Goal: Task Accomplishment & Management: Complete application form

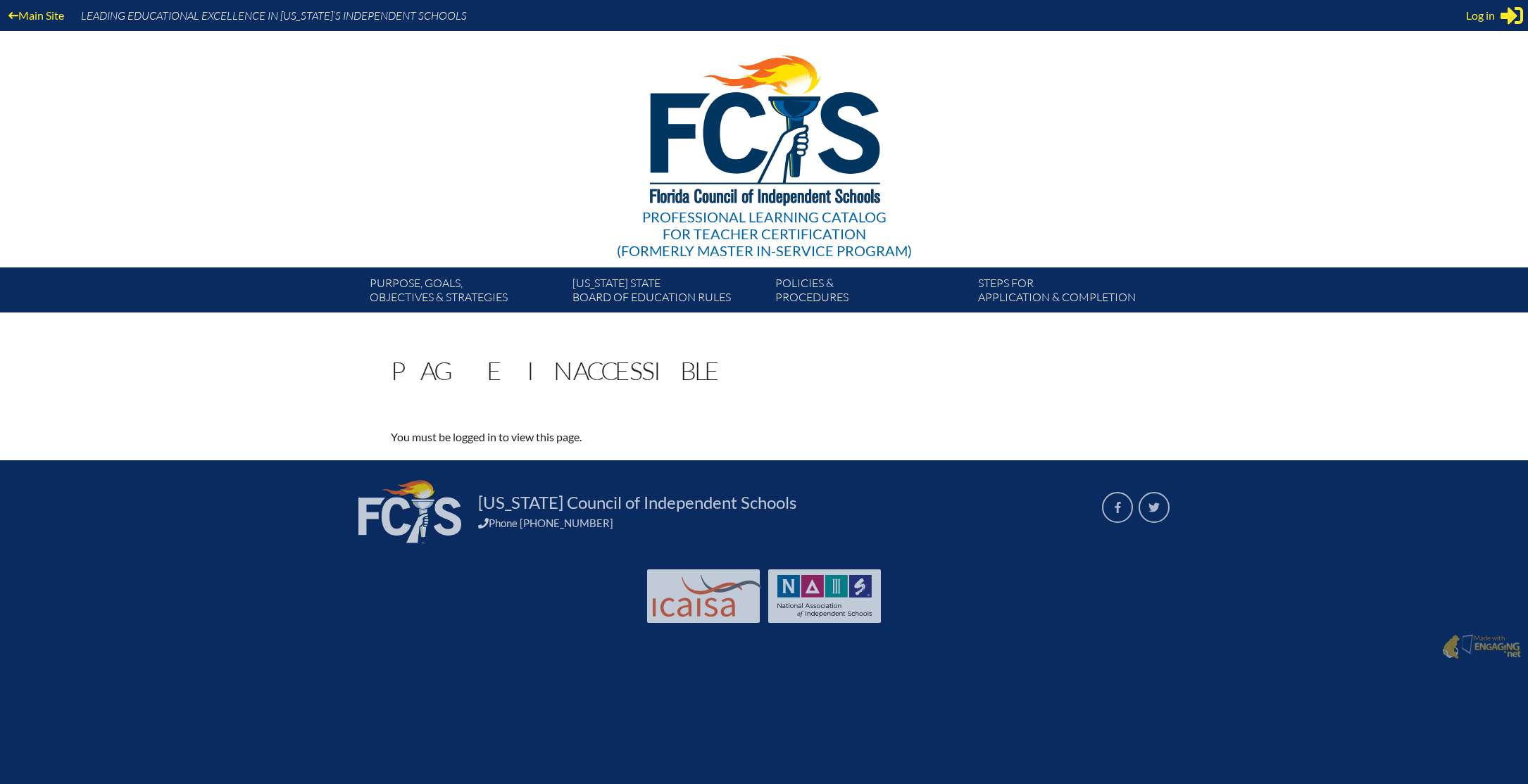
click at [1502, 17] on icon at bounding box center [1512, 16] width 23 height 18
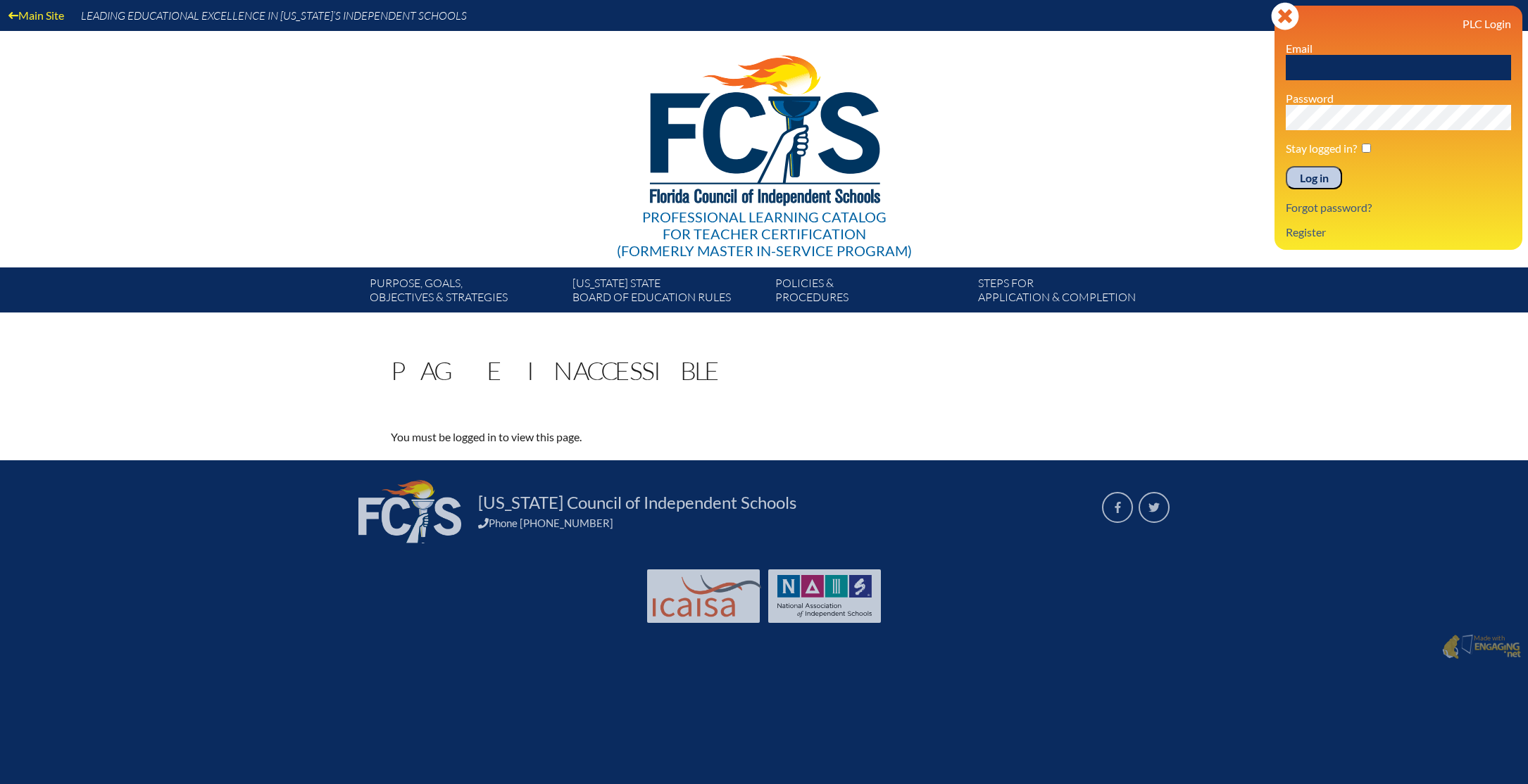
click at [1387, 76] on input "text" at bounding box center [1399, 67] width 225 height 26
type input "[EMAIL_ADDRESS][DOMAIN_NAME]"
click at [1320, 179] on input "Log in" at bounding box center [1314, 178] width 56 height 24
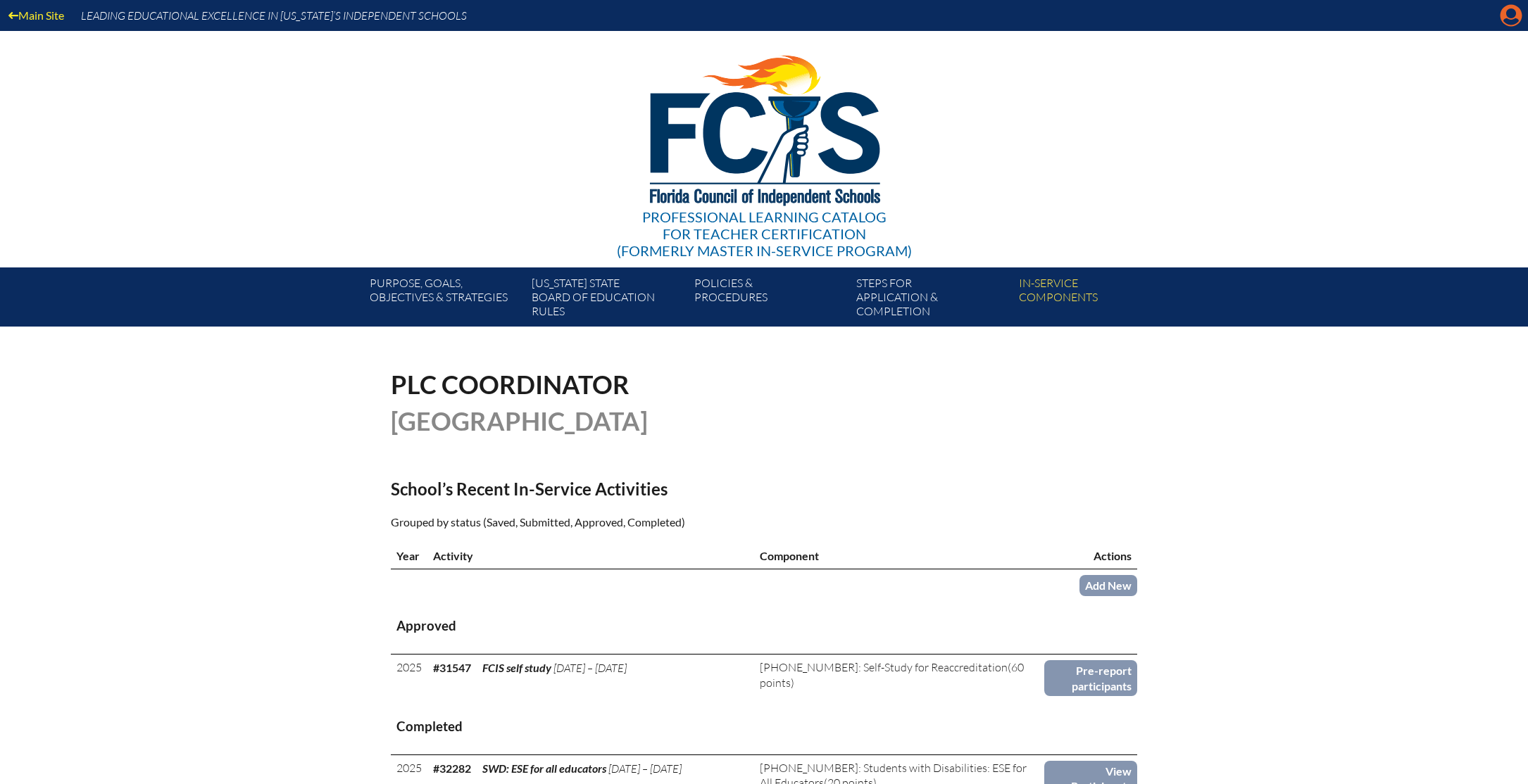
click at [1514, 15] on icon "Manage account" at bounding box center [1511, 15] width 23 height 22
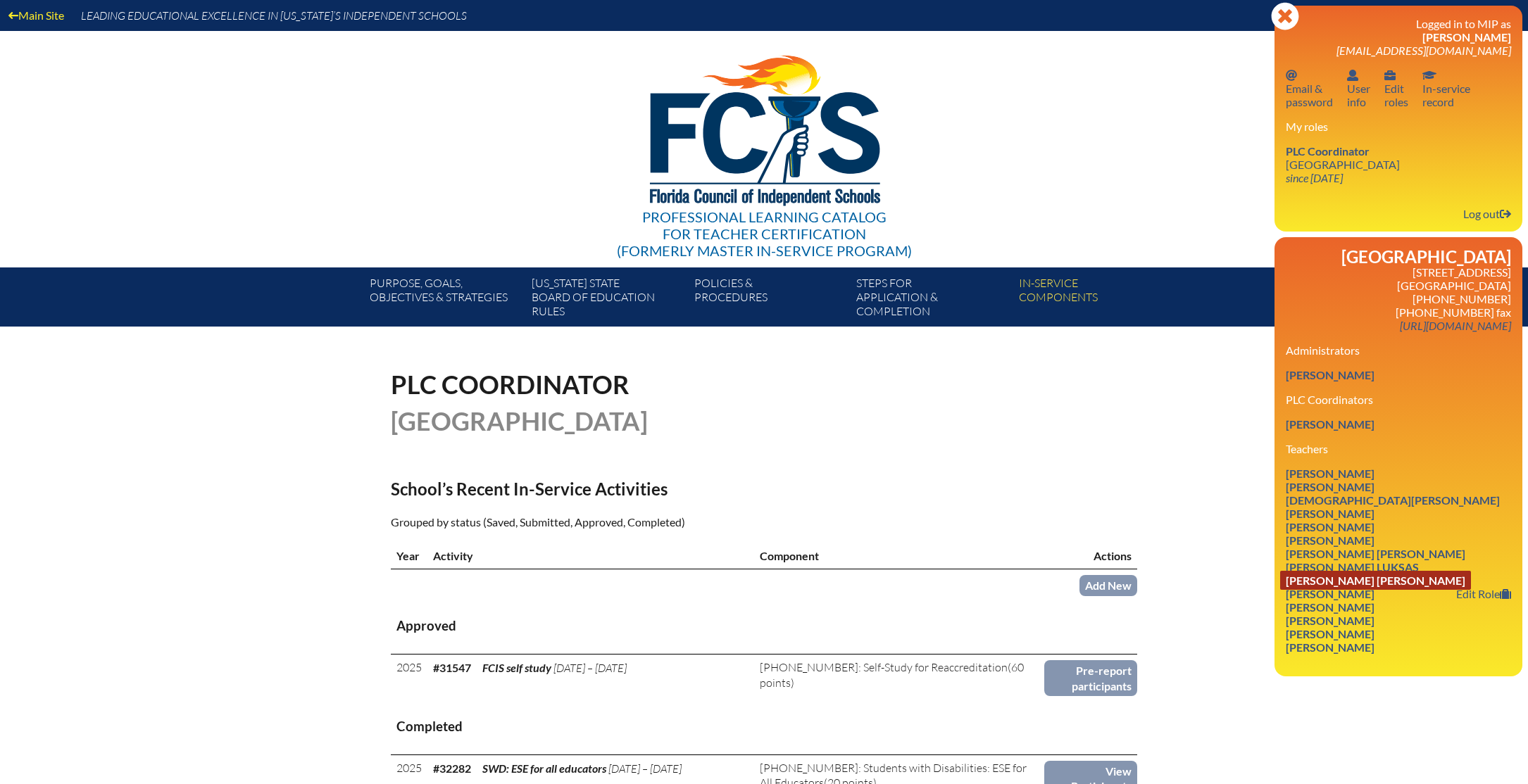
click at [1327, 584] on link "Brandon Matthew Mullins" at bounding box center [1375, 581] width 190 height 19
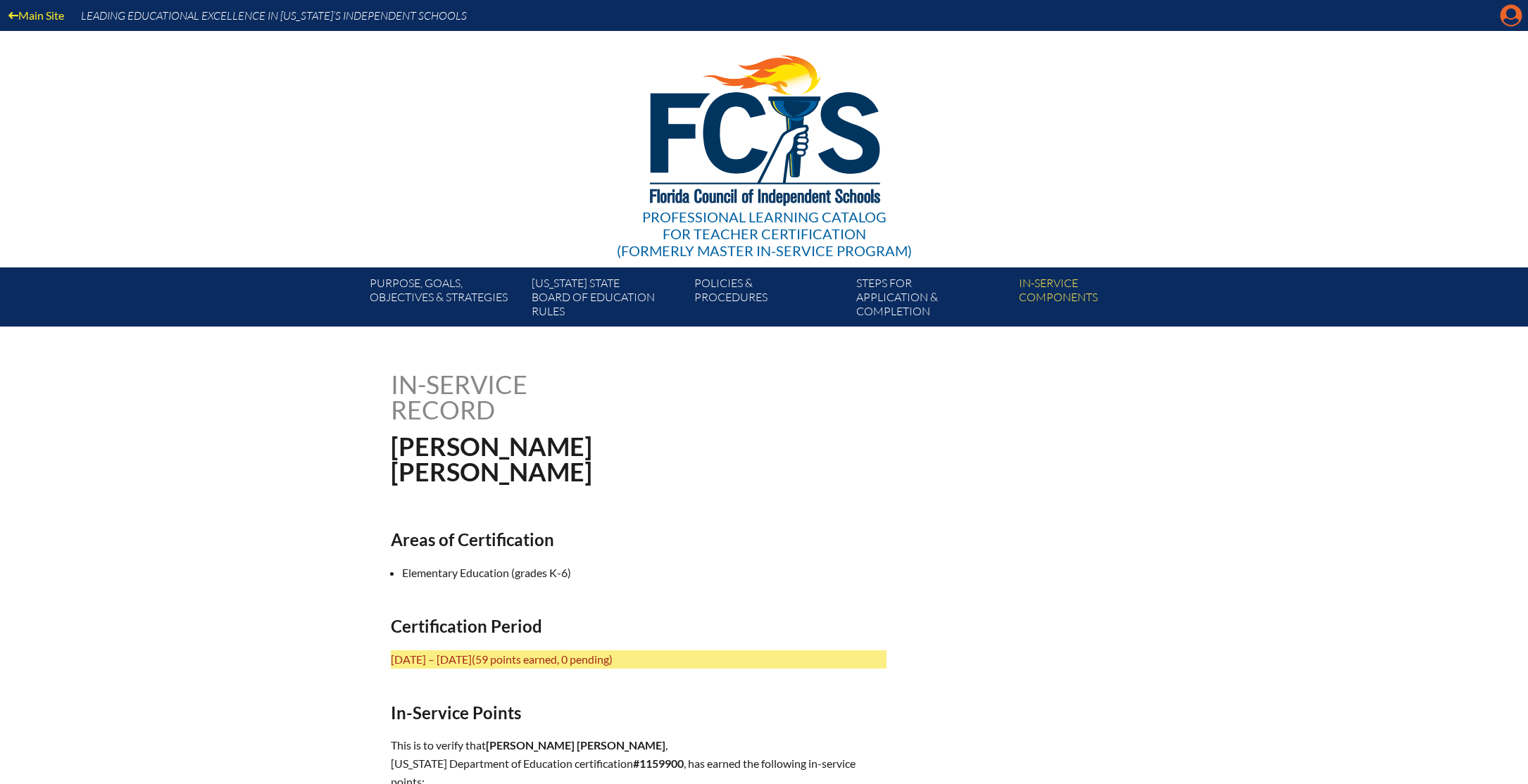
click at [1515, 19] on icon "Manage account" at bounding box center [1511, 15] width 23 height 22
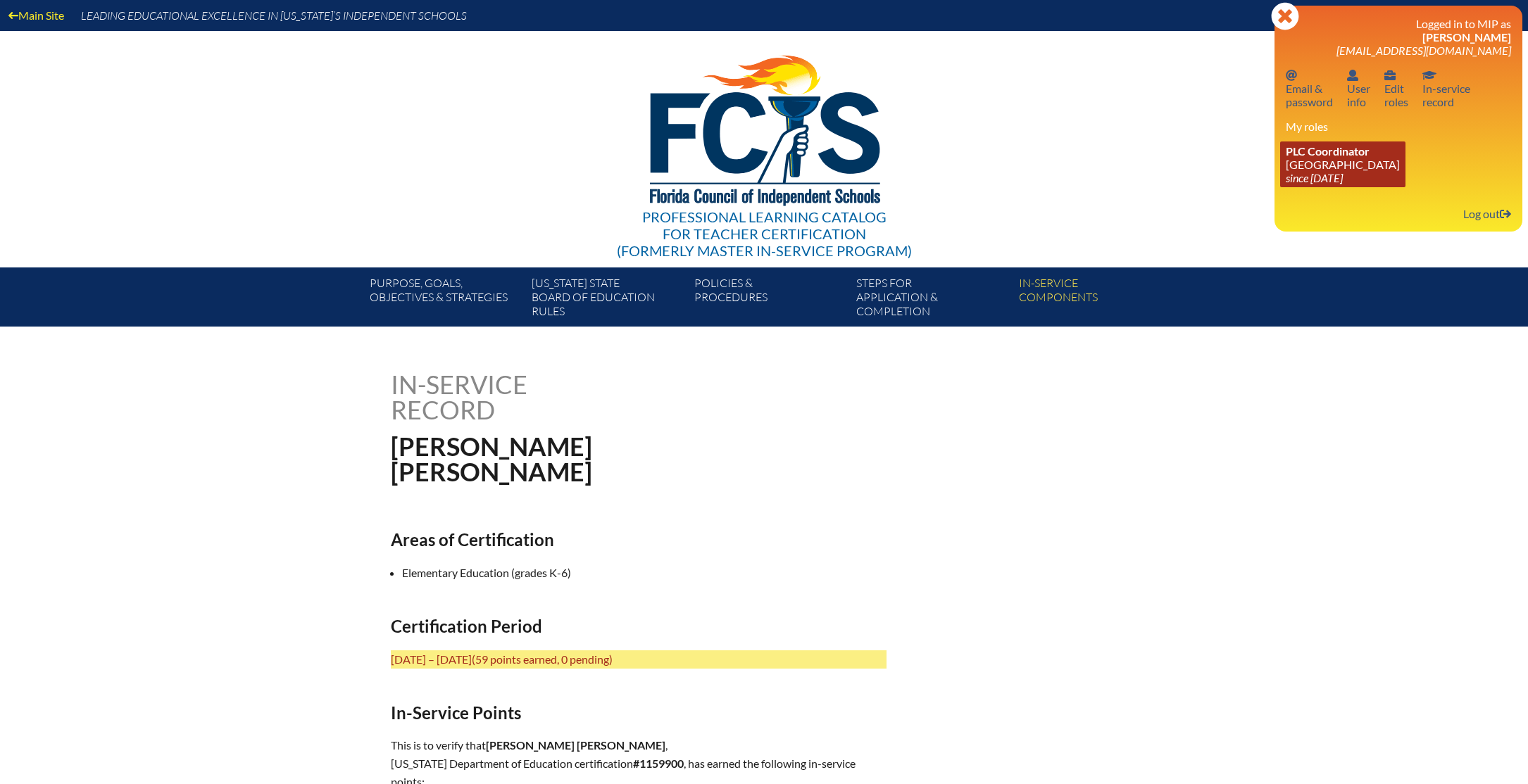
click at [1333, 157] on span "PLC Coordinator" at bounding box center [1328, 151] width 84 height 14
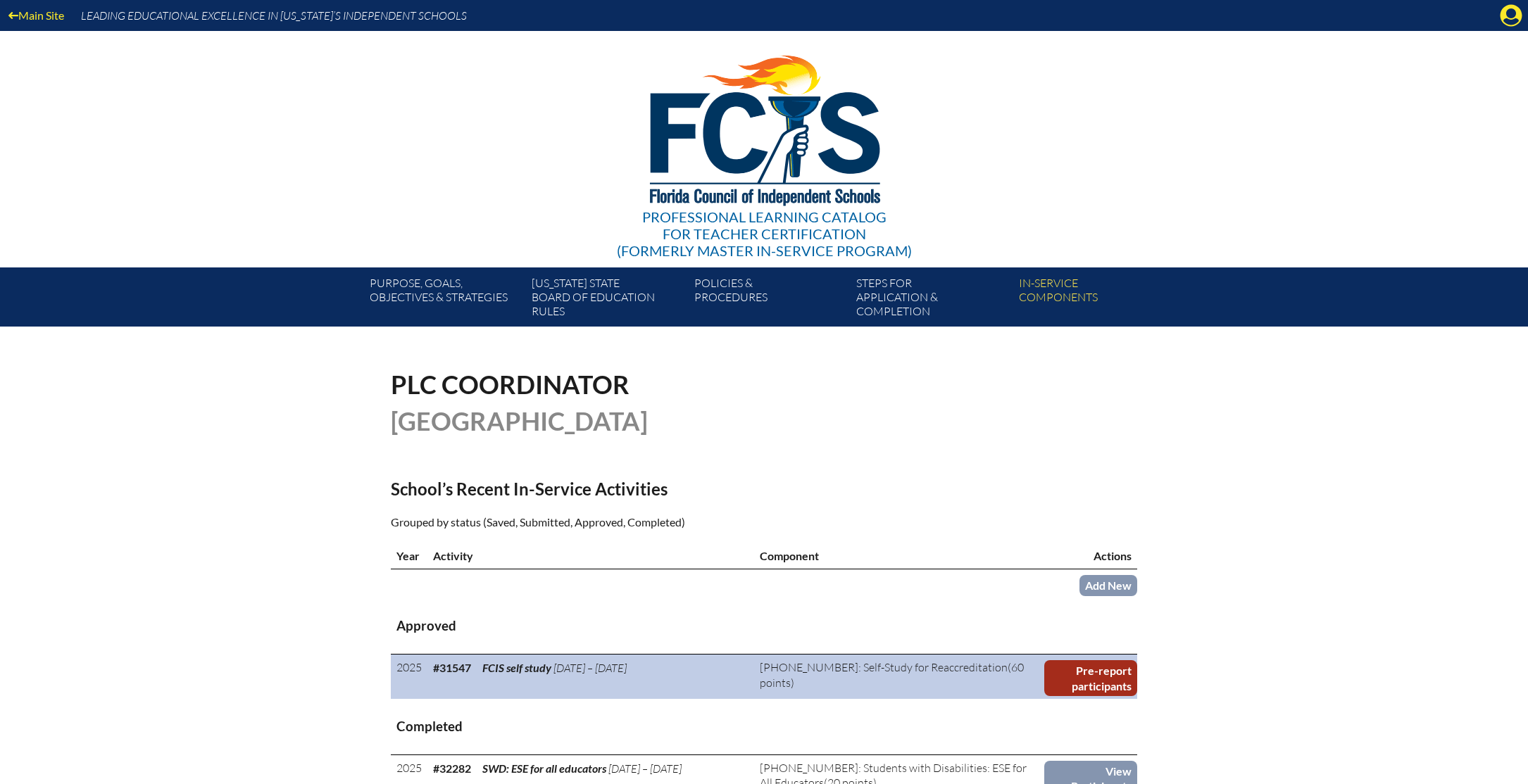
click at [1112, 684] on link "Pre-report participants" at bounding box center [1091, 678] width 93 height 36
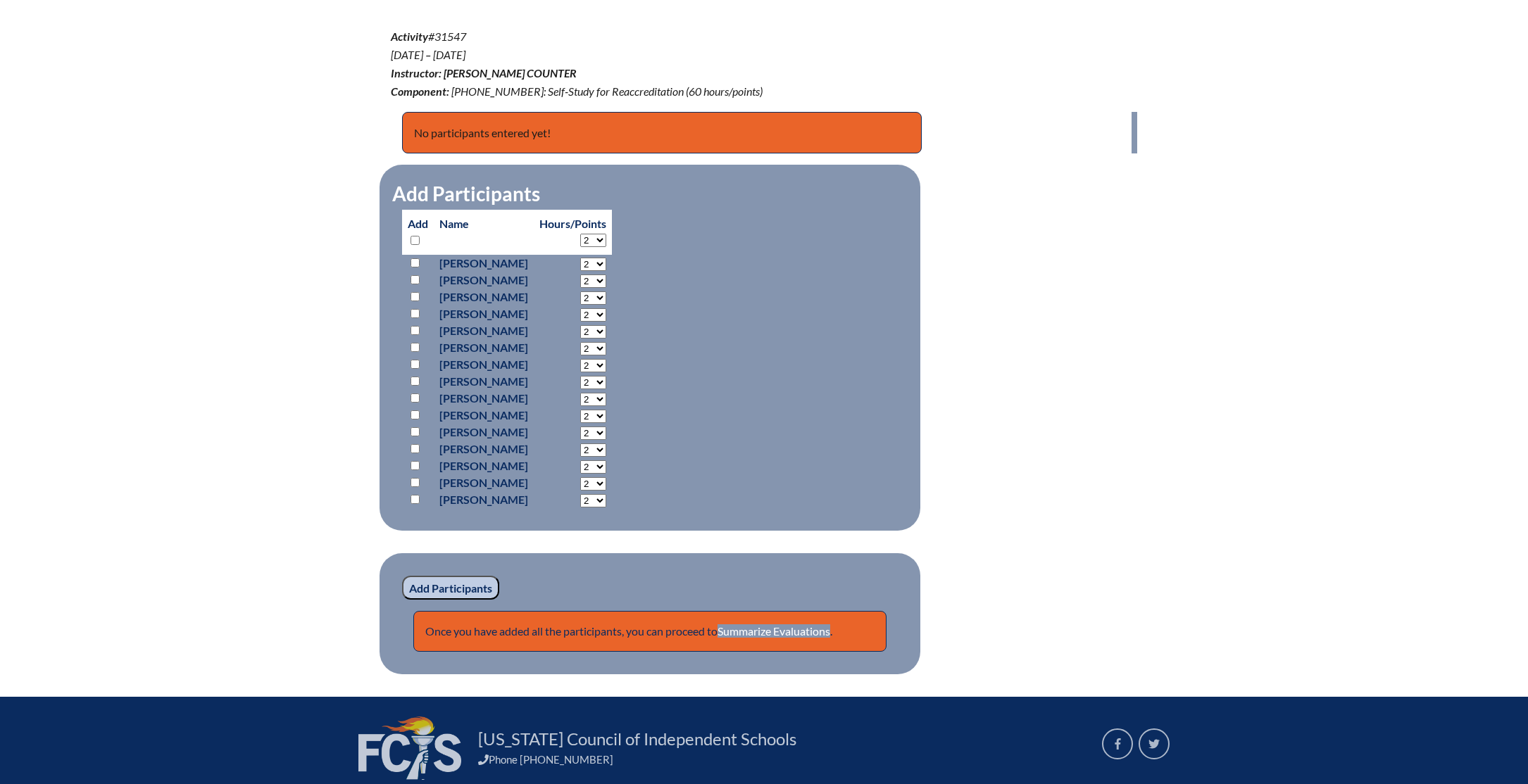
scroll to position [508, 0]
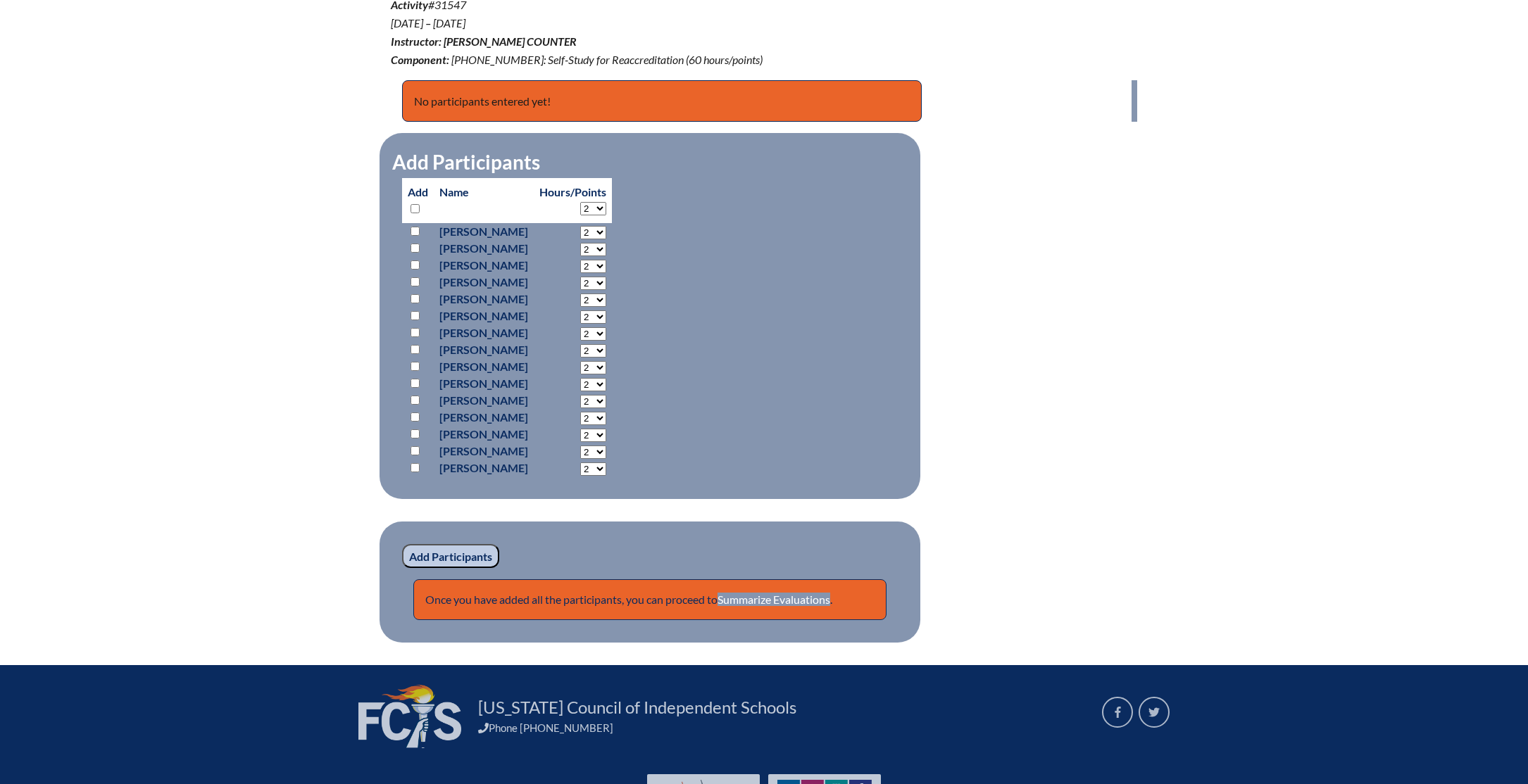
click at [606, 209] on select "2 3 4 5 6 7 8 9 10 11 12 13 14 15 16 17 18 19 20 21 22 23 24 25 26 27 28 29 30 …" at bounding box center [593, 208] width 26 height 14
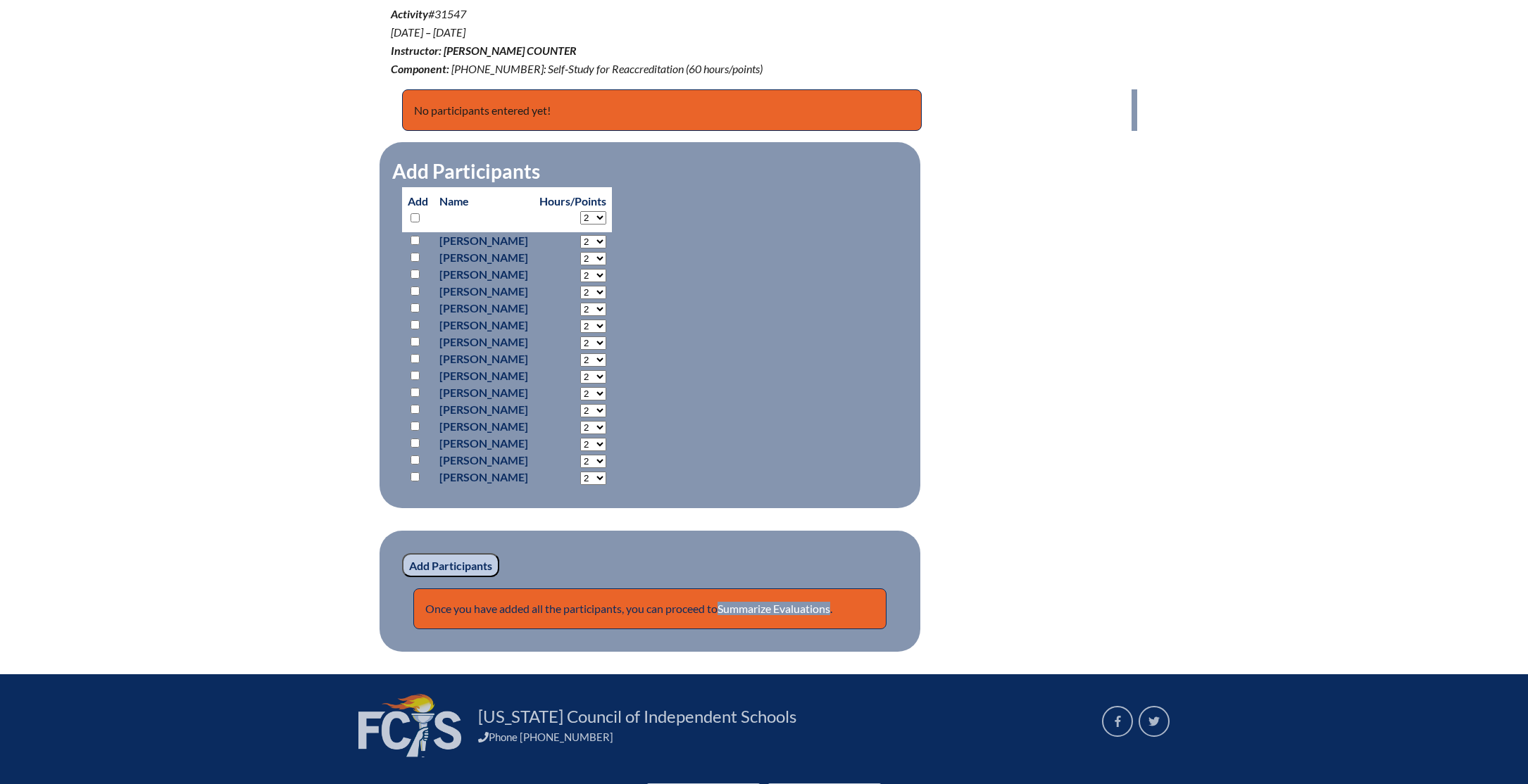
scroll to position [509, 0]
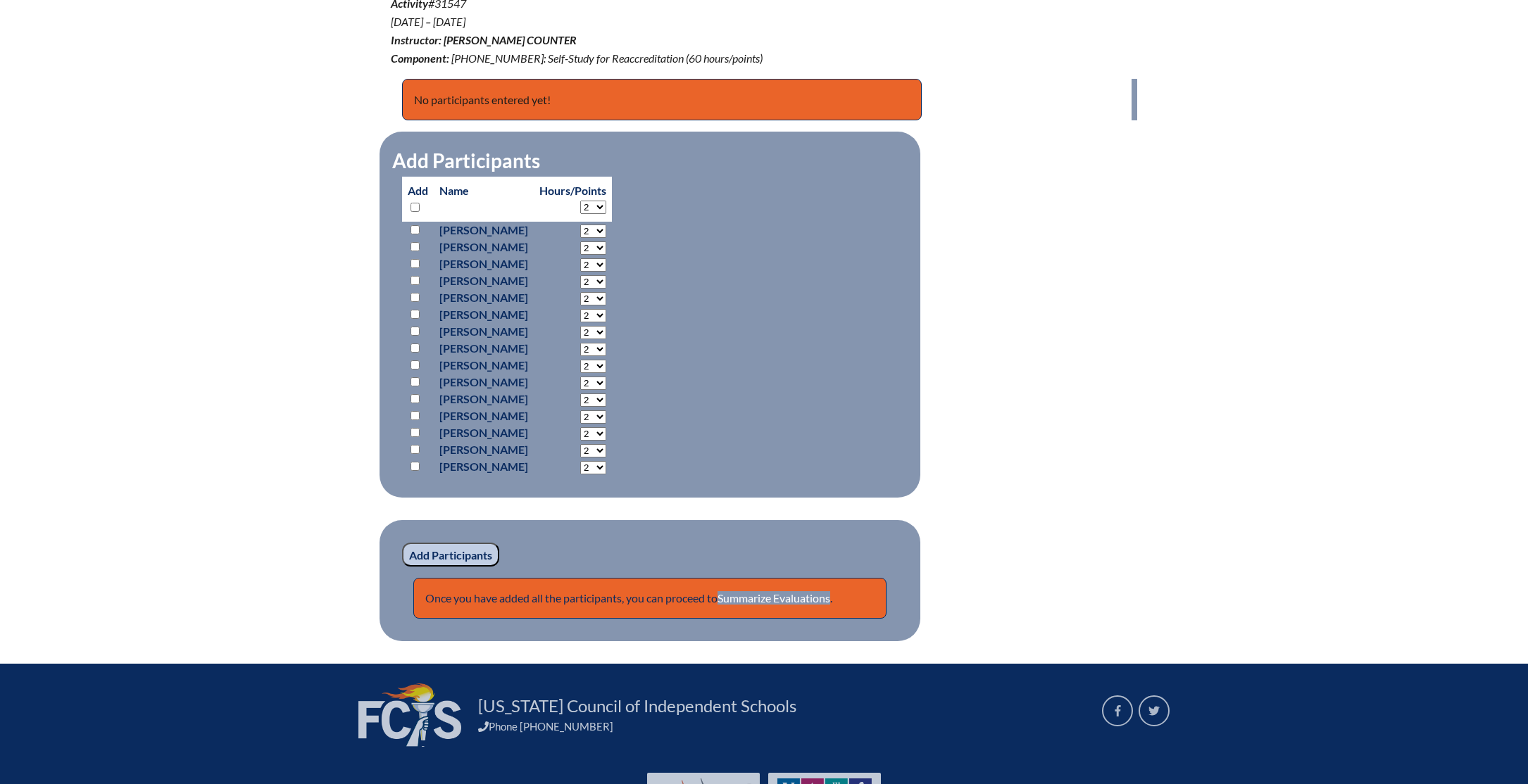
click at [606, 238] on select "2 3 4 5 6 7 8 9 10 11 12 13 14 15 16 17 18 19 20 21 22 23" at bounding box center [593, 231] width 26 height 14
select select "20"
click at [606, 206] on select "2 3 4 5 6 7 8 9 10 11 12 13 14 15 16 17 18 19 20 21 22 23 24 25 26 27 28 29 30 …" at bounding box center [593, 207] width 26 height 14
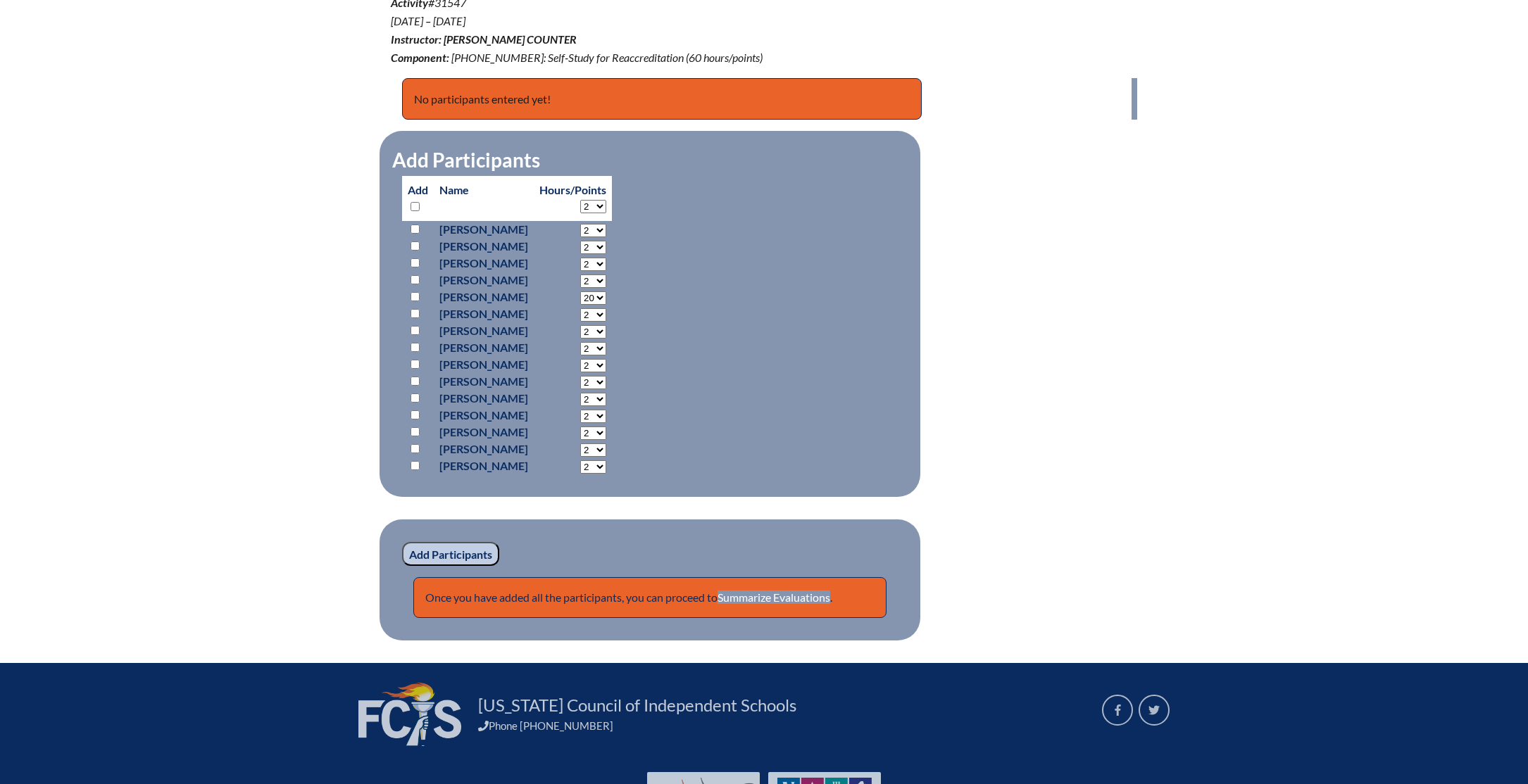
click at [606, 237] on select "2 3 4 5 6 7 8 9 10 11 12 13 14 15 16 17 18 19 20 21 22 23" at bounding box center [593, 231] width 26 height 14
select select "10"
click at [606, 237] on select "2 3 4 5 6 7 8 9 10 11 12 13 14 15 16 17 18 19 20 21 22 23" at bounding box center [593, 231] width 26 height 14
select select "10"
click at [606, 237] on select "2 3 4 5 6 7 8 9 10 11 12 13 14 15 16 17 18 19 20 21 22 23" at bounding box center [593, 231] width 26 height 14
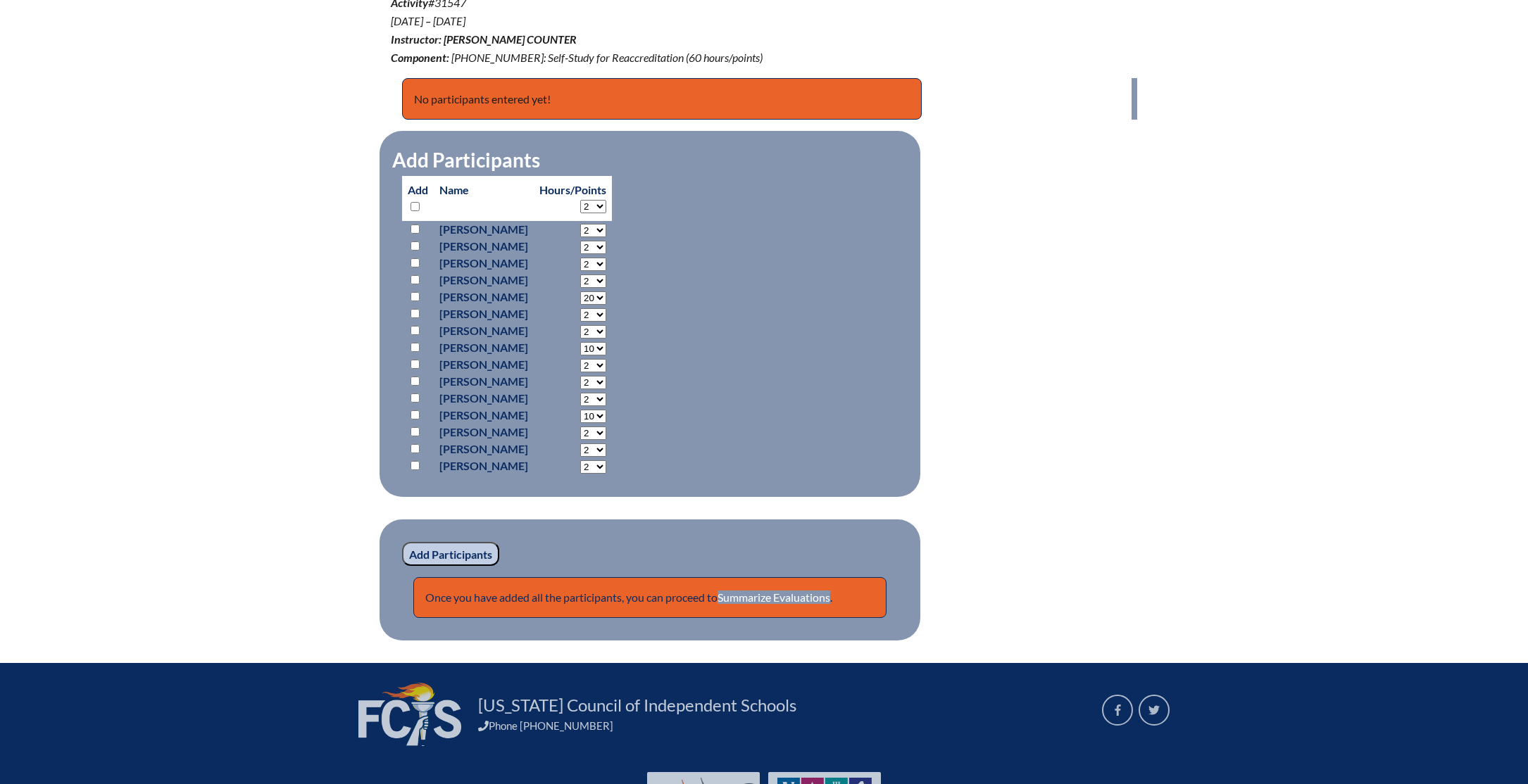
select select "20"
click at [606, 237] on select "2 3 4 5 6 7 8 9 10 11 12 13 14 15 16 17 18 19 20 21 22 23" at bounding box center [593, 231] width 26 height 14
select select "20"
click at [606, 237] on select "2 3 4 5 6 7 8 9 10 11 12 13 14 15 16 17 18 19 20 21 22 23" at bounding box center [593, 231] width 26 height 14
click at [412, 466] on input "checkbox" at bounding box center [415, 465] width 9 height 9
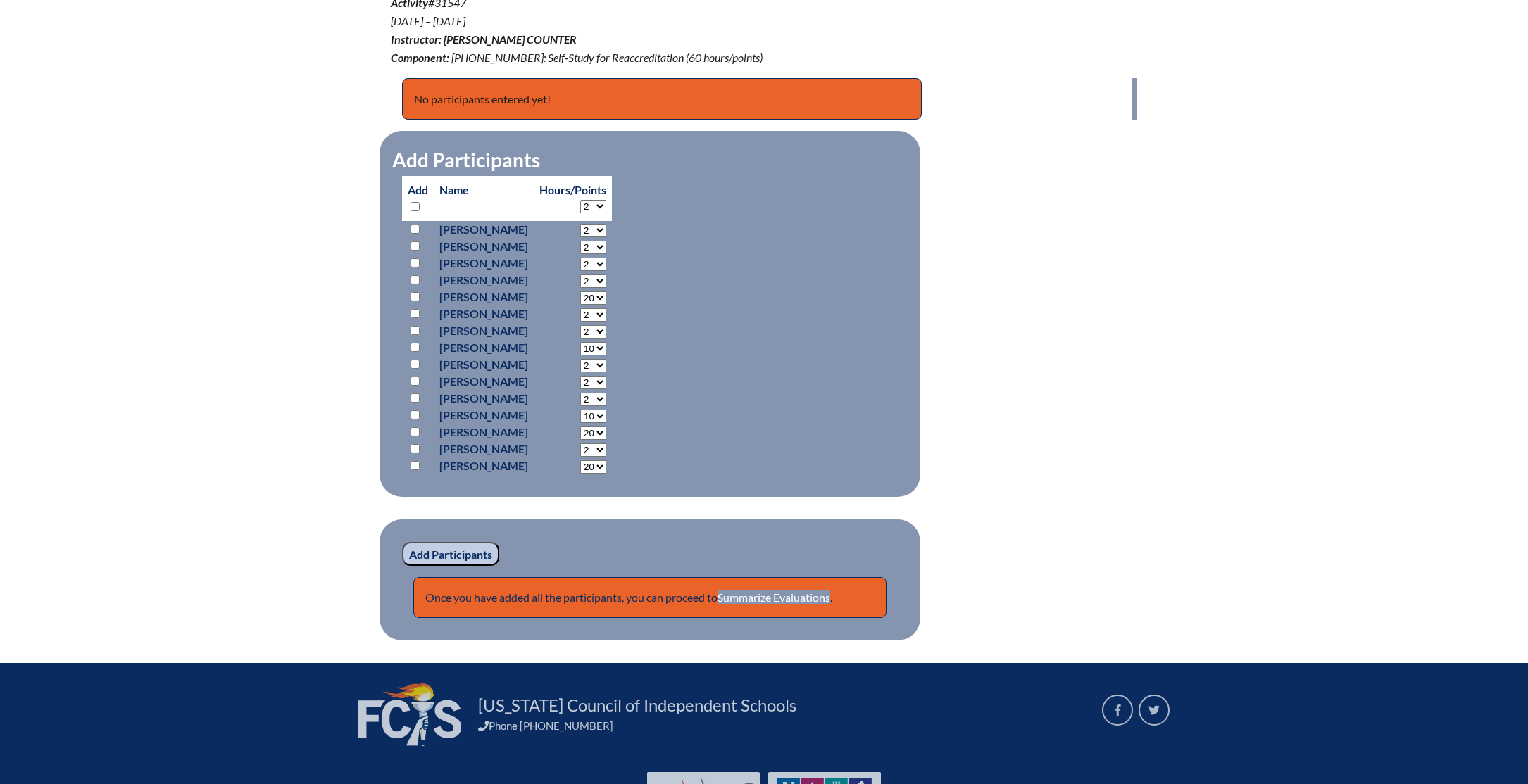
checkbox input "true"
click at [415, 431] on input "checkbox" at bounding box center [415, 431] width 9 height 9
checkbox input "true"
click at [416, 414] on input "checkbox" at bounding box center [415, 414] width 9 height 9
checkbox input "true"
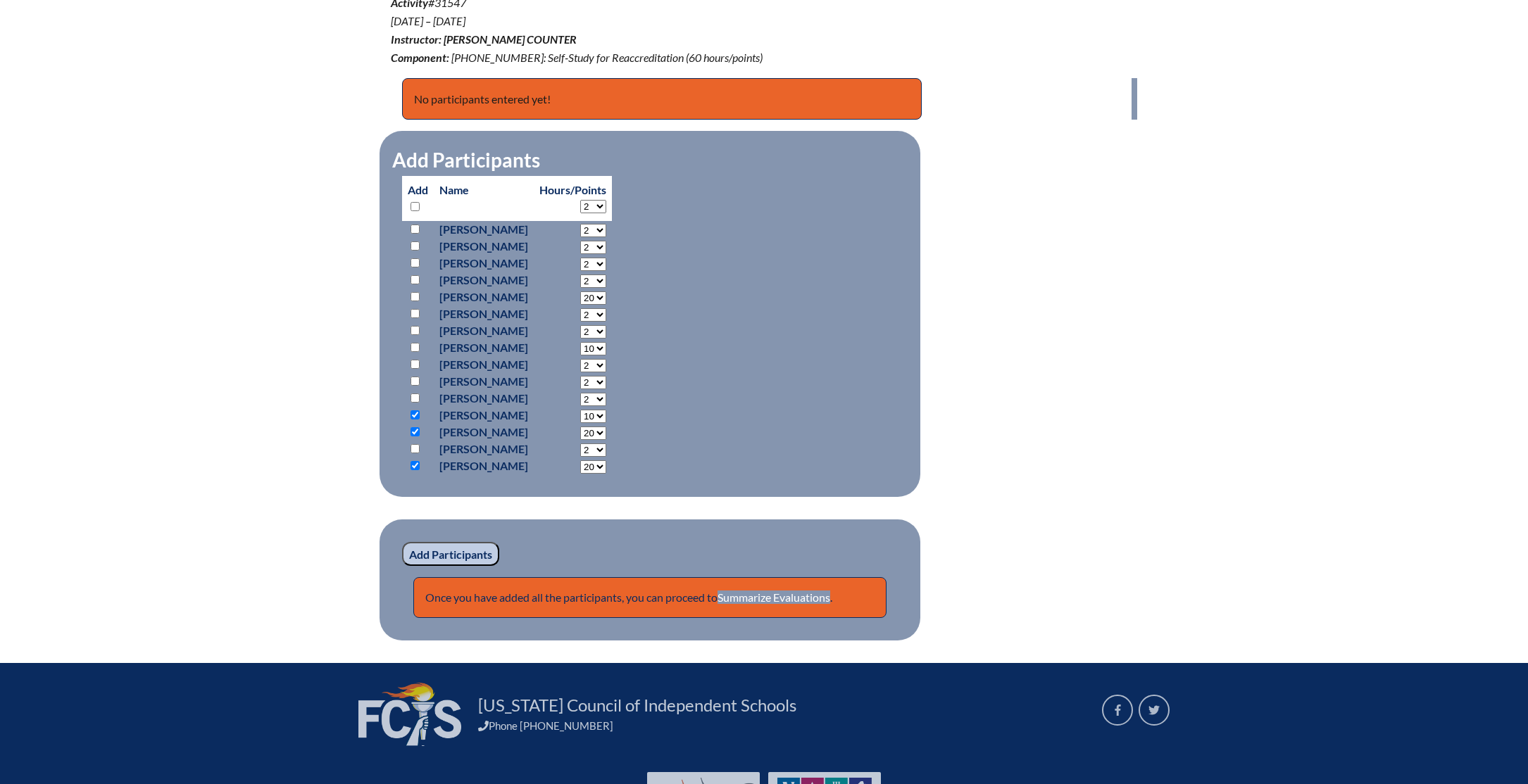
click at [412, 346] on input "checkbox" at bounding box center [415, 347] width 9 height 9
checkbox input "true"
click at [416, 296] on input "checkbox" at bounding box center [415, 296] width 9 height 9
checkbox input "true"
click at [465, 549] on input "Add Participants" at bounding box center [450, 554] width 97 height 24
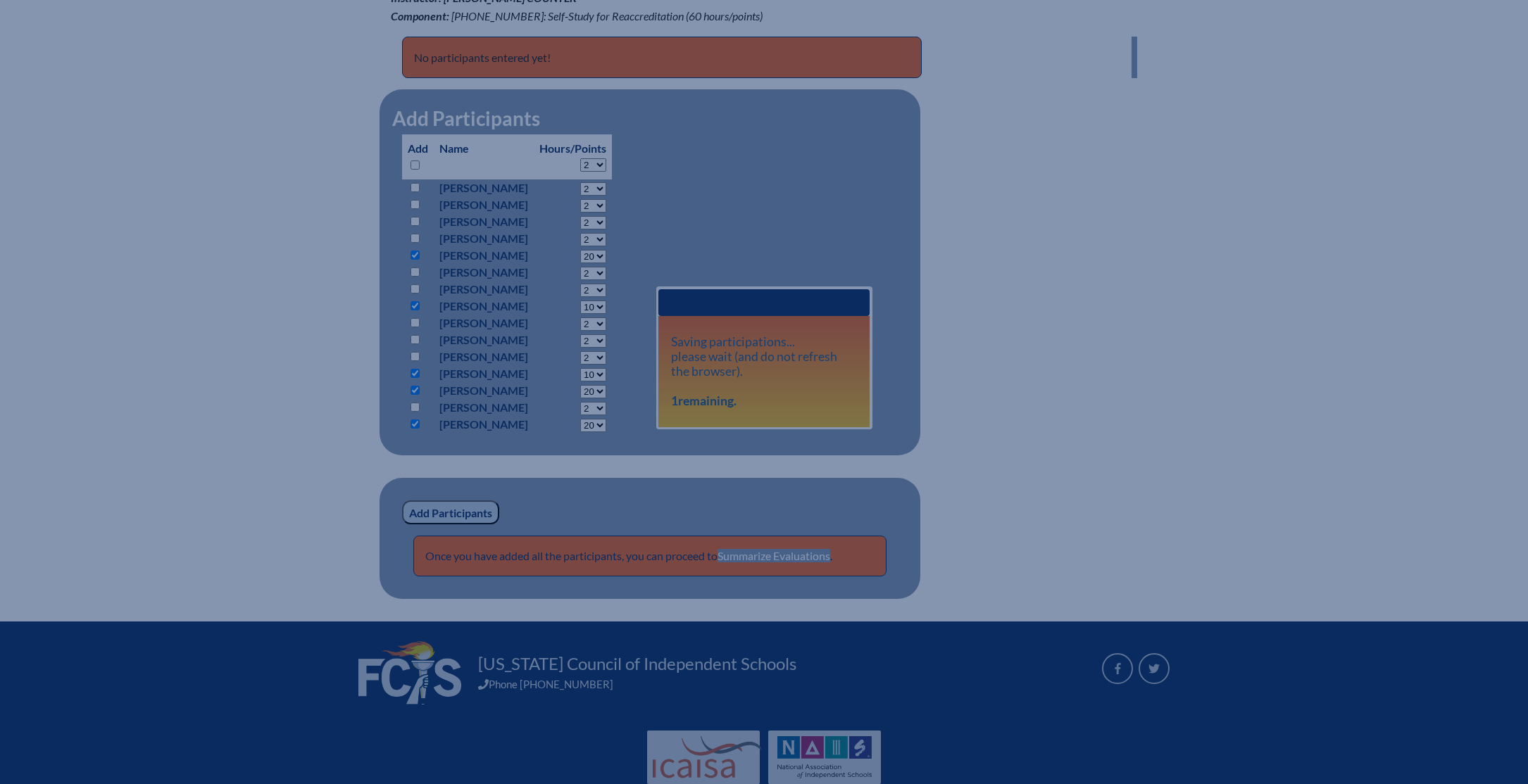
scroll to position [555, 0]
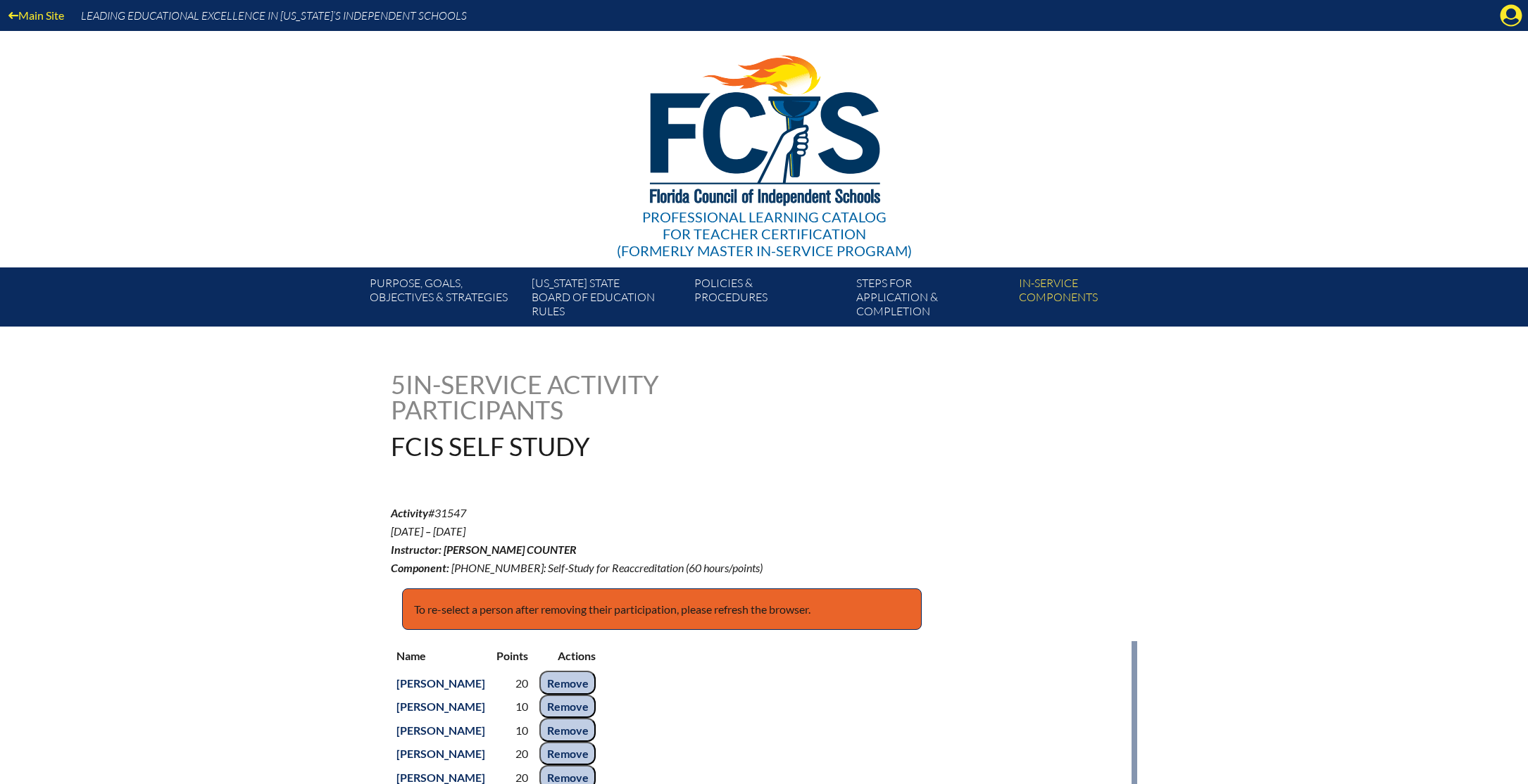
scroll to position [555, 0]
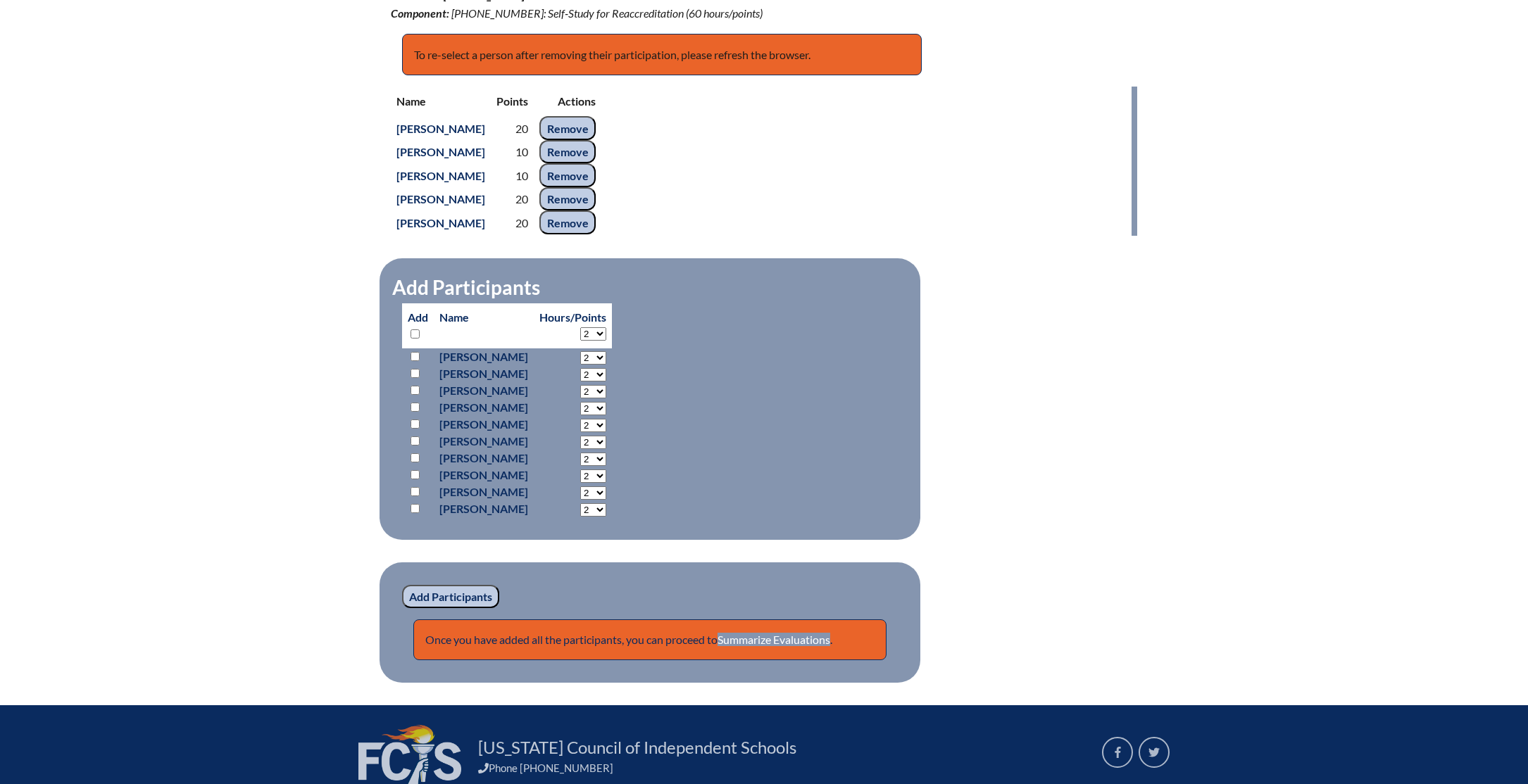
click at [412, 459] on input "checkbox" at bounding box center [415, 457] width 9 height 9
checkbox input "true"
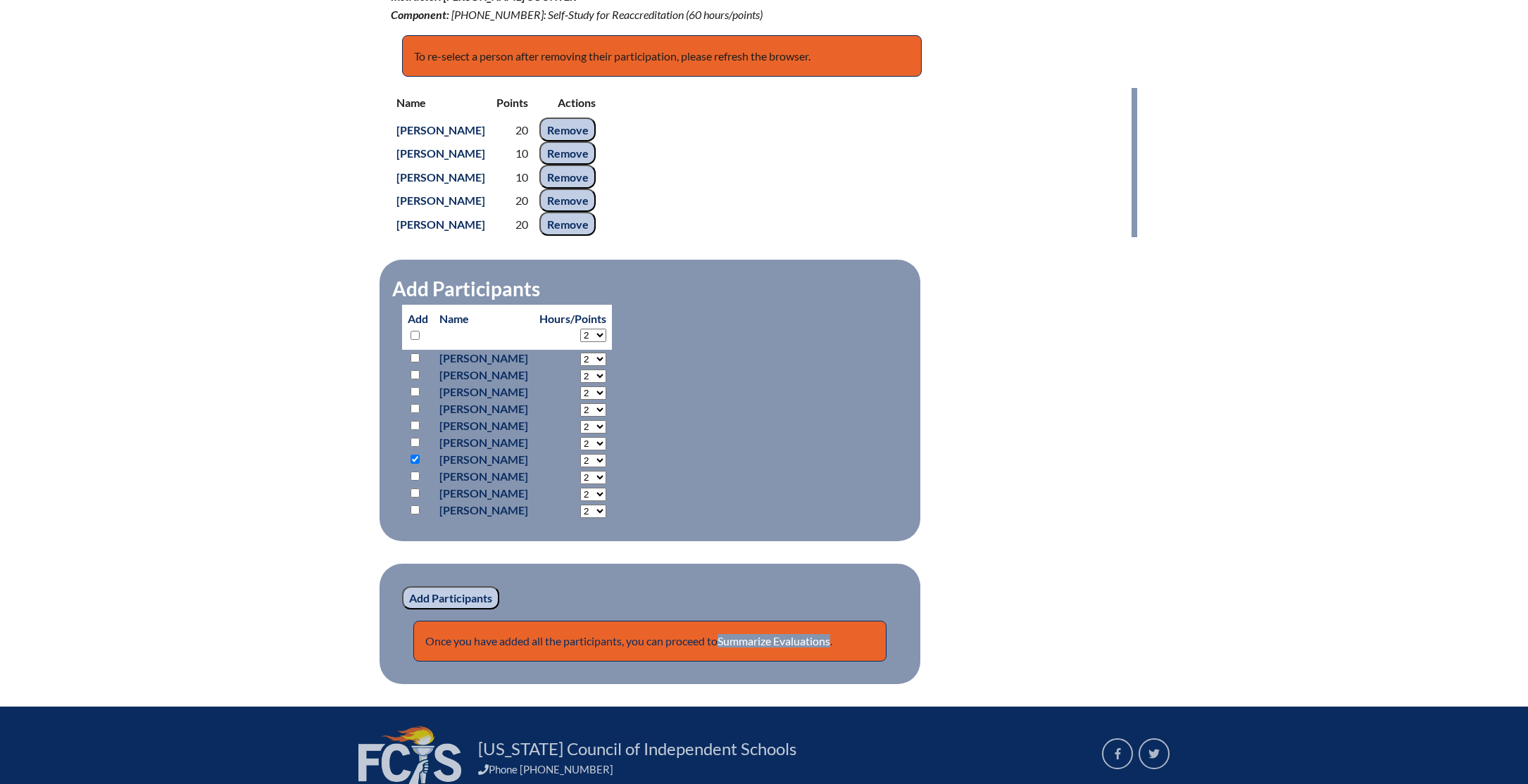
click at [606, 366] on select "2 3 4 5 6 7 8 9 10 11 12 13 14 15 16 17 18 19 20 21 22 23" at bounding box center [593, 359] width 26 height 14
select select "10"
click at [469, 595] on input "Add Participants" at bounding box center [450, 598] width 97 height 24
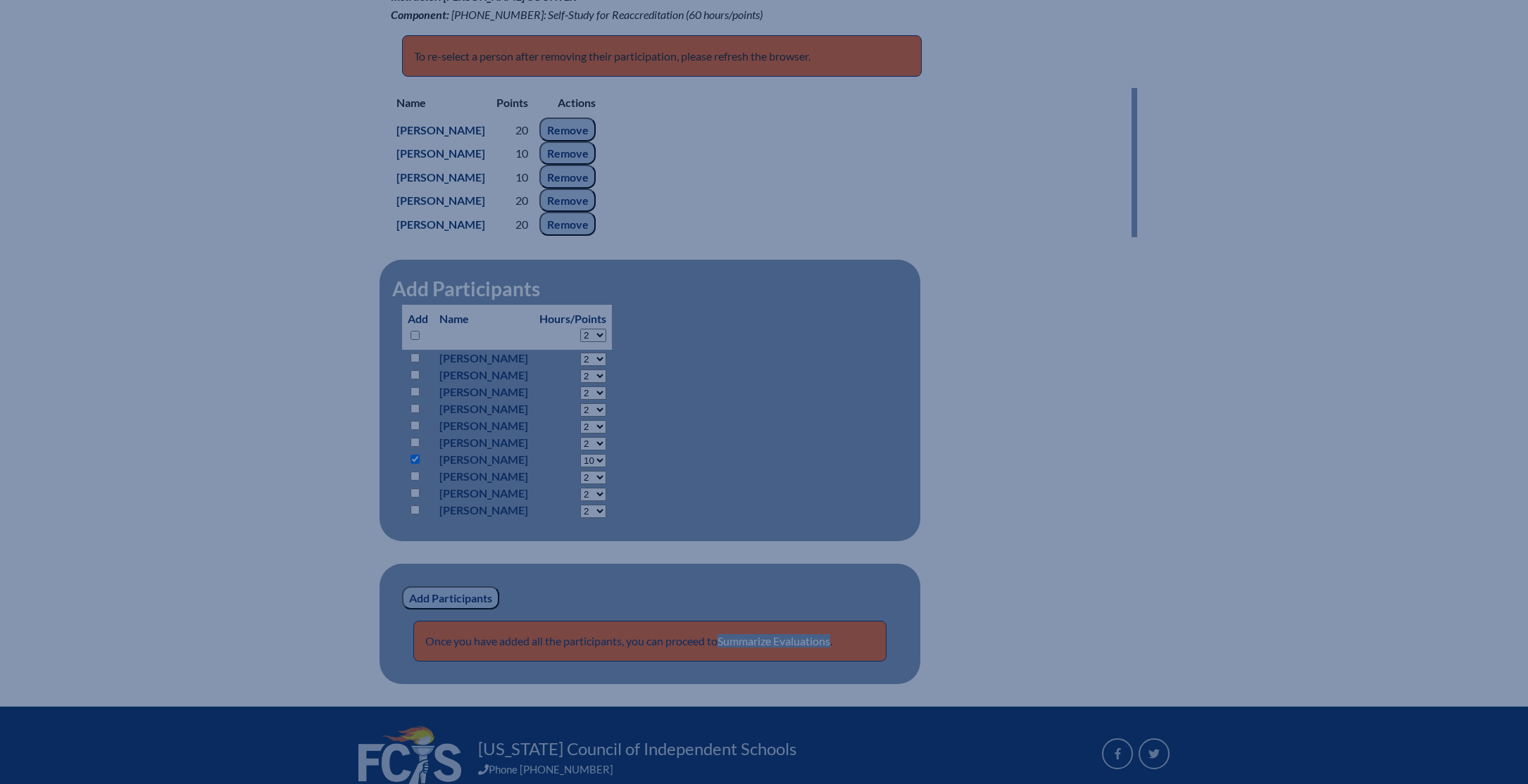
scroll to position [552, 0]
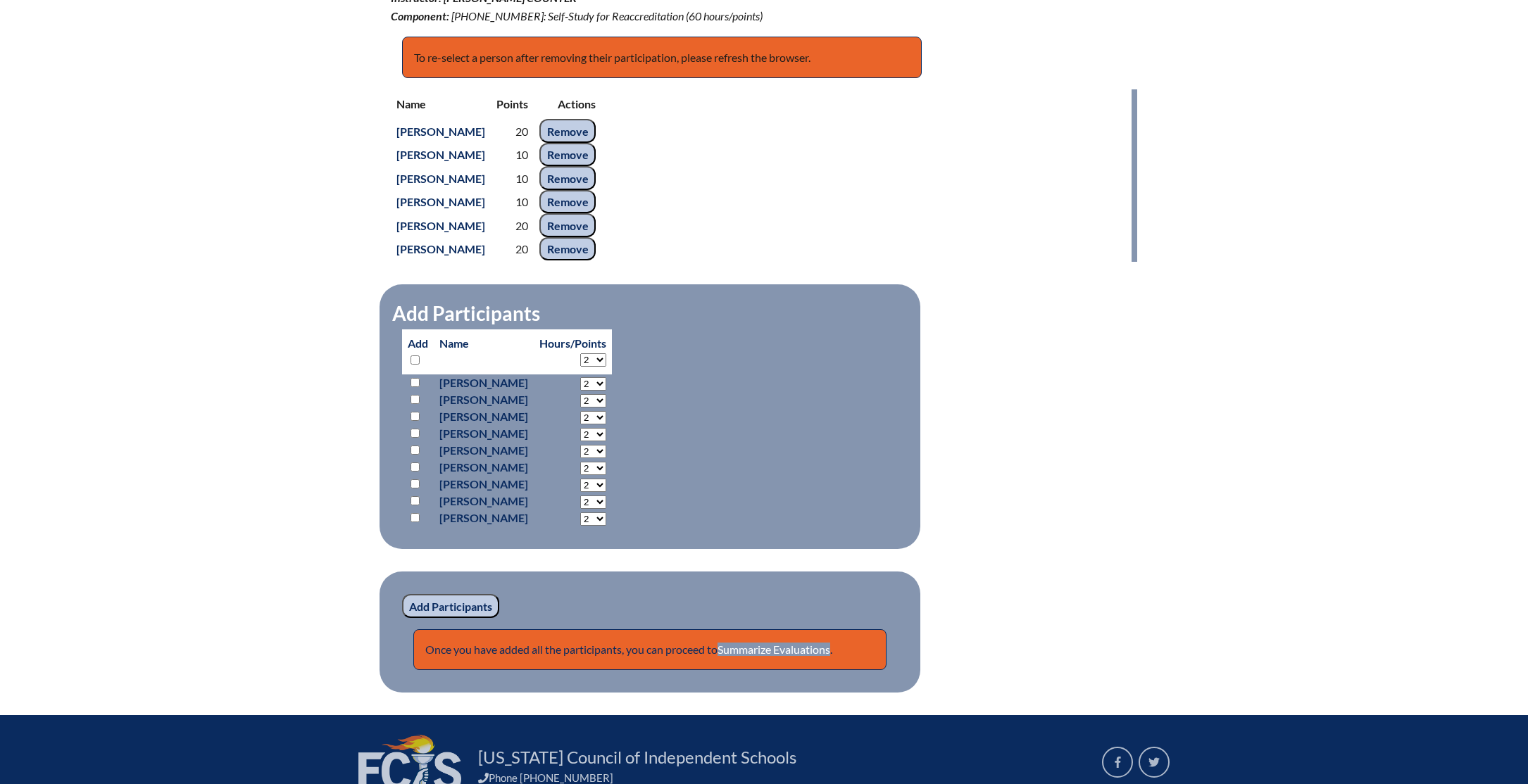
scroll to position [549, 0]
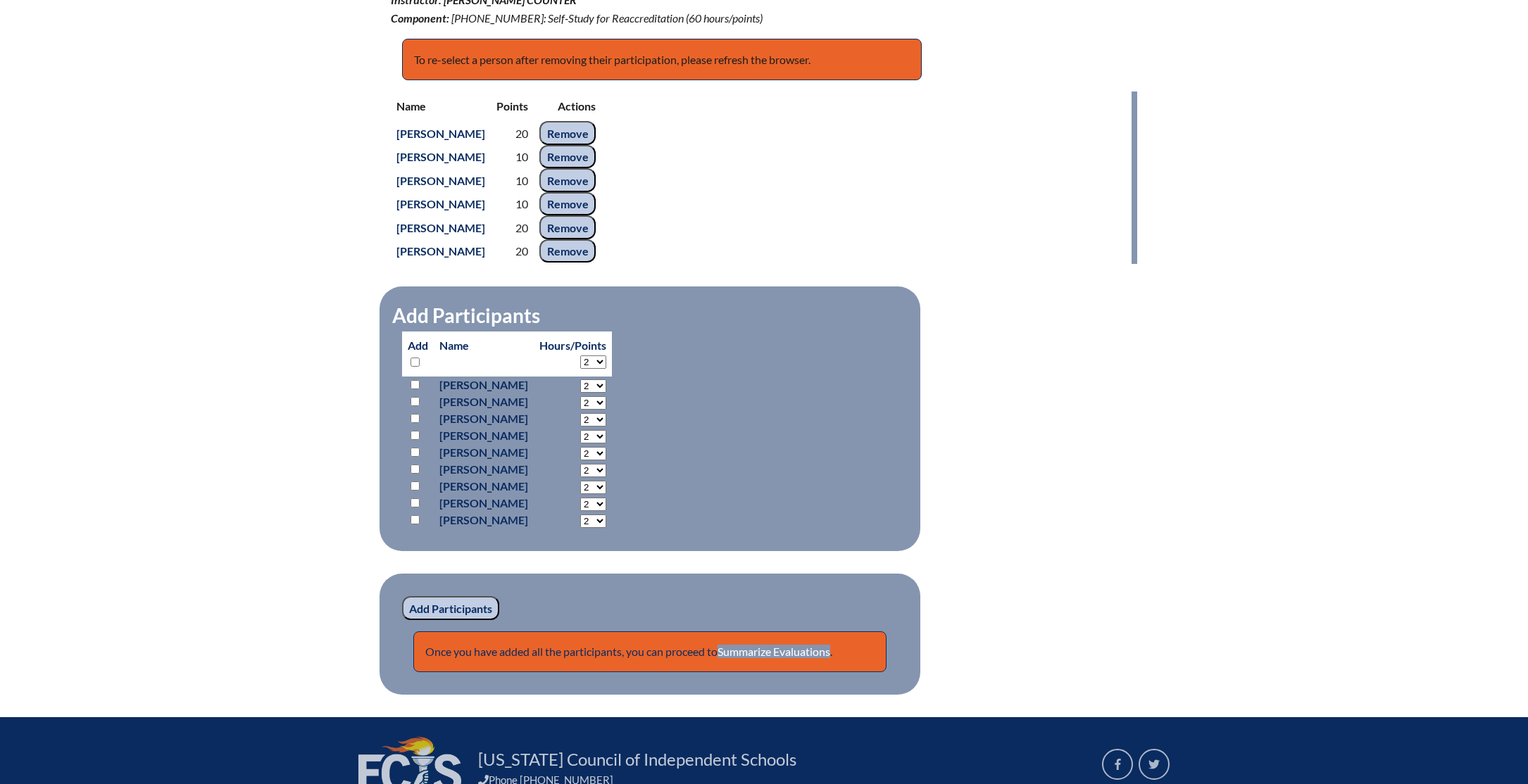
click at [596, 130] on input "Remove" at bounding box center [567, 133] width 56 height 24
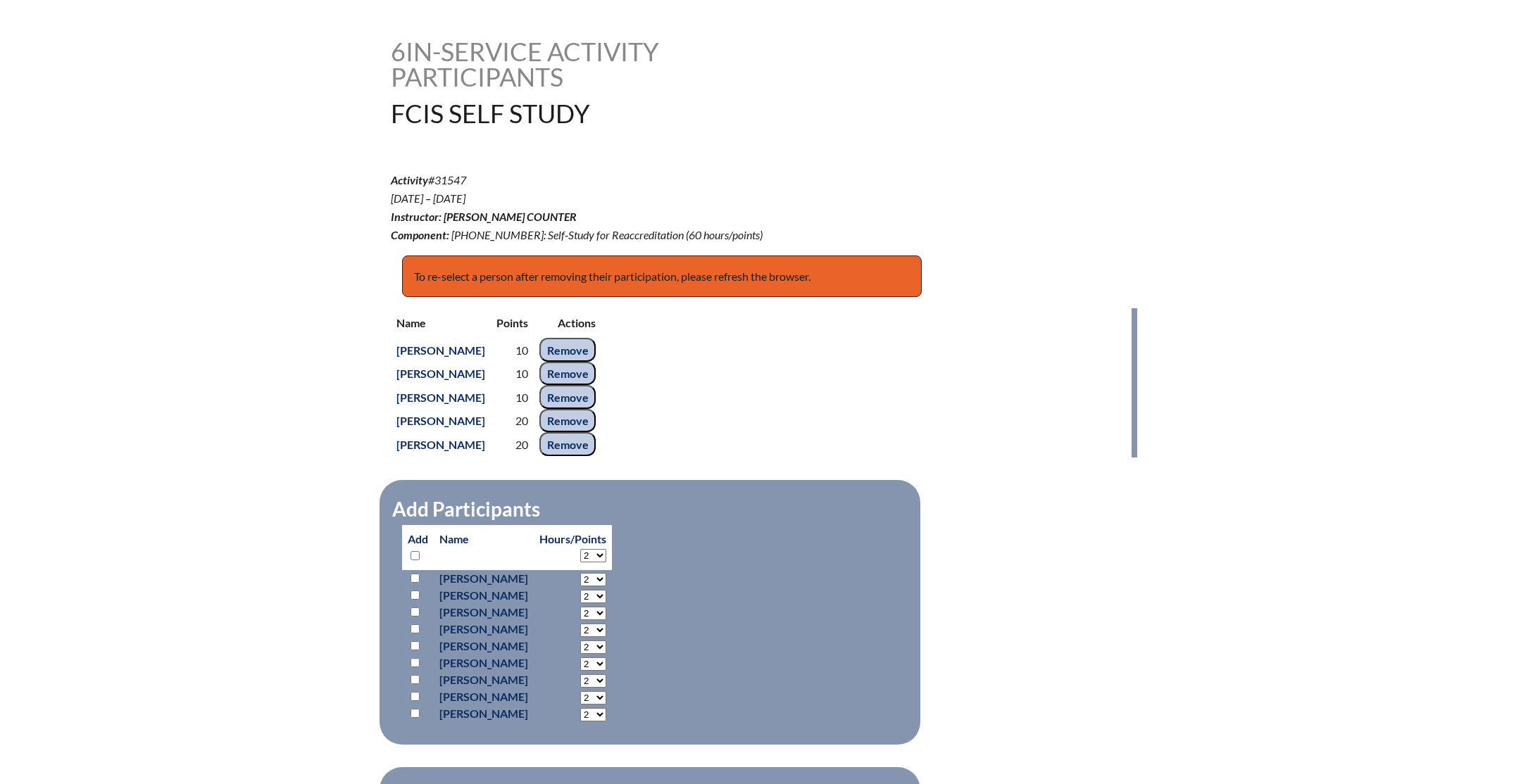
scroll to position [428, 0]
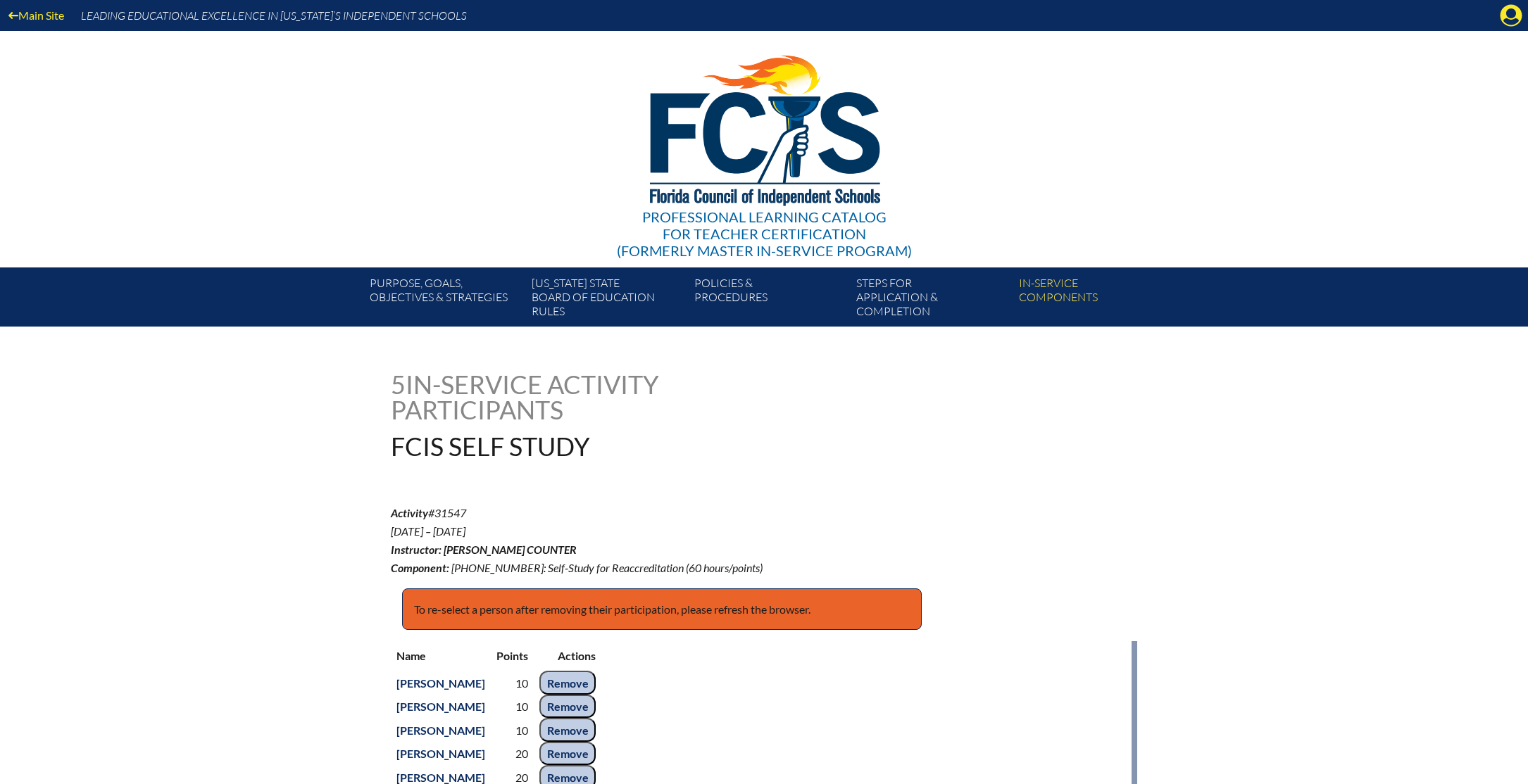
scroll to position [456, 0]
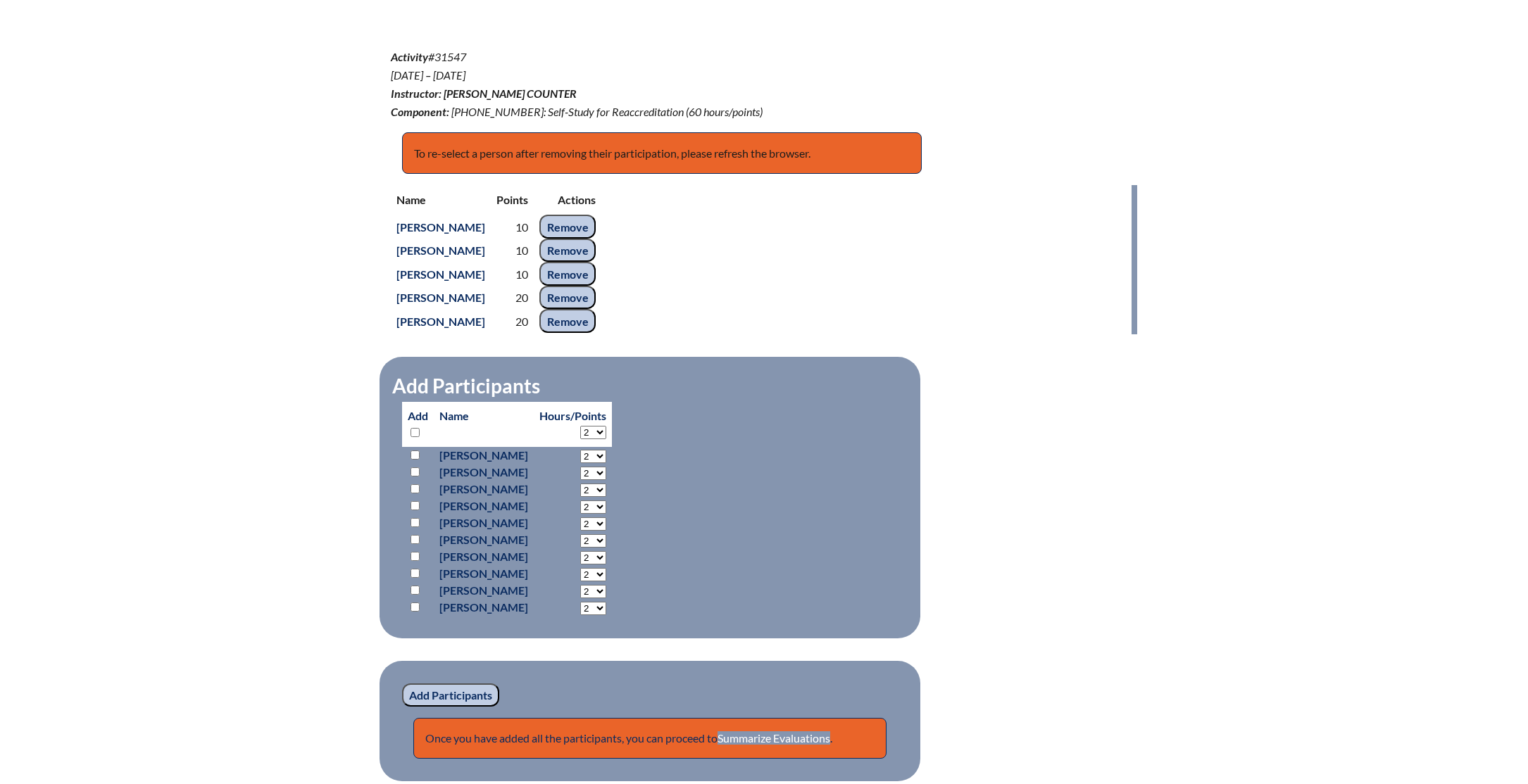
click at [413, 524] on input "checkbox" at bounding box center [415, 522] width 9 height 9
checkbox input "true"
click at [606, 463] on select "2 3 4 5 6 7 8 9 10 11 12 13 14 15 16 17 18 19 20 21 22 23" at bounding box center [593, 456] width 26 height 14
select select "15"
click at [424, 695] on input "Add Participants" at bounding box center [450, 696] width 97 height 24
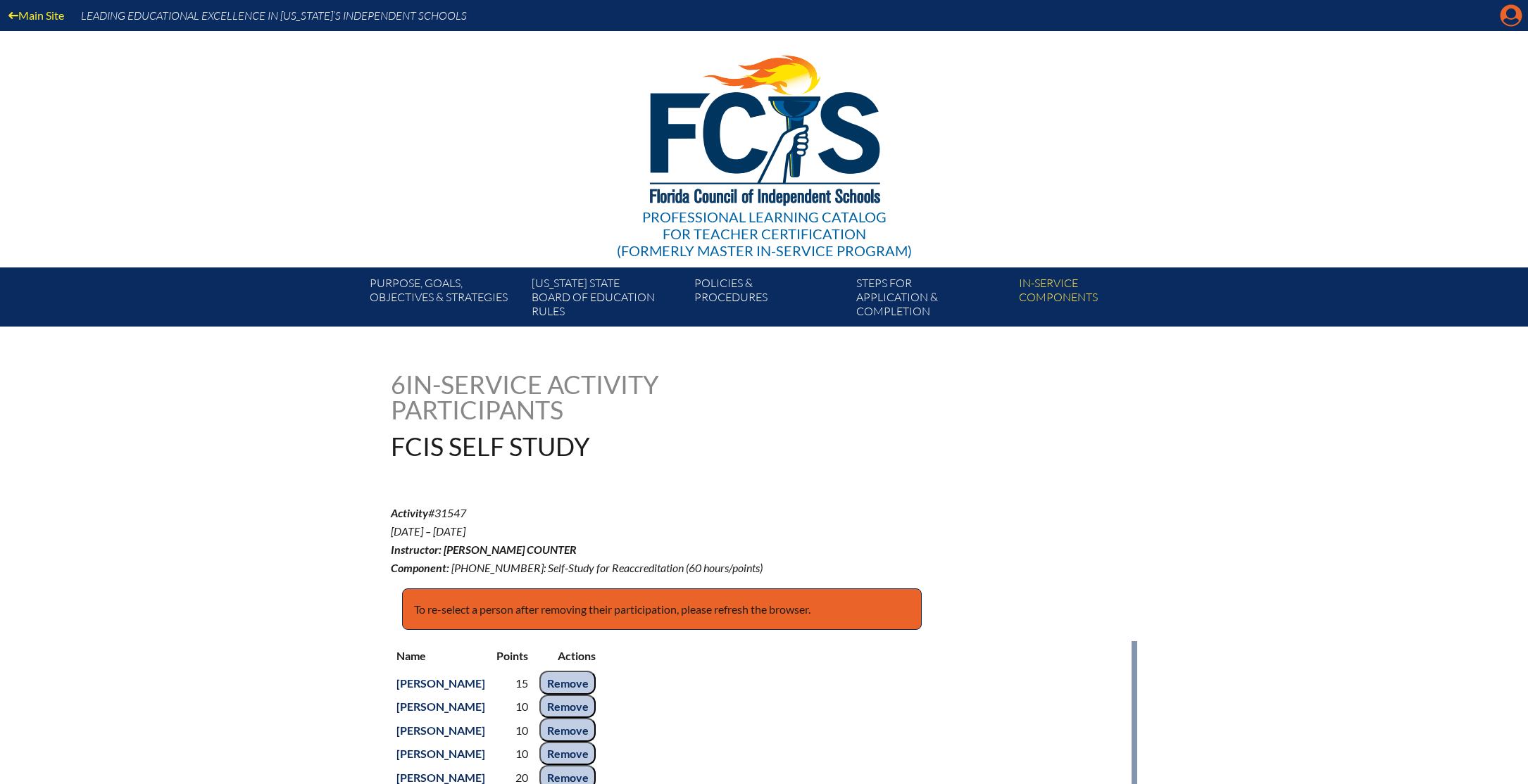
click at [1511, 18] on icon at bounding box center [1511, 15] width 22 height 22
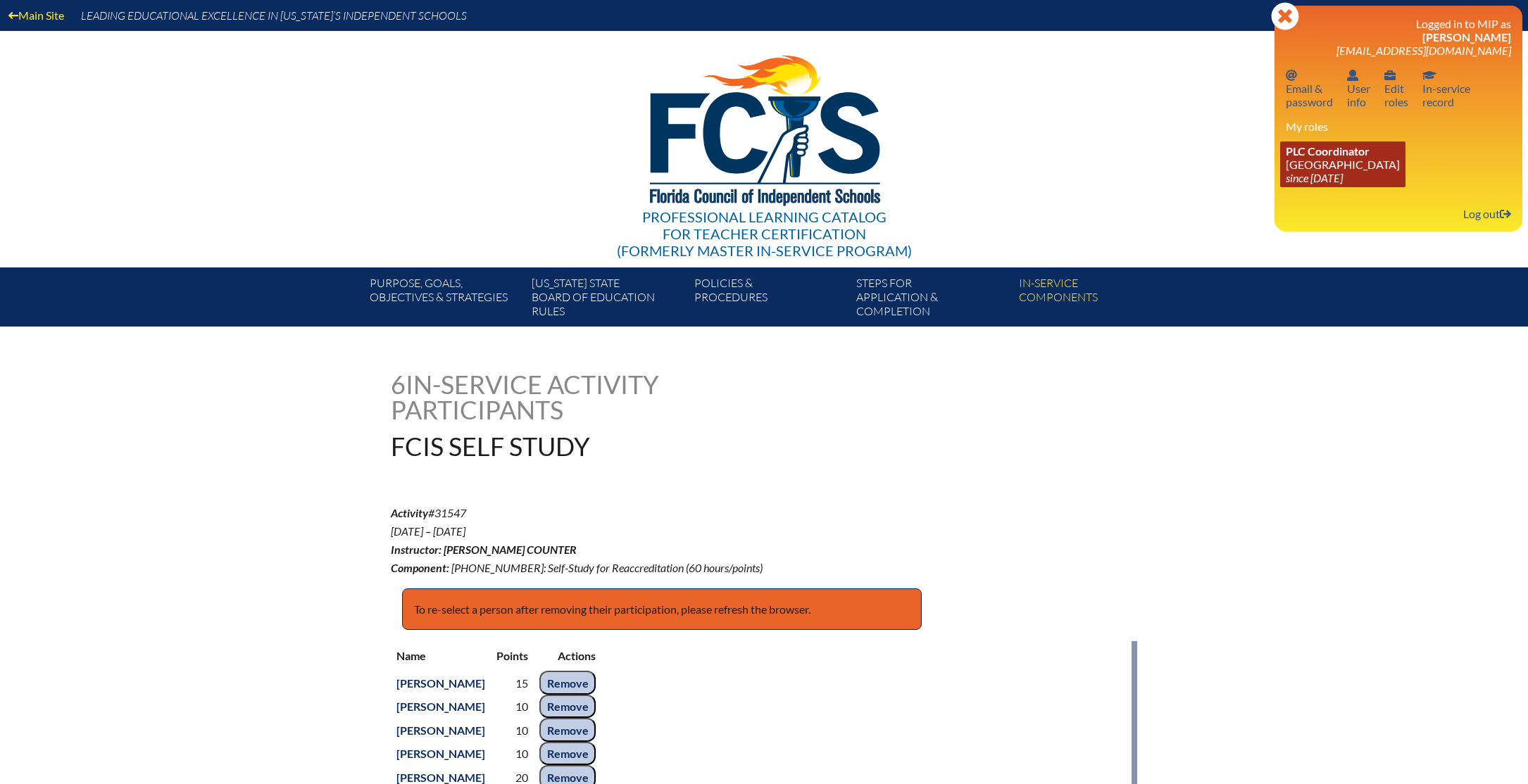
click at [1344, 155] on span "PLC Coordinator" at bounding box center [1328, 151] width 84 height 14
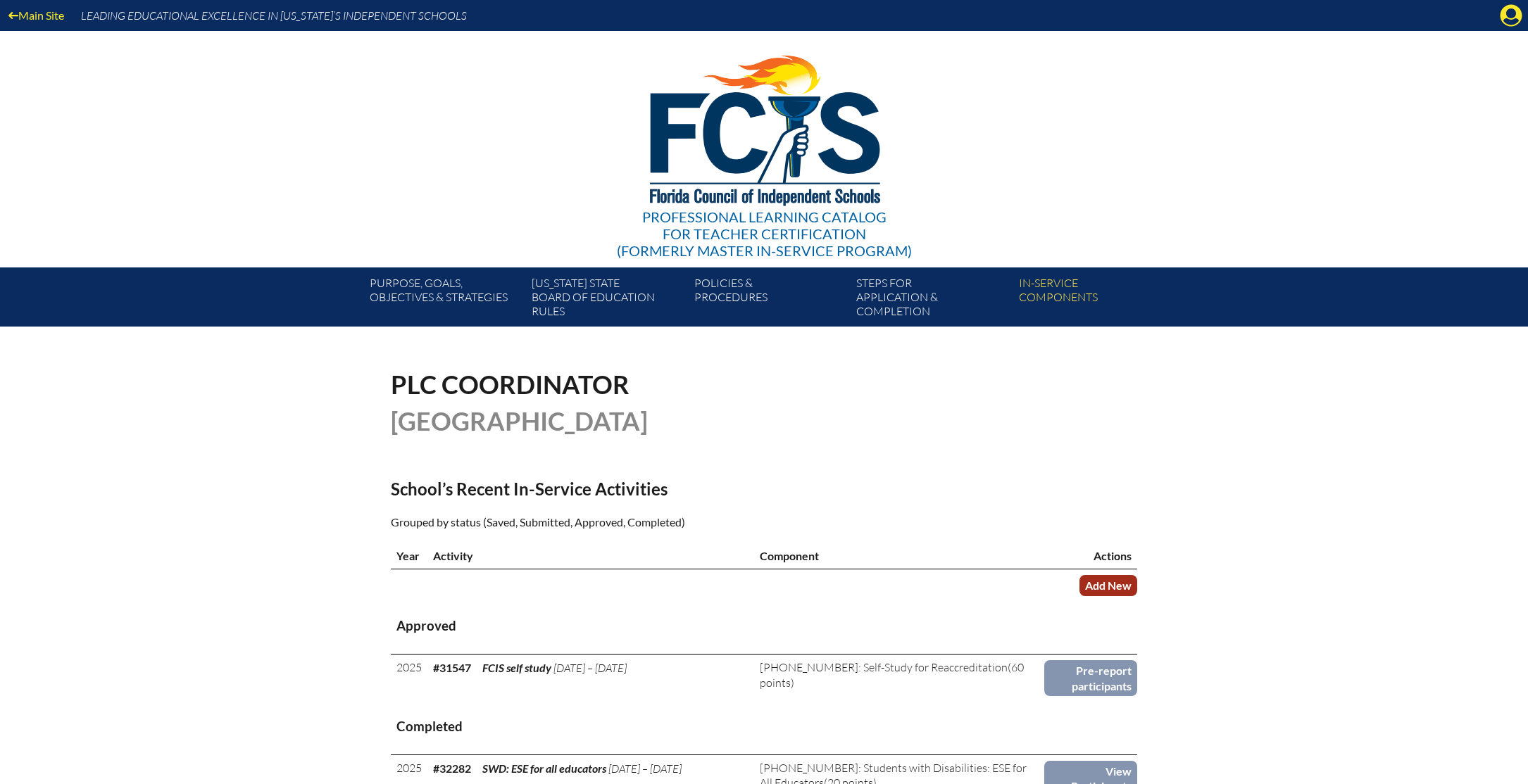
click at [1117, 592] on link "Add New" at bounding box center [1108, 585] width 58 height 20
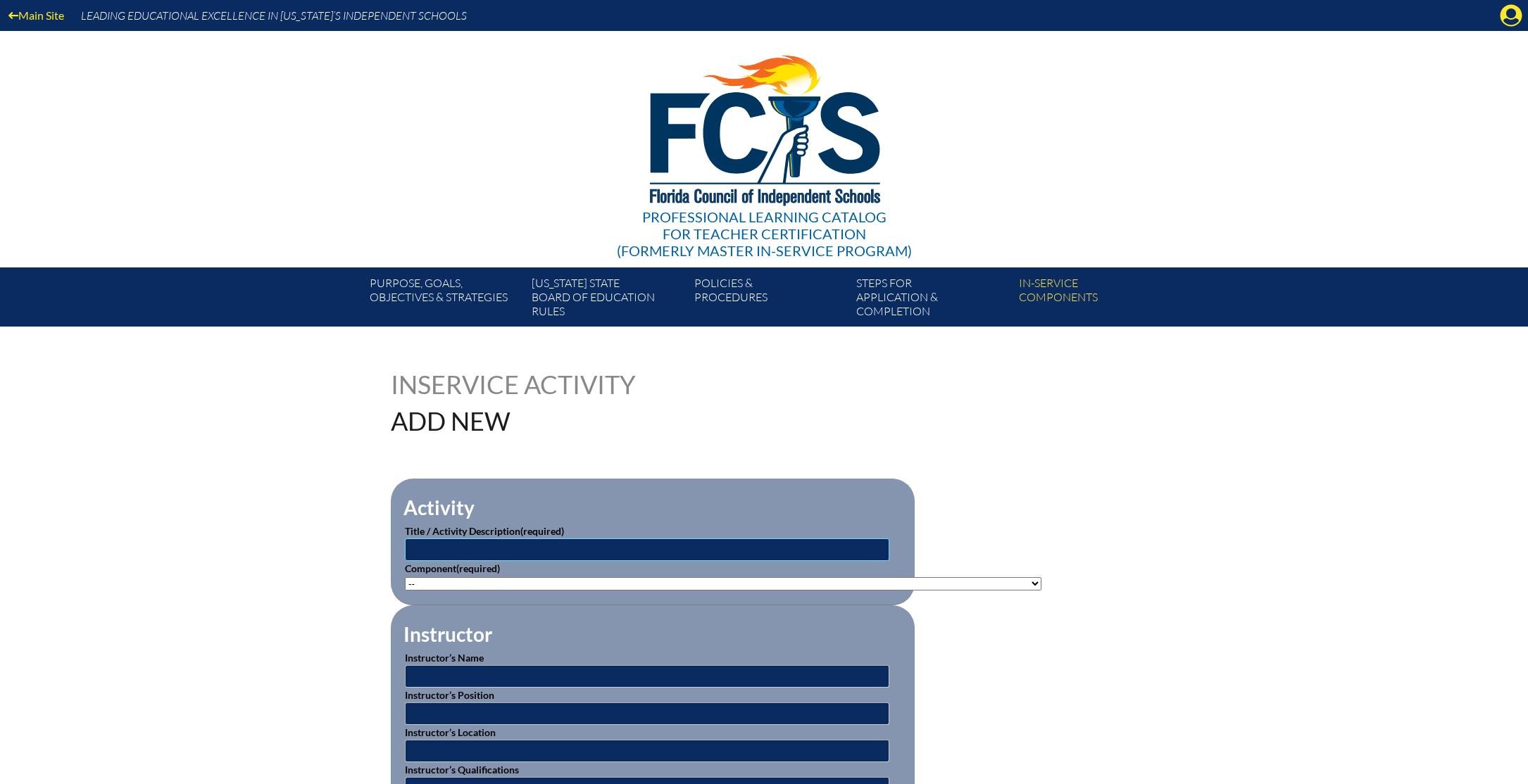
click at [641, 545] on input "text" at bounding box center [647, 549] width 485 height 22
click at [492, 551] on input "Tactical Edge Trianing" at bounding box center [647, 549] width 485 height 22
type input "Tactical Edge Training"
click at [955, 582] on select"]"] "-- 1-000-001: Appropriate Art Activities 1-000-002: Concept and Art Process for…" at bounding box center [723, 583] width 637 height 14
select select"]"] "20490"
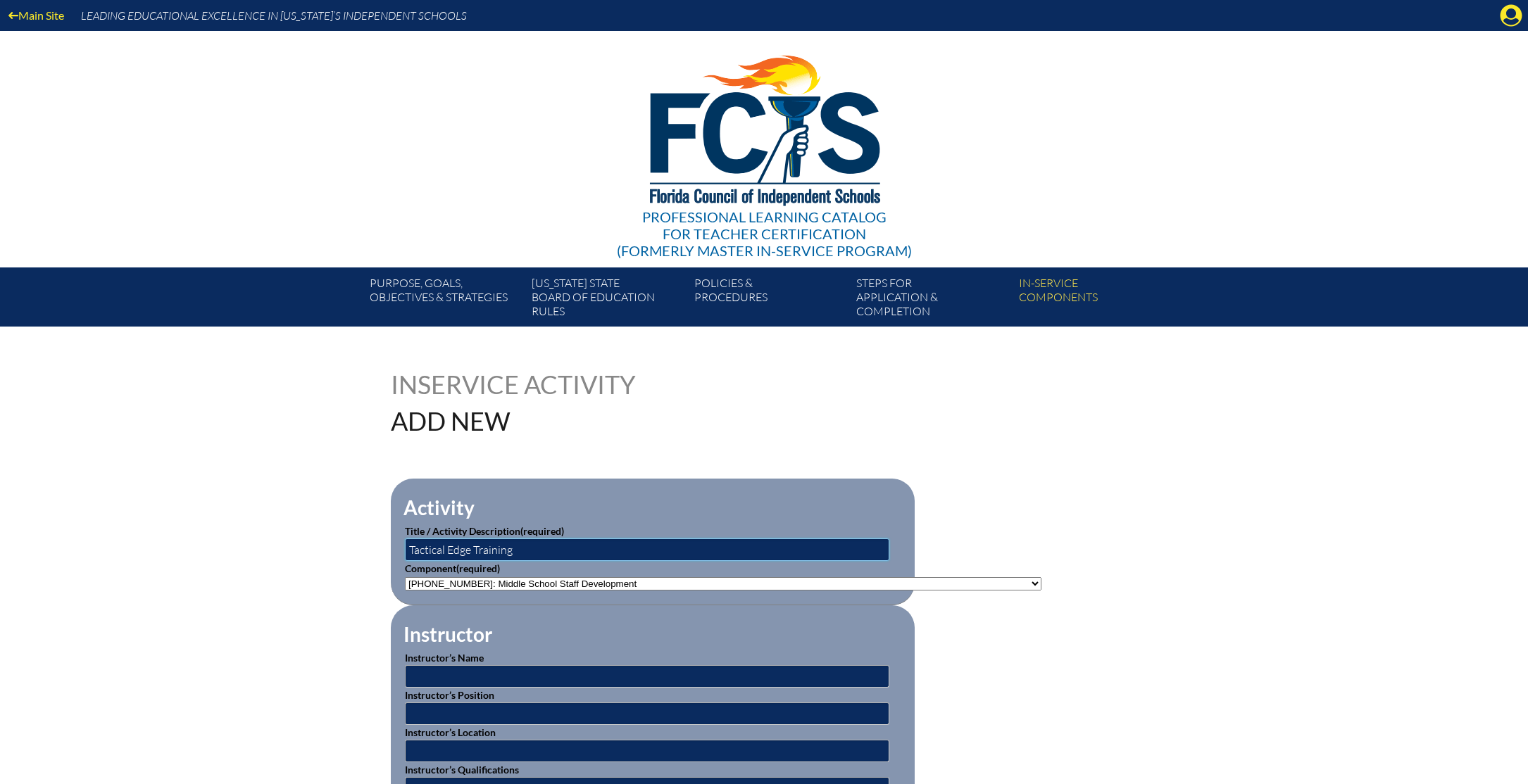
drag, startPoint x: 530, startPoint y: 548, endPoint x: 378, endPoint y: 525, distance: 153.7
type input "Middle School Inservice"
click at [538, 672] on input "text" at bounding box center [647, 676] width 485 height 22
type input "Jeff Hartwick"
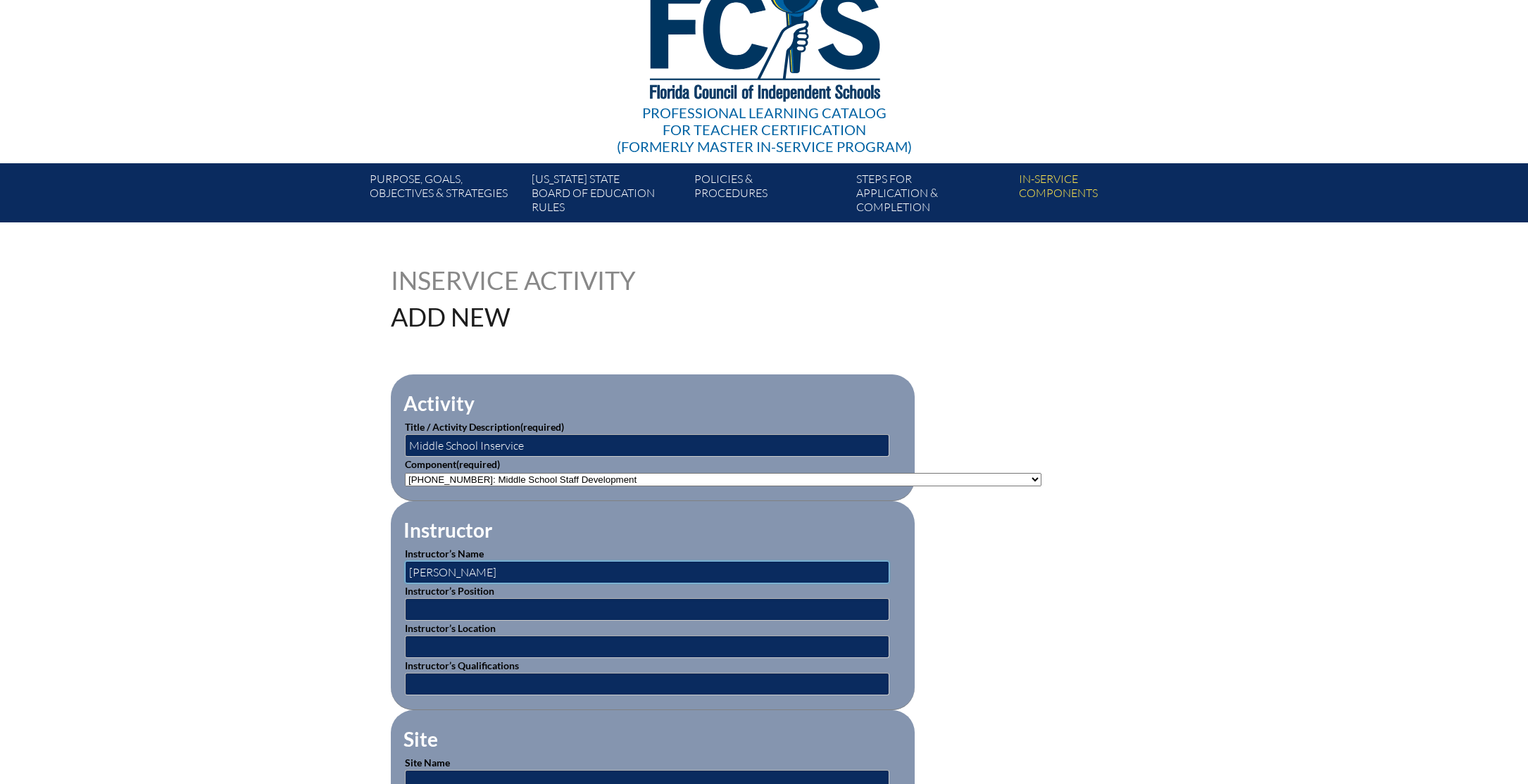
scroll to position [139, 0]
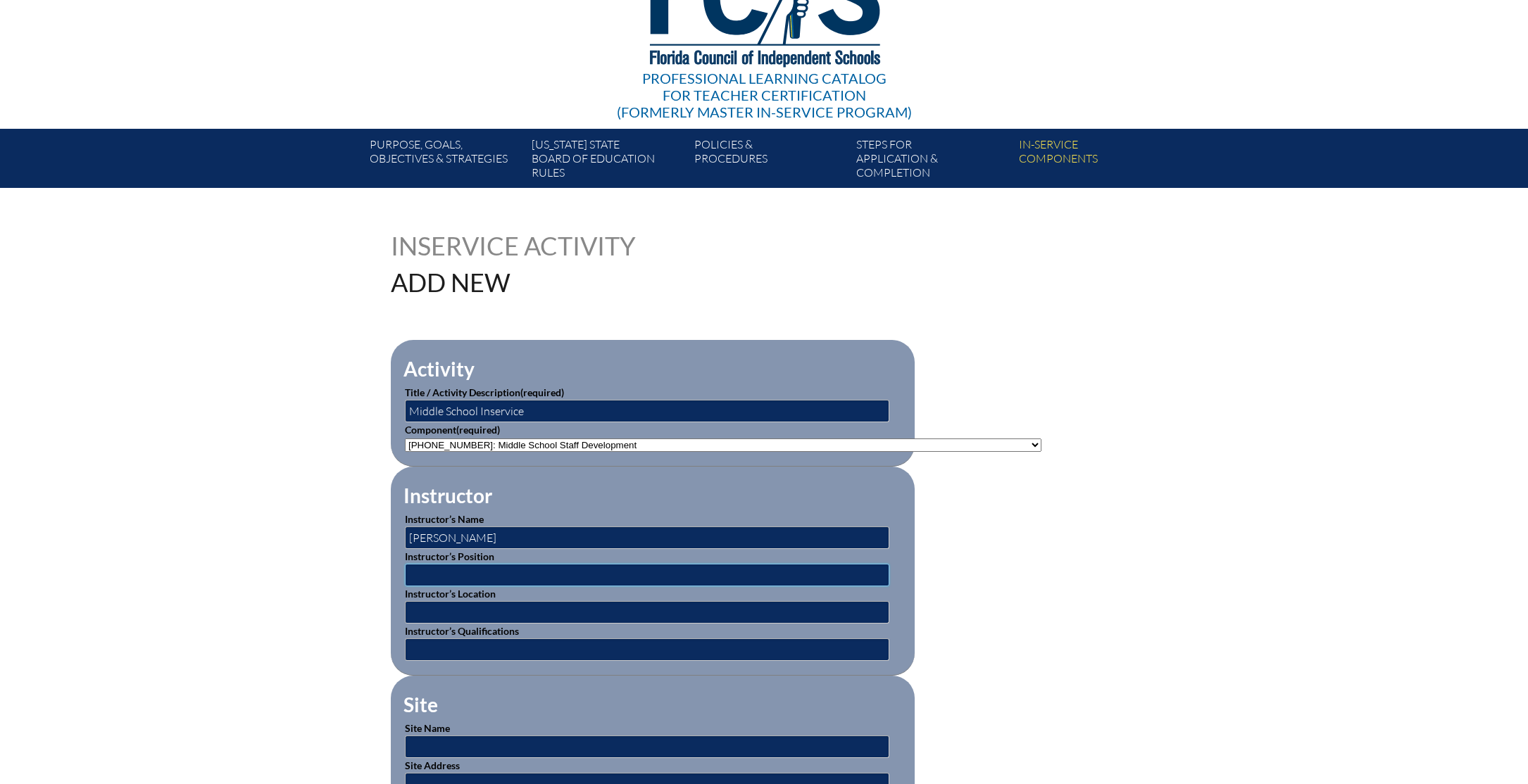
click at [549, 574] on input "text" at bounding box center [647, 575] width 485 height 22
type input "Director"
click at [518, 606] on input "text" at bounding box center [647, 612] width 485 height 22
type input "Saint Pauls School"
click at [543, 645] on input "text" at bounding box center [647, 650] width 485 height 22
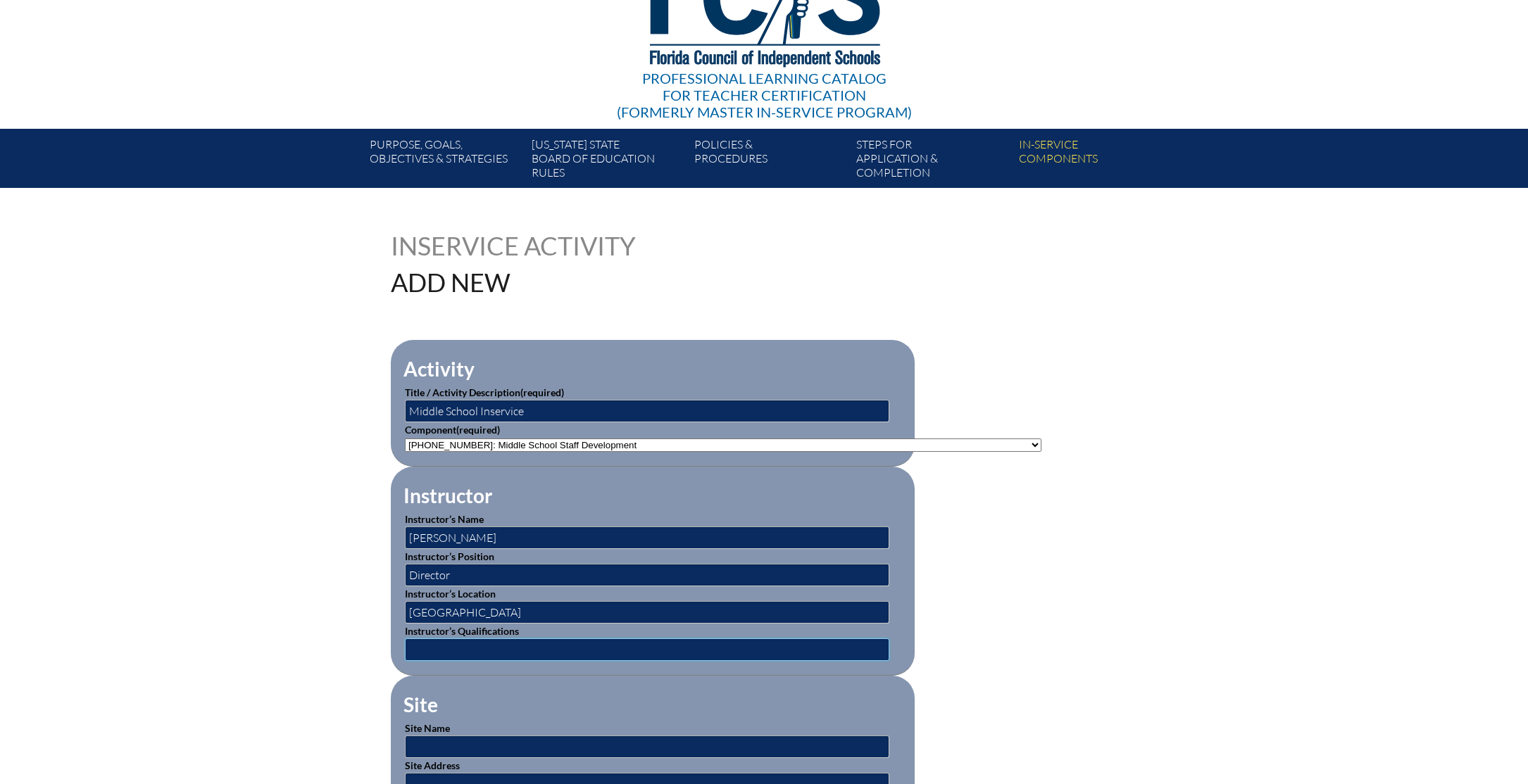
type input "Professional"
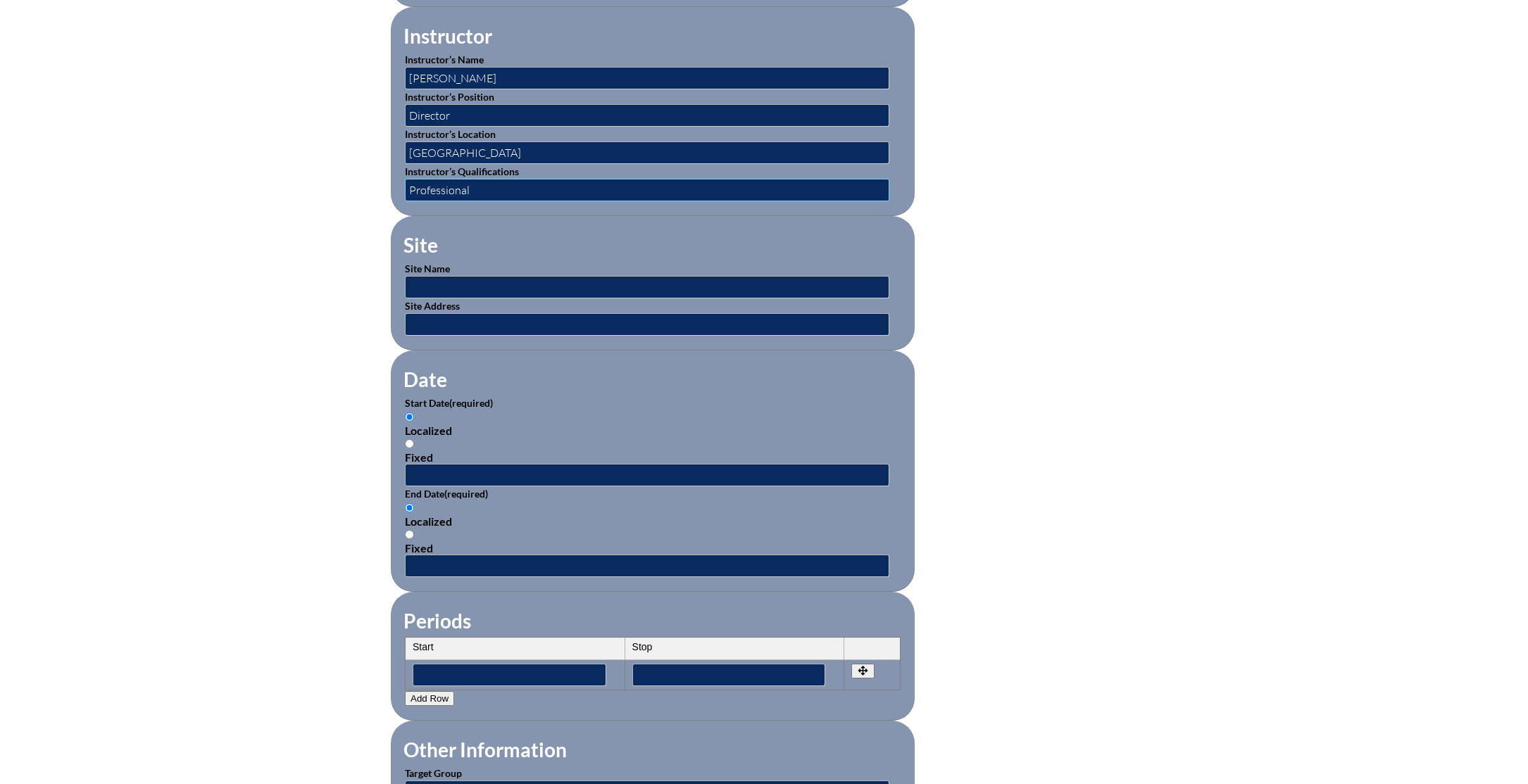
scroll to position [595, 0]
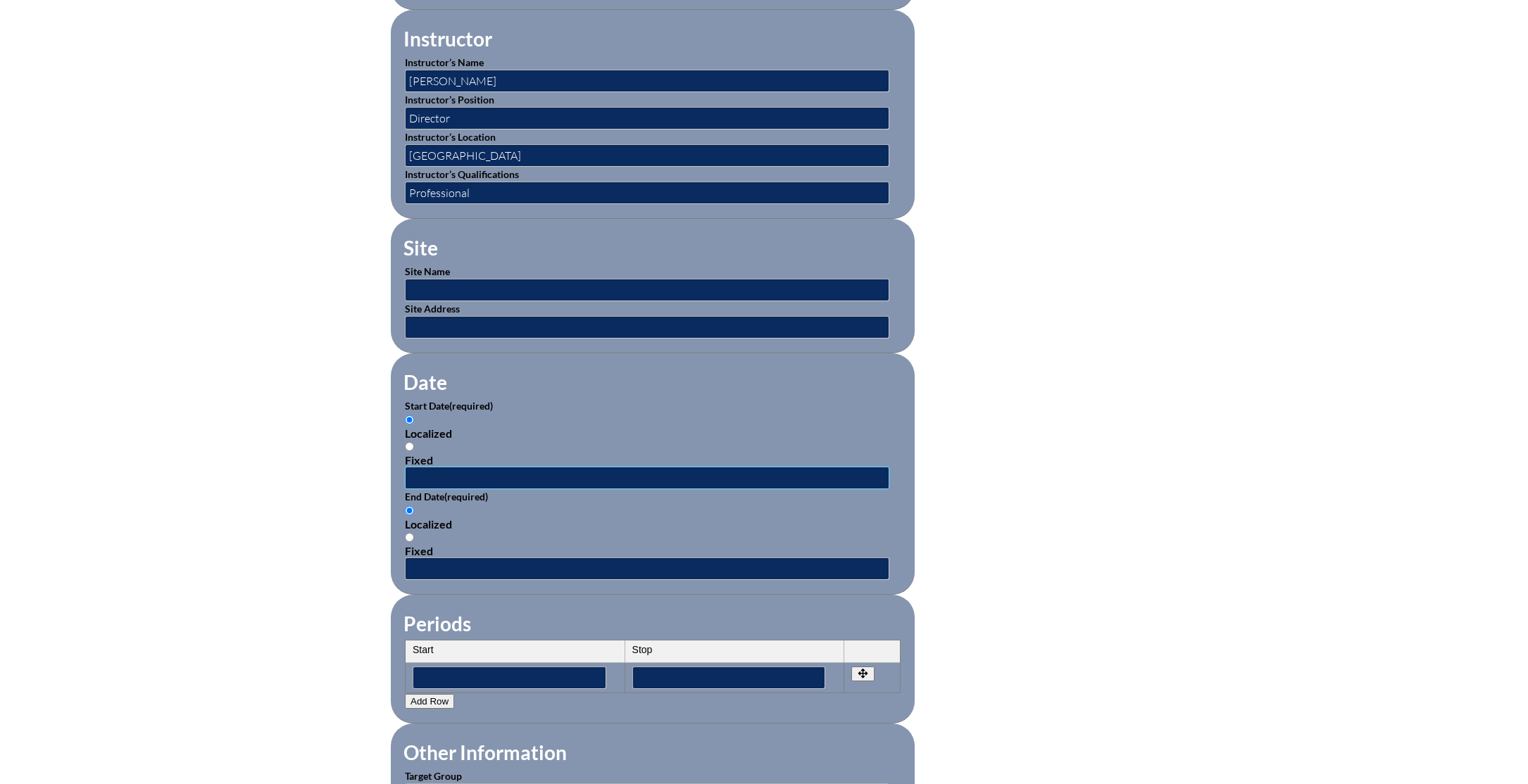
click at [498, 474] on input "text" at bounding box center [647, 478] width 485 height 22
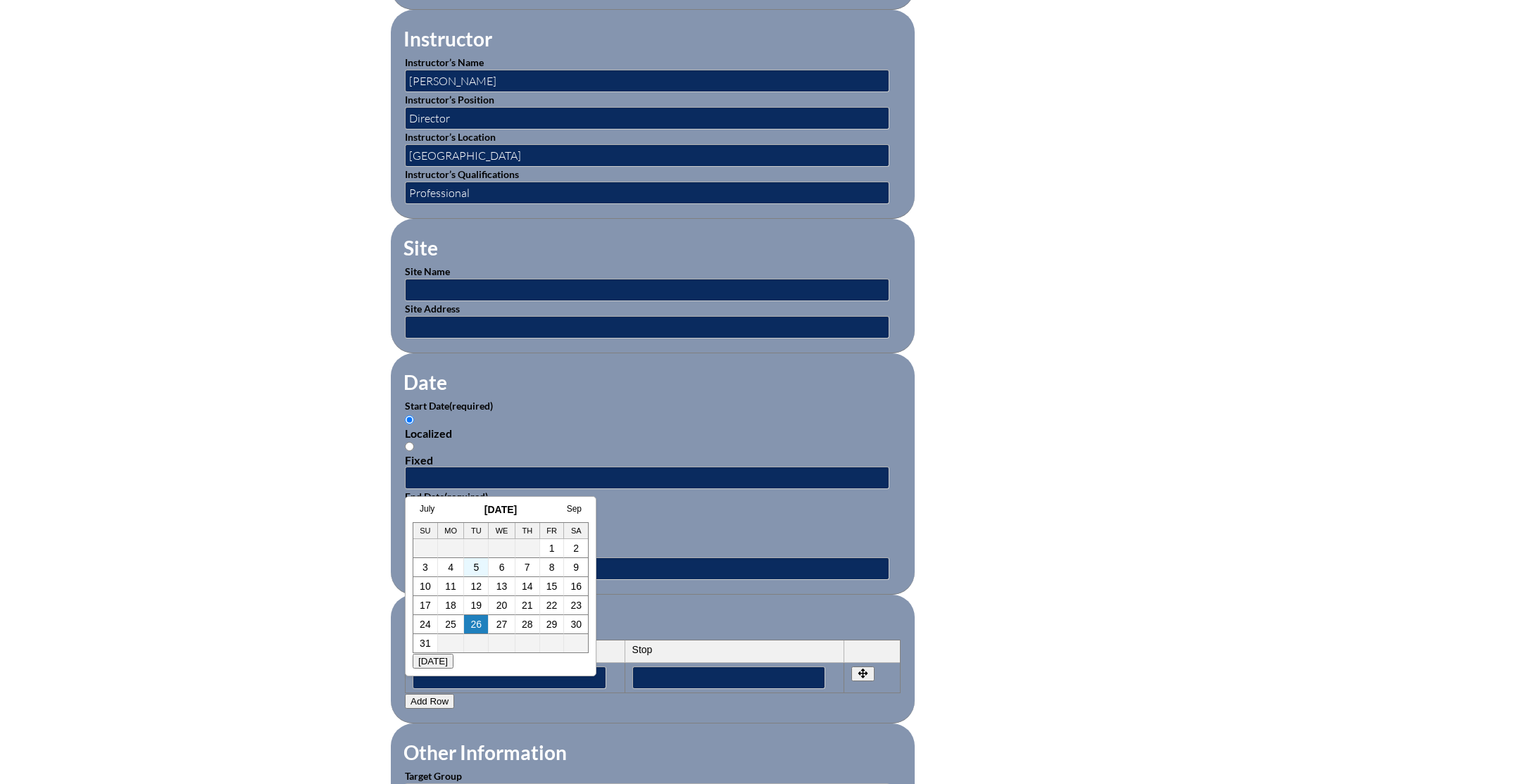
click at [471, 571] on td "5" at bounding box center [476, 568] width 25 height 19
click at [478, 568] on link "5" at bounding box center [476, 567] width 6 height 11
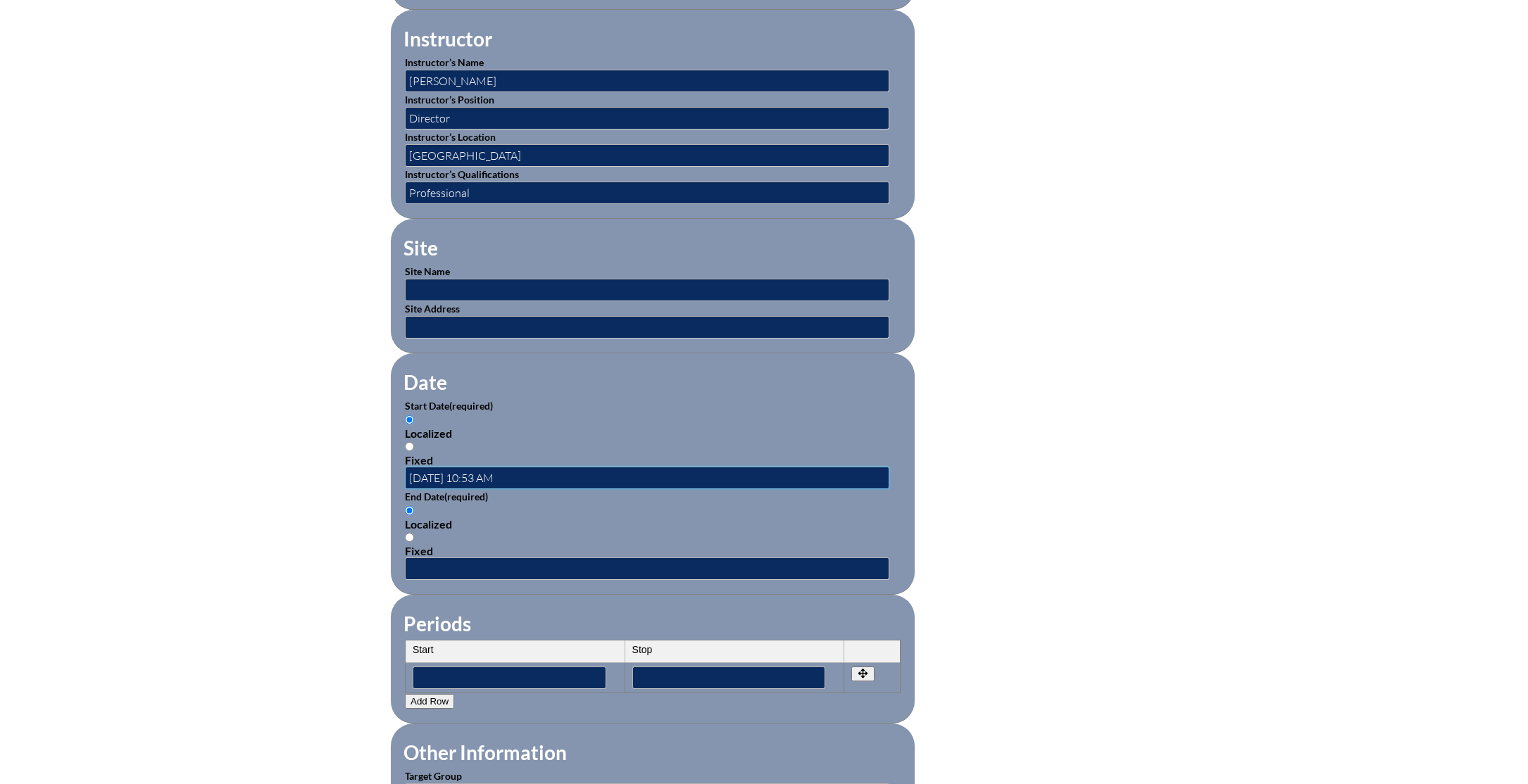
drag, startPoint x: 502, startPoint y: 476, endPoint x: 473, endPoint y: 476, distance: 29.0
click at [473, 476] on input "2025-08-05 10:53 AM" at bounding box center [647, 478] width 485 height 22
type input "2025-08-05 8:00 AM"
click at [469, 573] on input "text" at bounding box center [647, 569] width 485 height 22
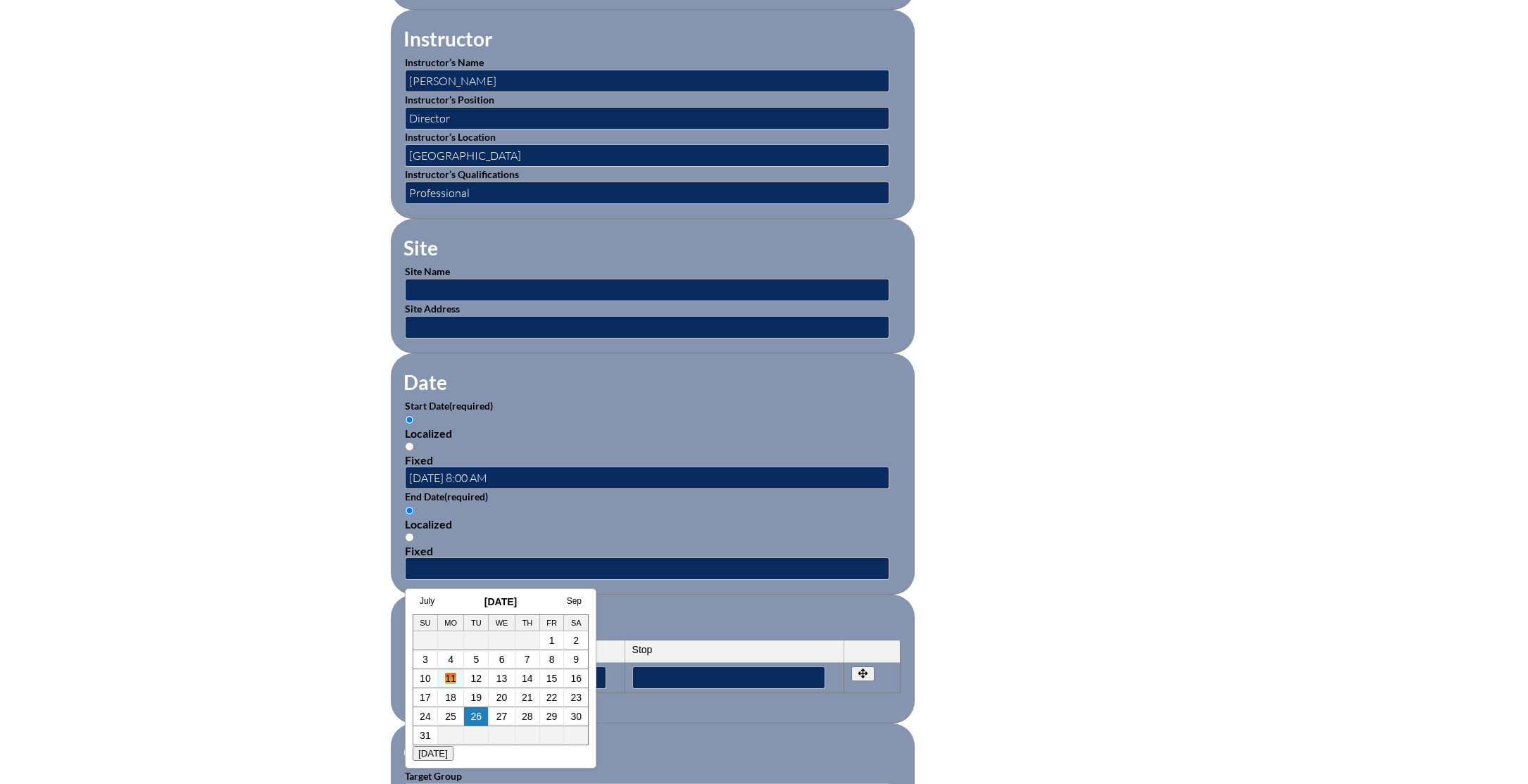
click at [455, 677] on link "11" at bounding box center [451, 679] width 11 height 11
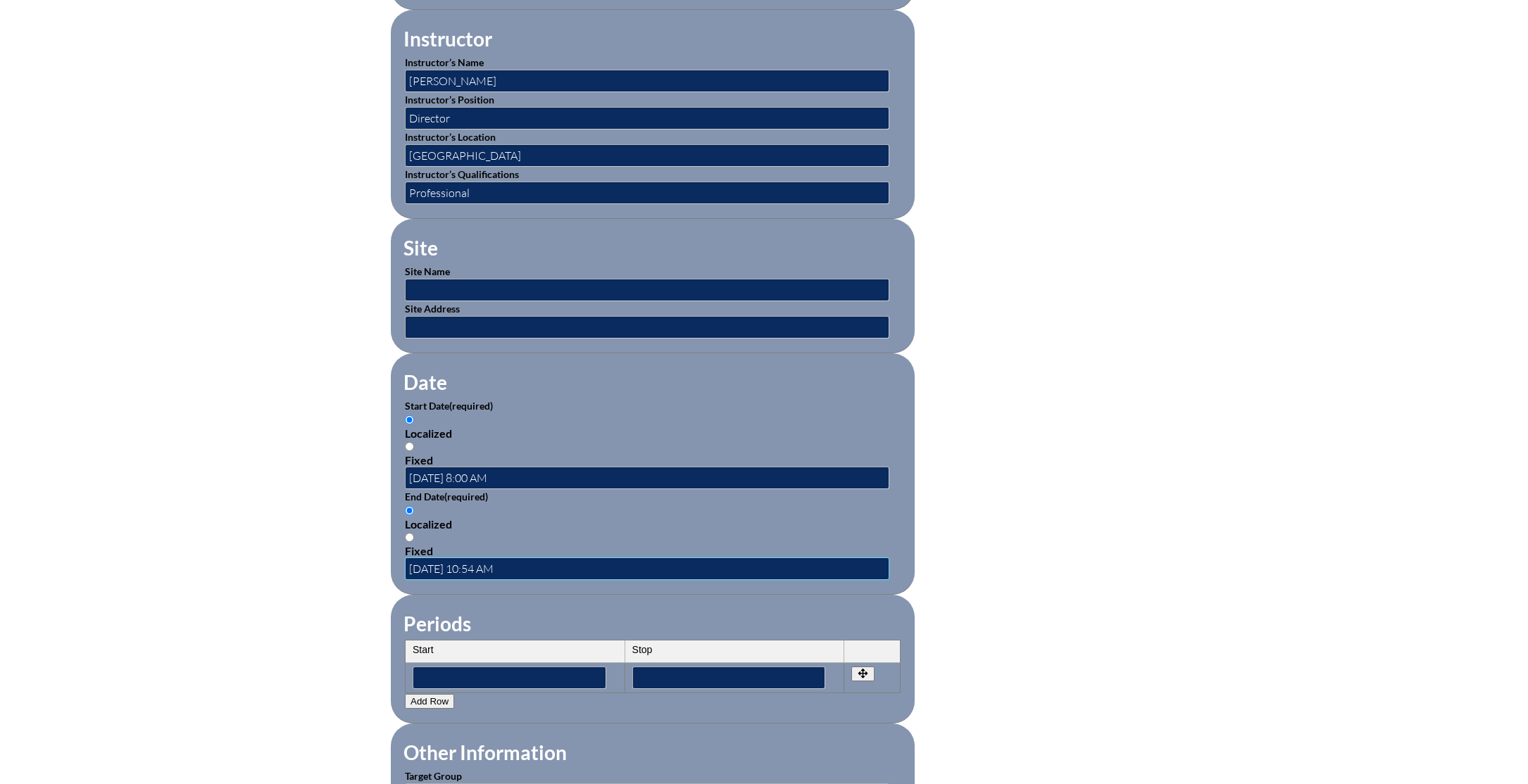
drag, startPoint x: 502, startPoint y: 567, endPoint x: 470, endPoint y: 570, distance: 32.1
click at [470, 570] on input "2025-08-11 10:54 AM" at bounding box center [647, 569] width 485 height 22
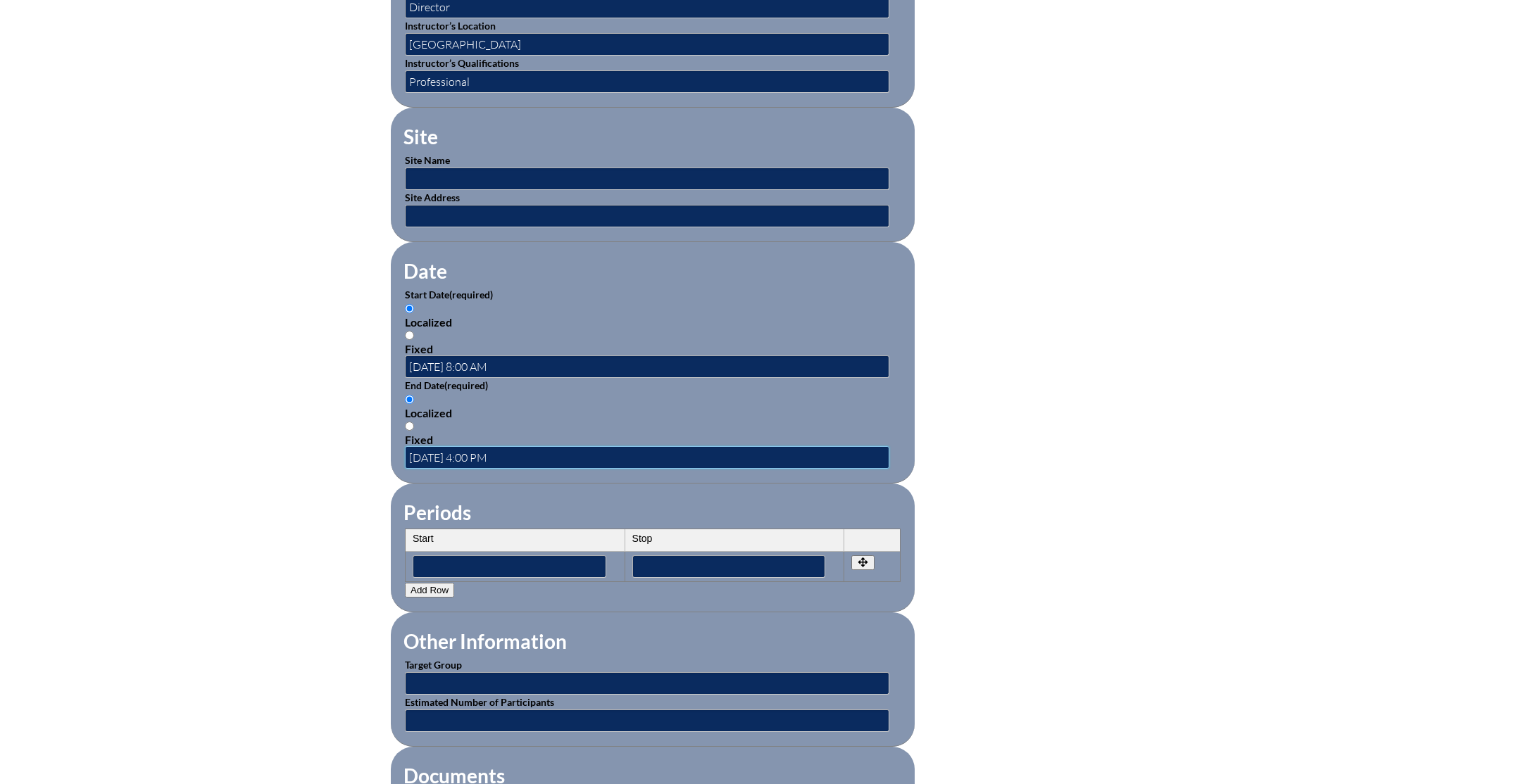
scroll to position [827, 0]
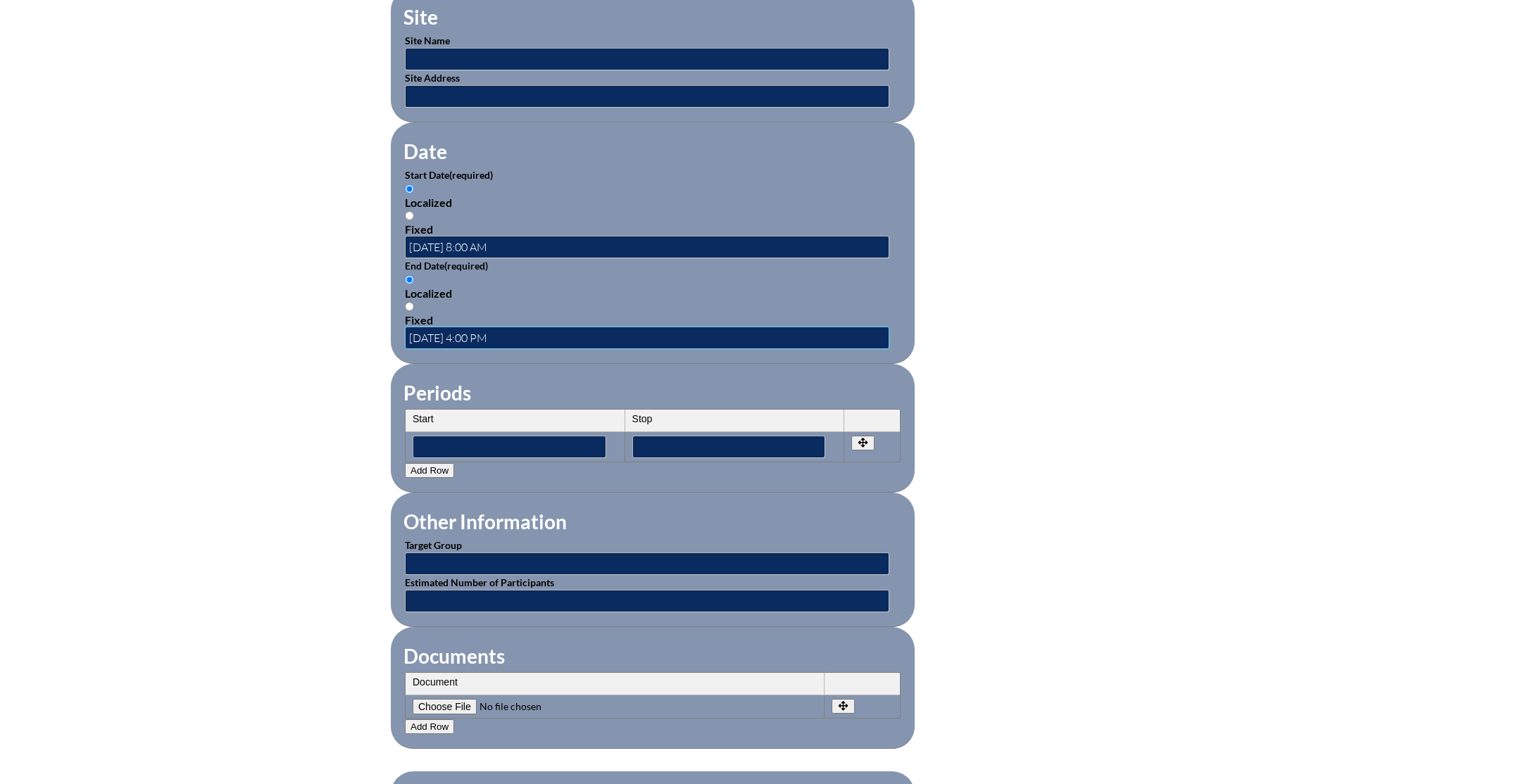
type input "2025-08-11 4:00 PM"
click at [553, 561] on input "text" at bounding box center [647, 564] width 485 height 22
type input "Faculty"
click at [526, 595] on input "text" at bounding box center [647, 601] width 485 height 22
type input "25"
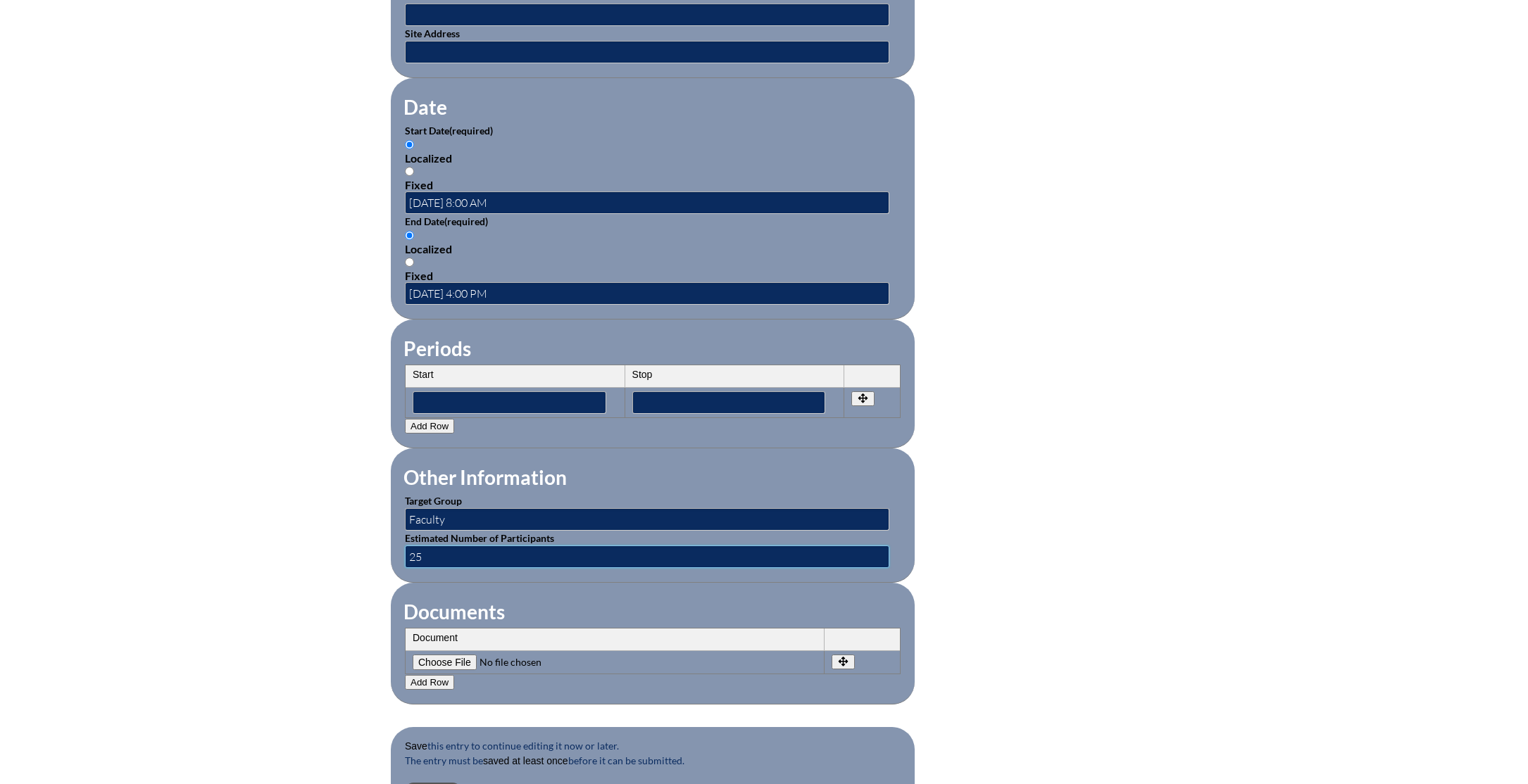
scroll to position [937, 0]
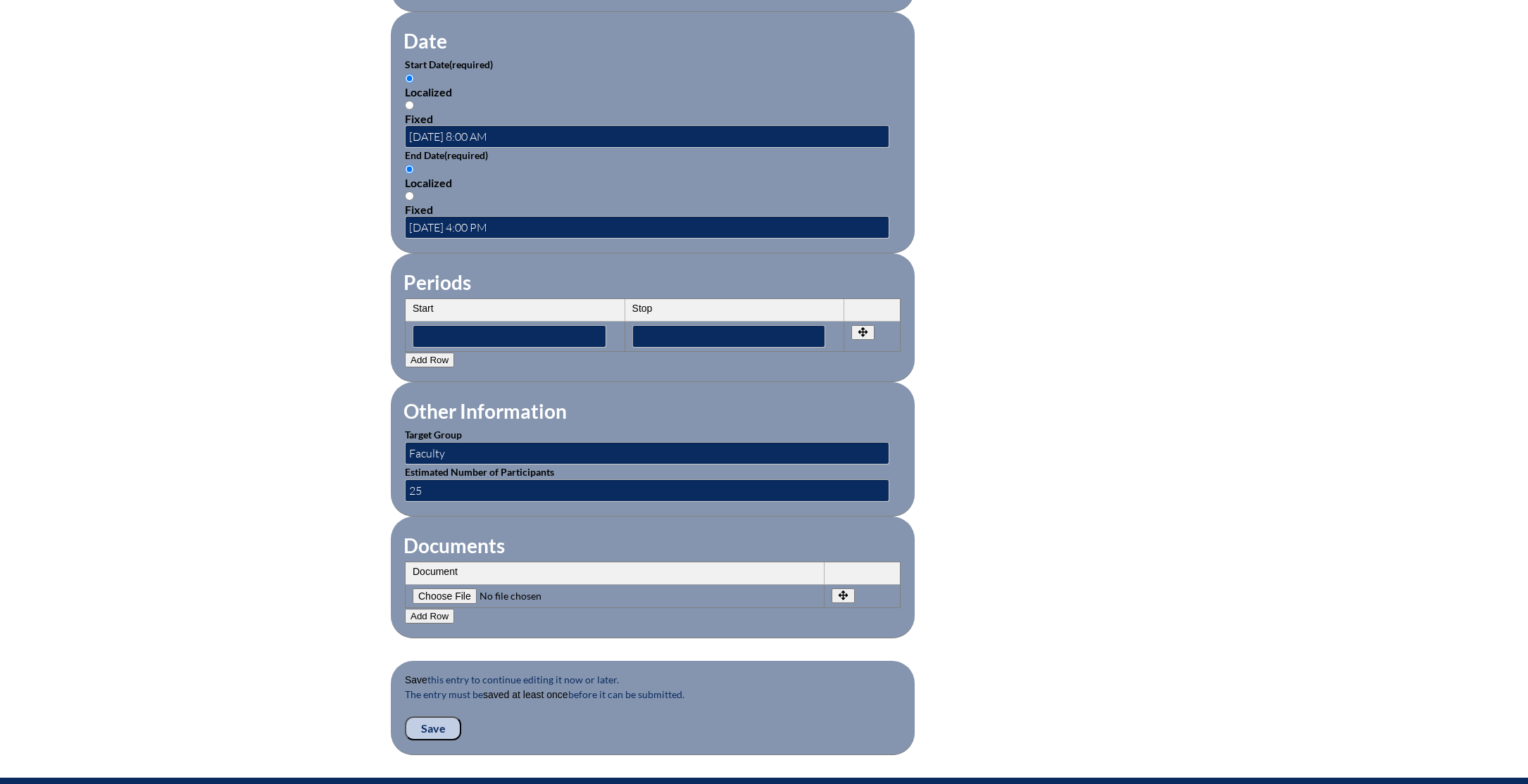
click at [431, 728] on input "Save" at bounding box center [433, 729] width 56 height 24
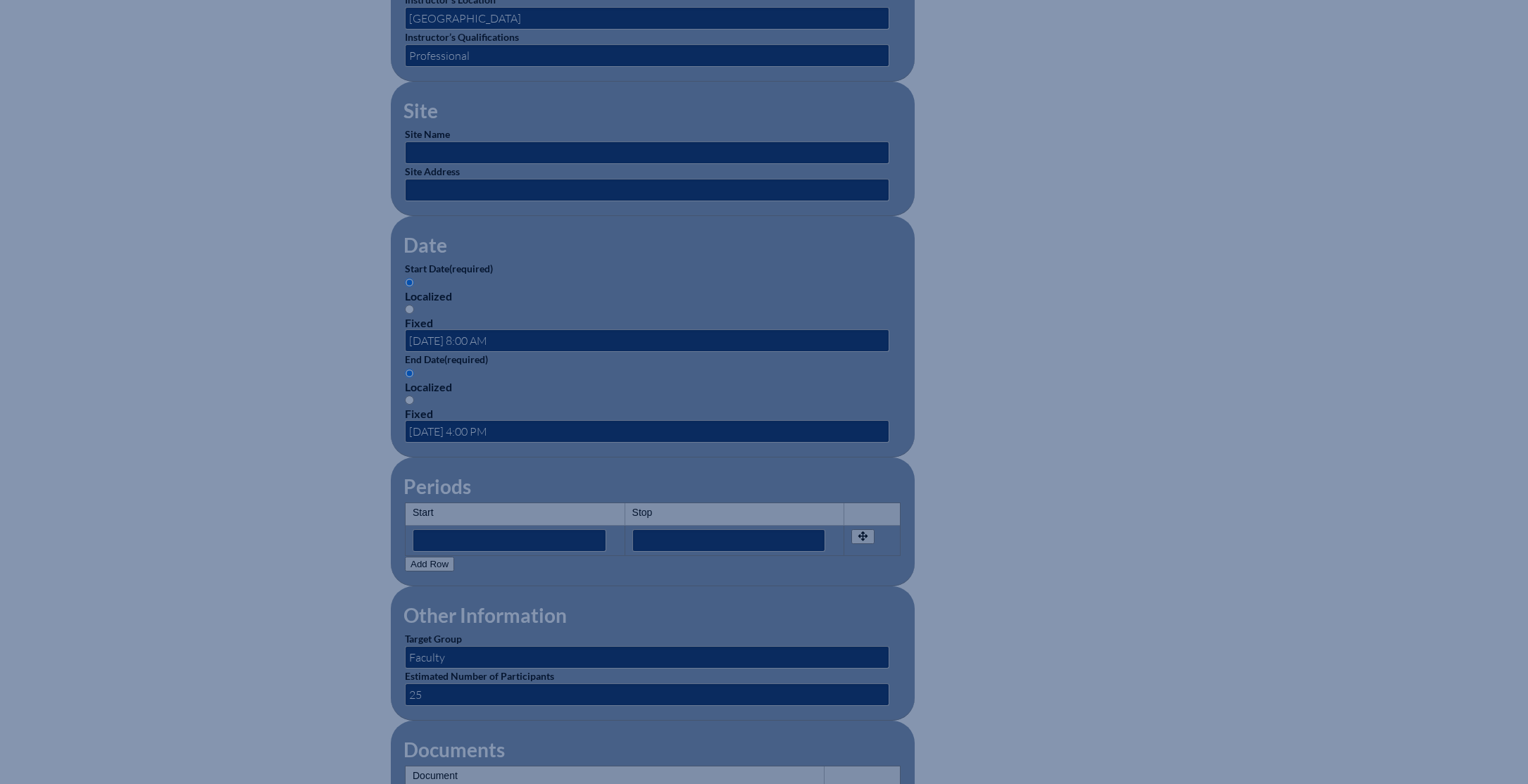
scroll to position [0, 0]
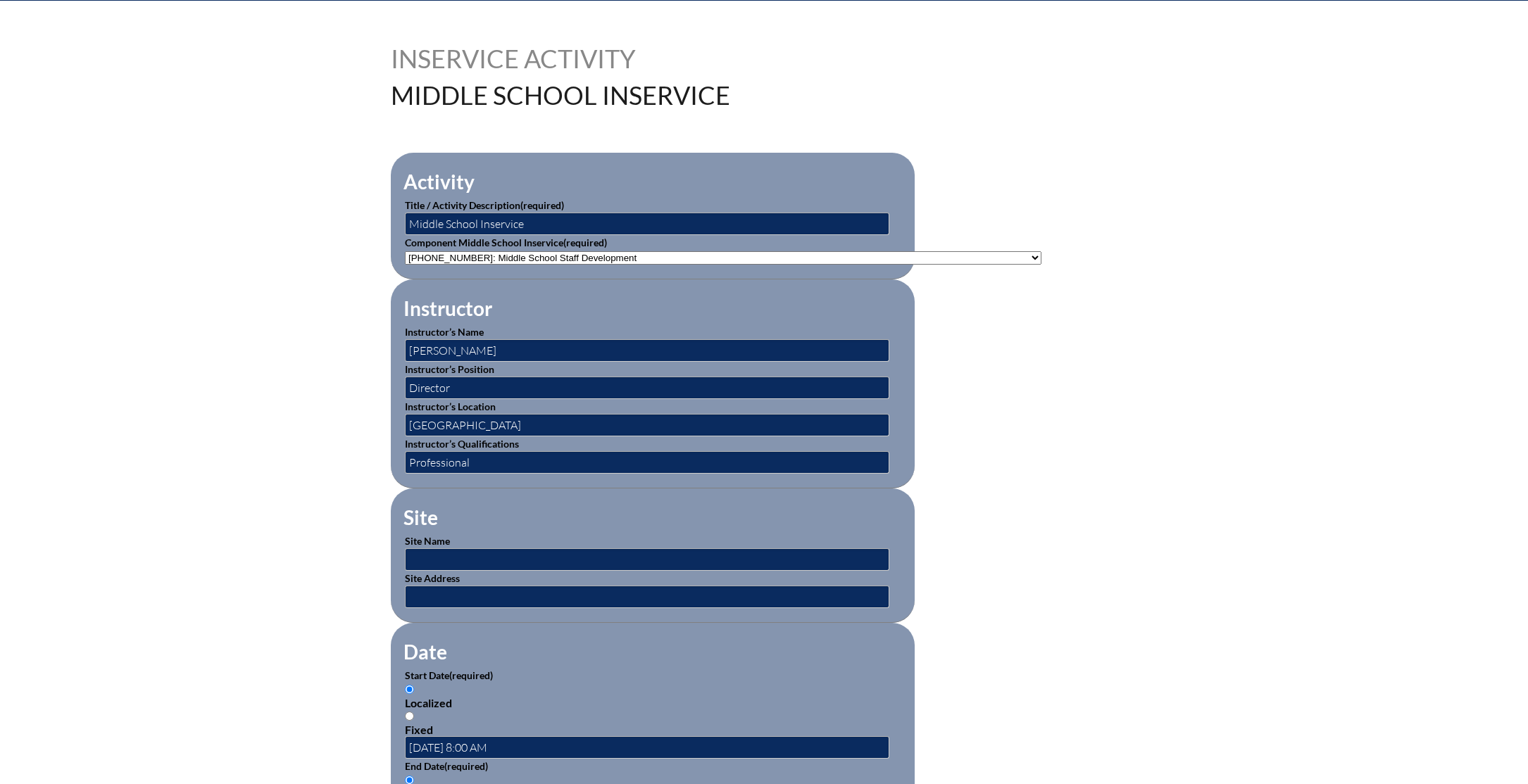
scroll to position [1148, 0]
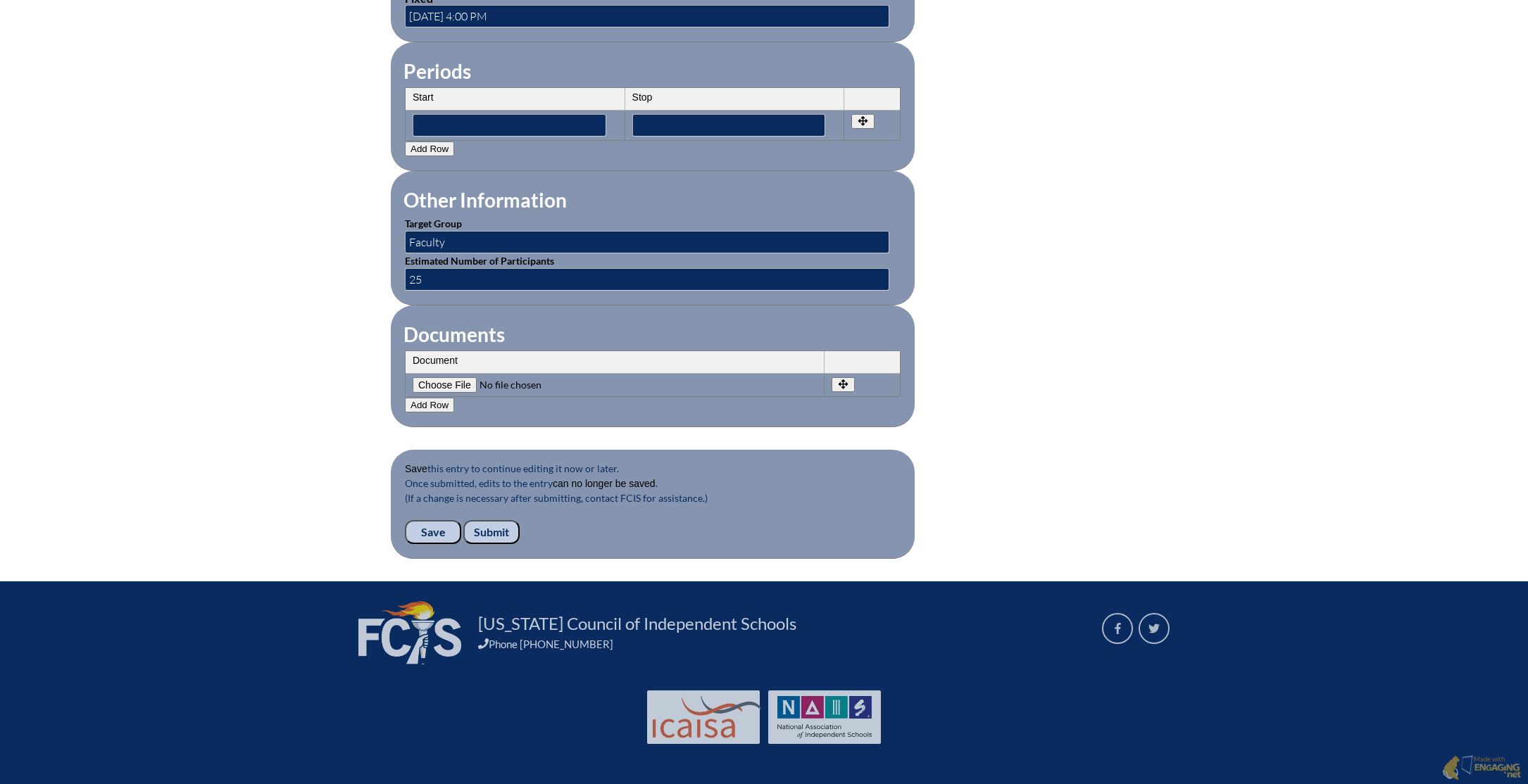
click at [498, 532] on input "Submit" at bounding box center [491, 532] width 56 height 24
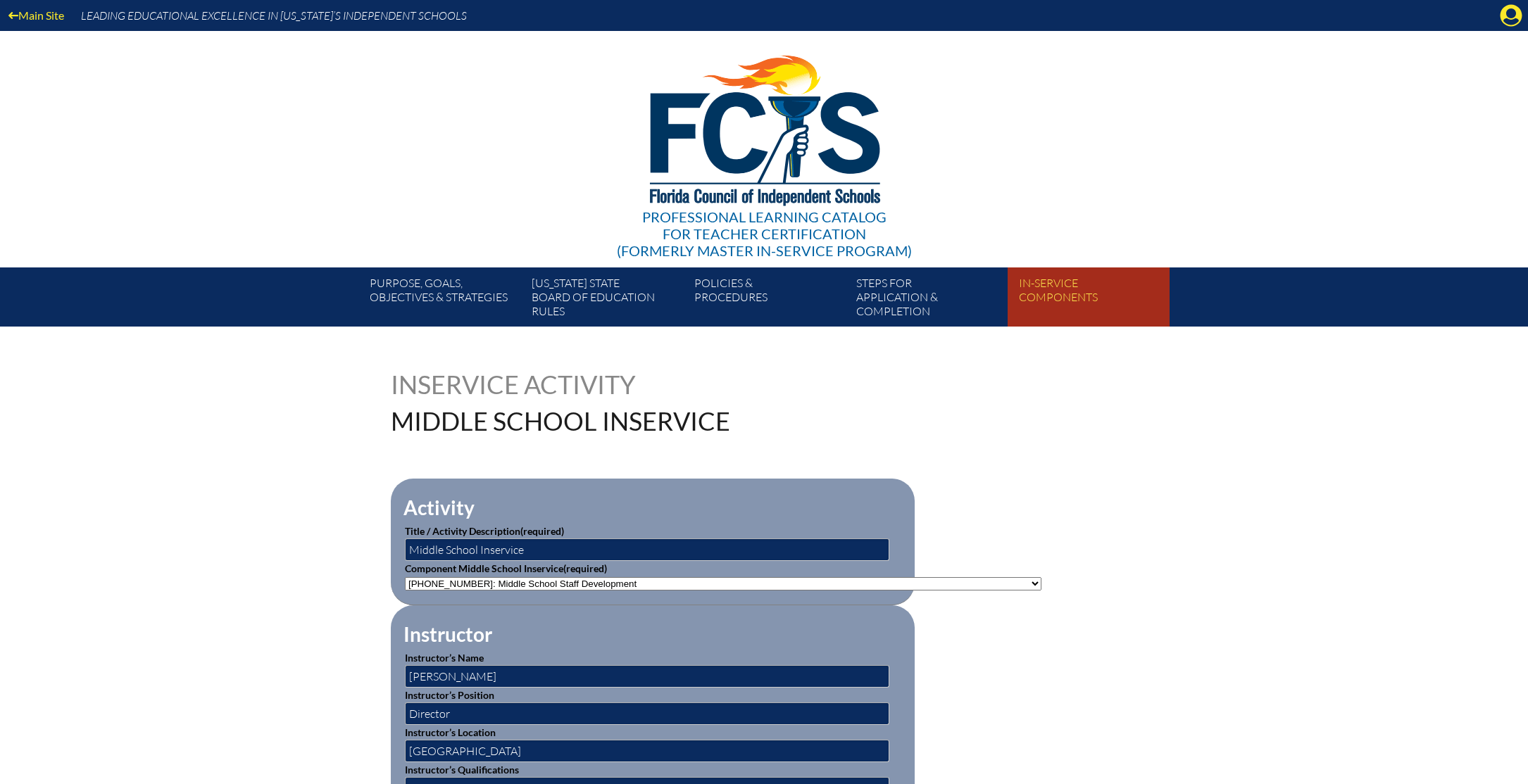
click at [1058, 288] on link "In-service components" at bounding box center [1095, 300] width 162 height 54
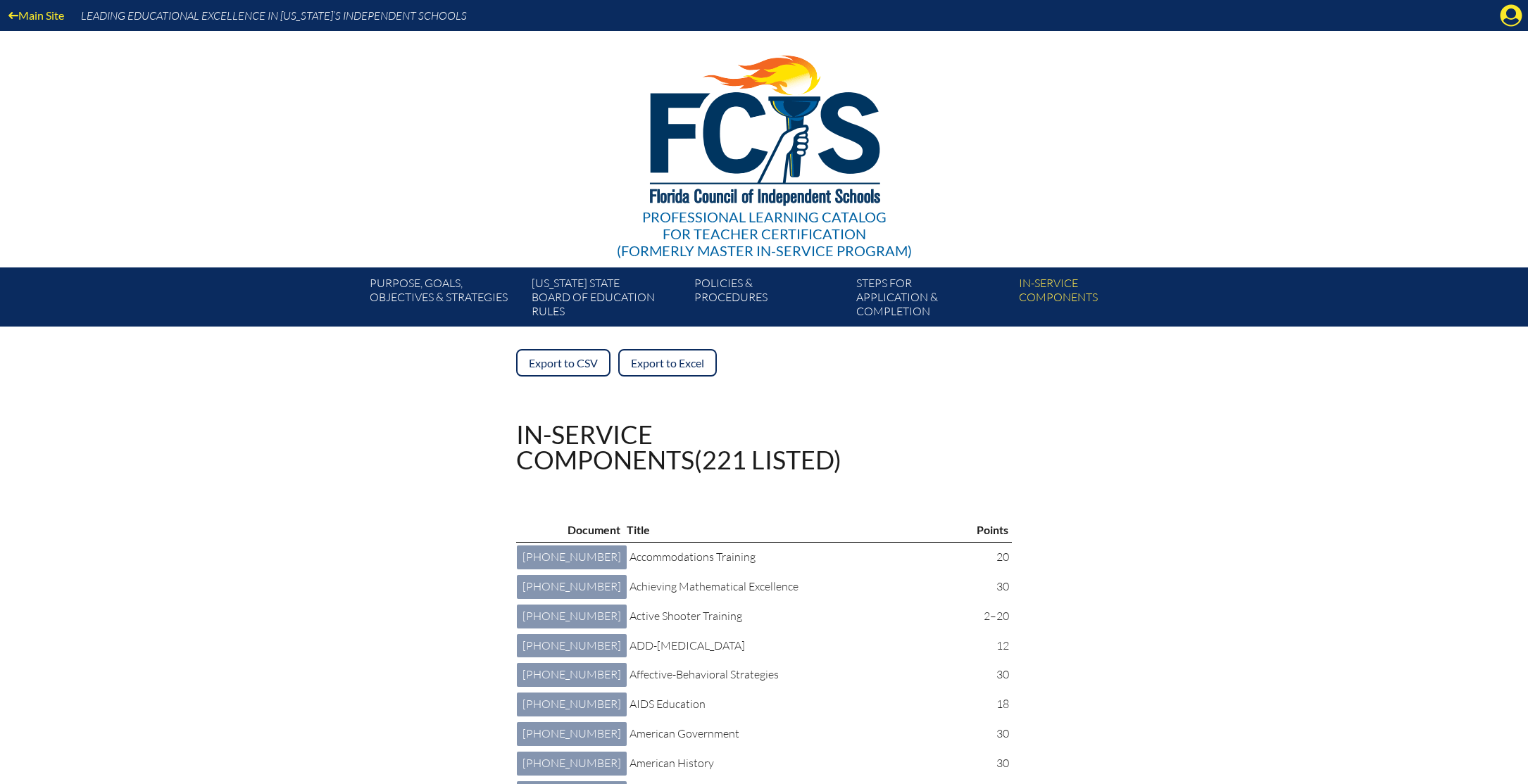
click at [1506, 14] on icon at bounding box center [1511, 15] width 22 height 22
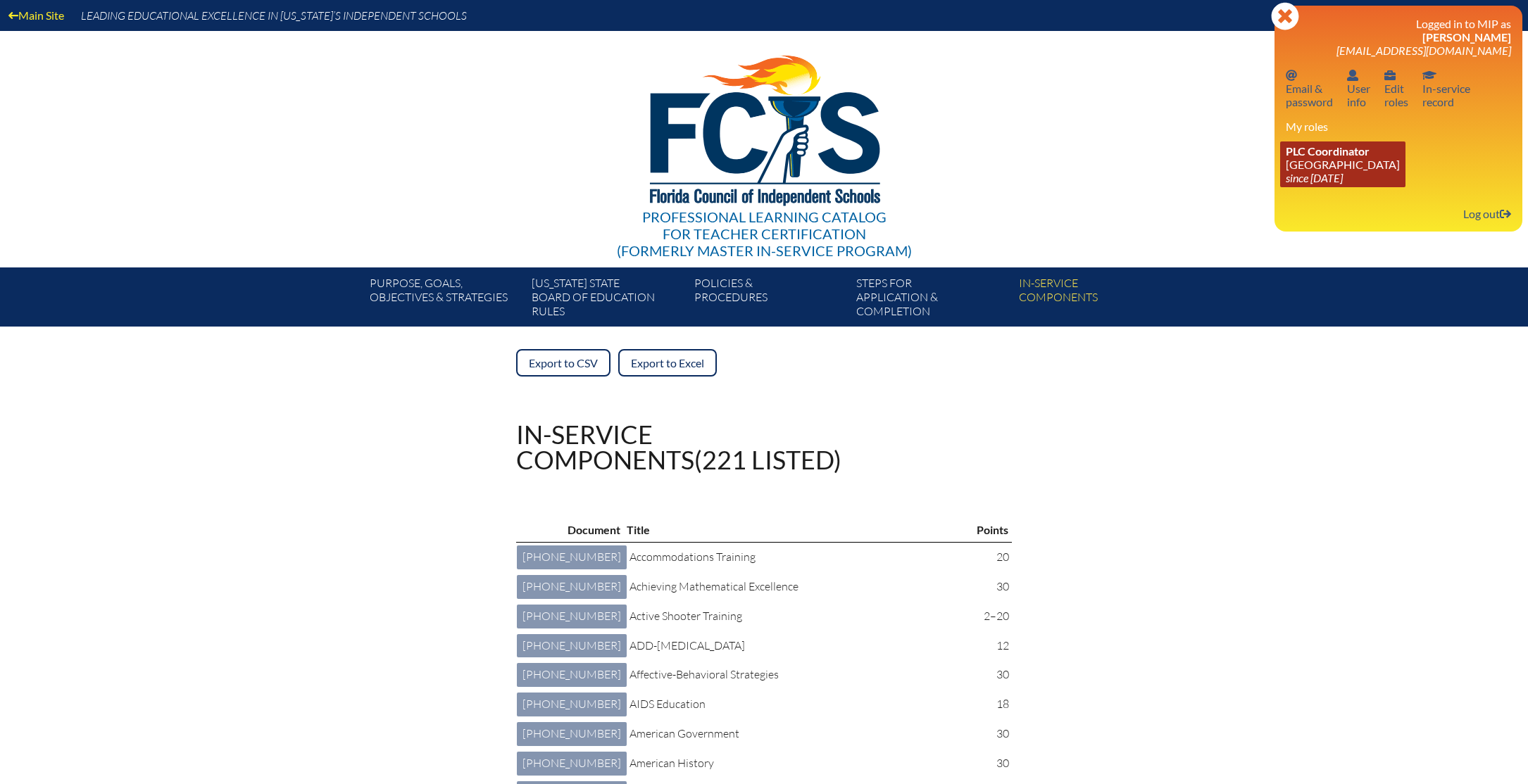
click at [1305, 173] on link "PLC Coordinator Saint Paul’s School since 2018 Jun 26" at bounding box center [1343, 164] width 125 height 46
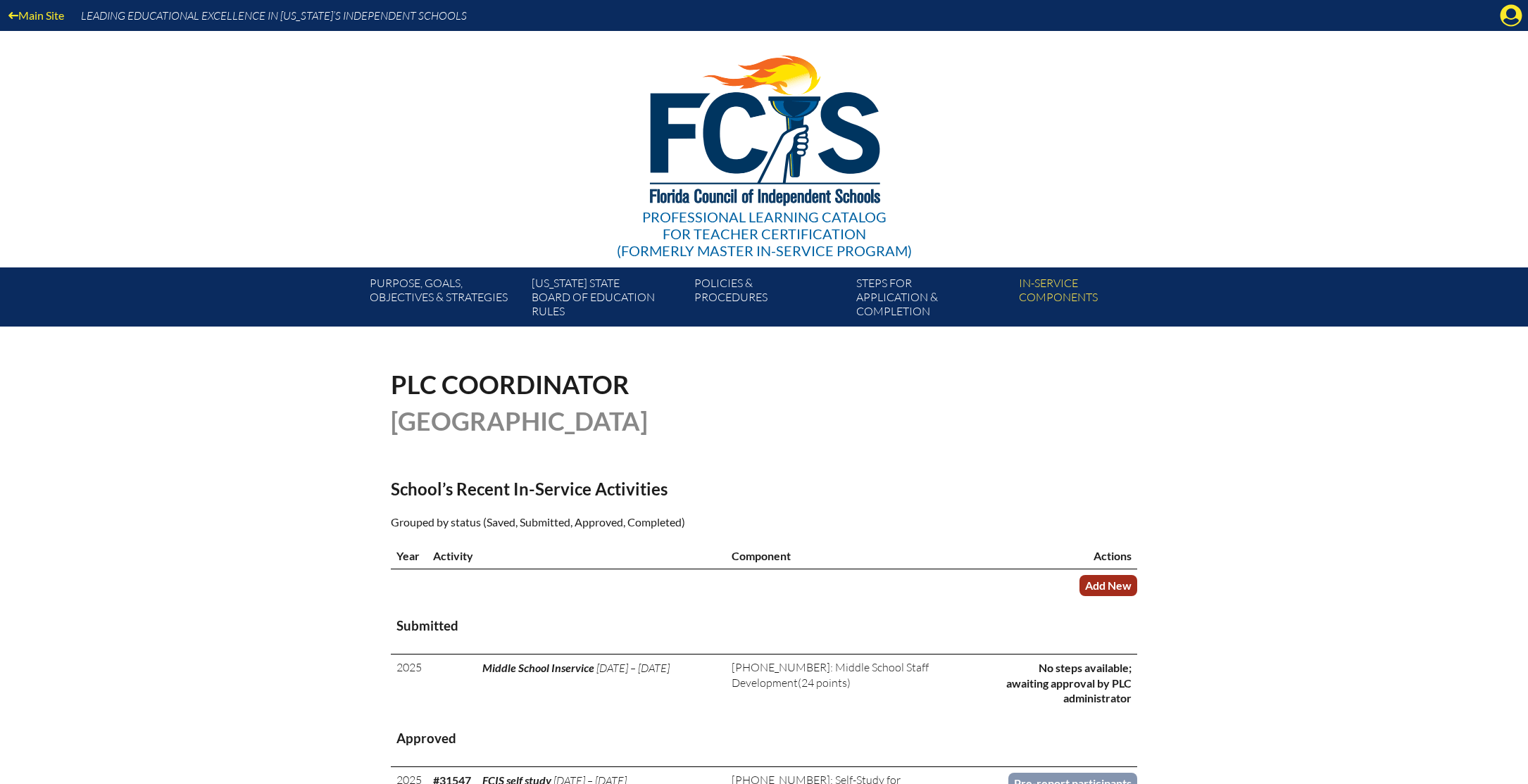
click at [1097, 585] on link "Add New" at bounding box center [1108, 585] width 58 height 20
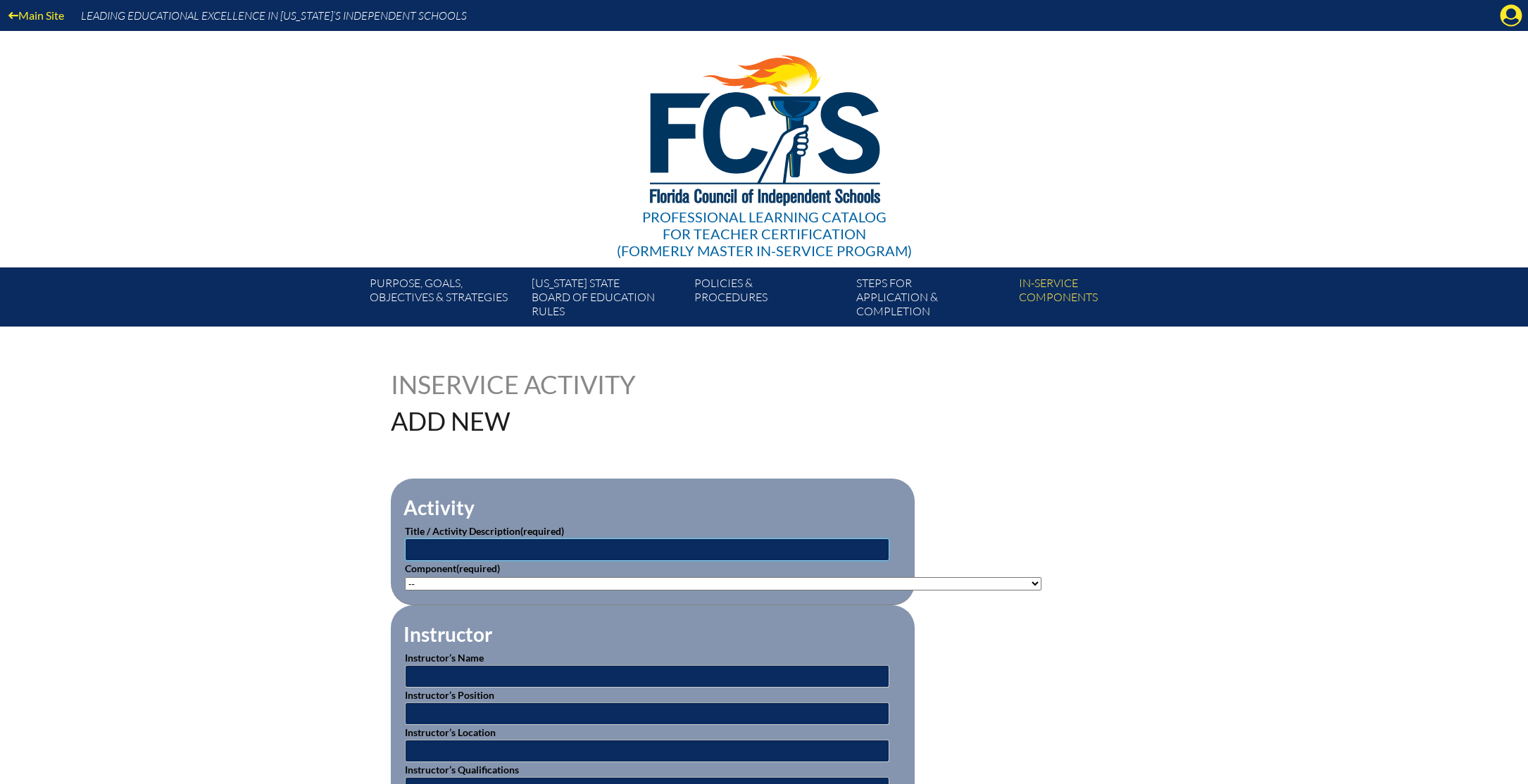
click at [606, 548] on input "text" at bounding box center [647, 549] width 485 height 22
type input "Tactical Edge"
click at [621, 582] on select"]"] "-- 1-000-001: Appropriate Art Activities 1-000-002: Concept and Art Process for…" at bounding box center [723, 583] width 637 height 14
select select"]"] "93412"
click at [543, 676] on input "text" at bounding box center [647, 676] width 485 height 22
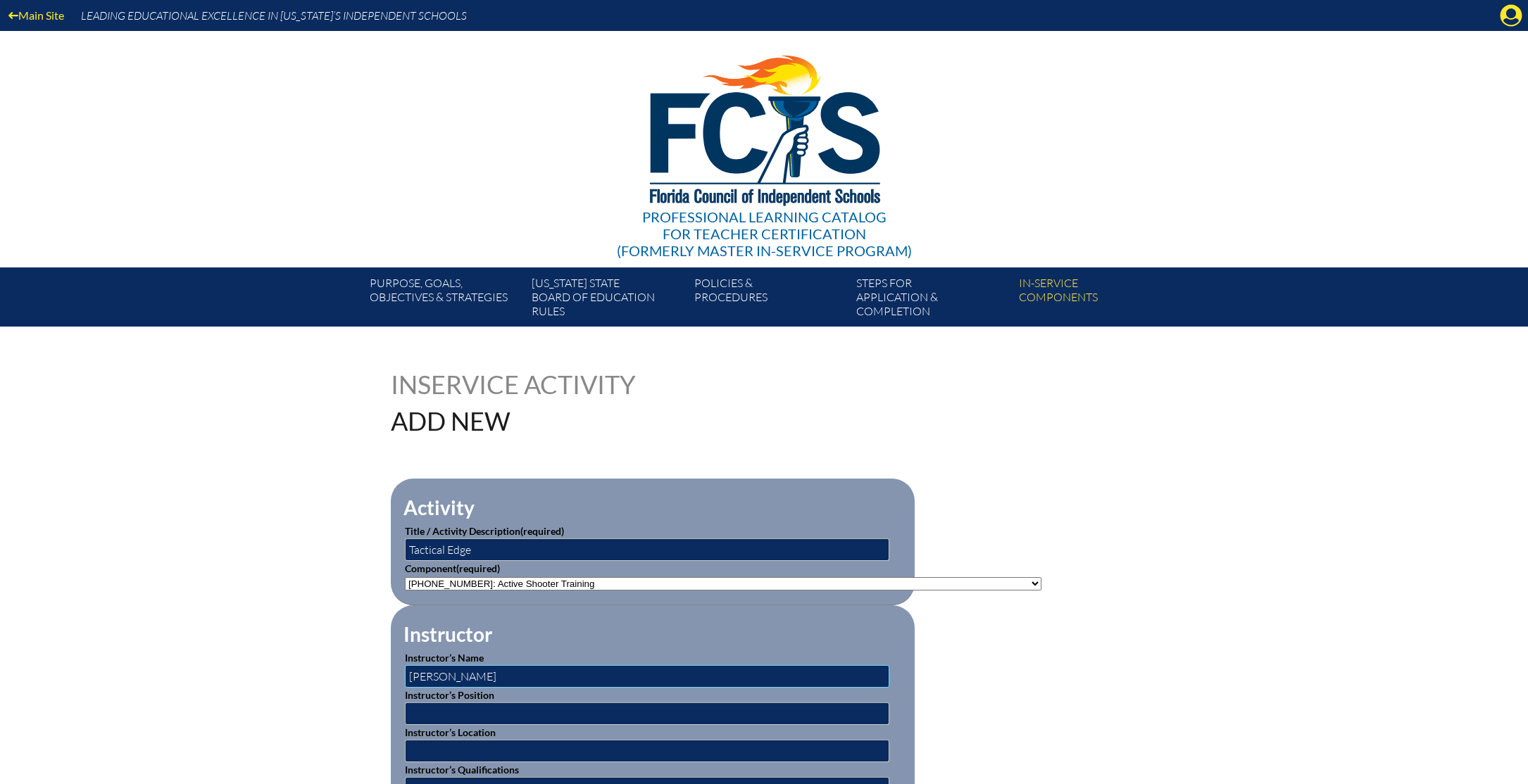
type input "[PERSON_NAME]"
click at [535, 713] on input "text" at bounding box center [647, 713] width 485 height 22
type input "profesional"
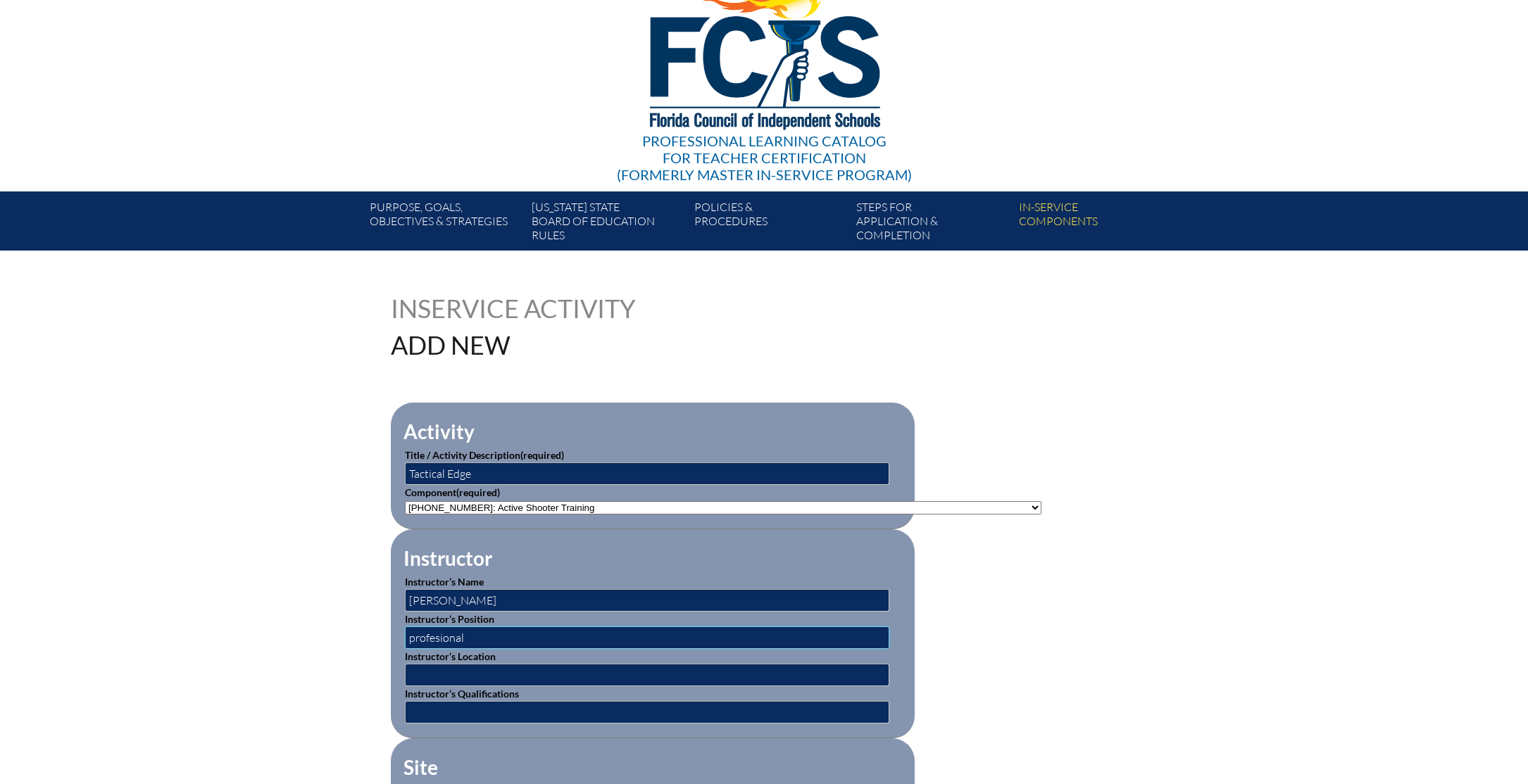
scroll to position [94, 0]
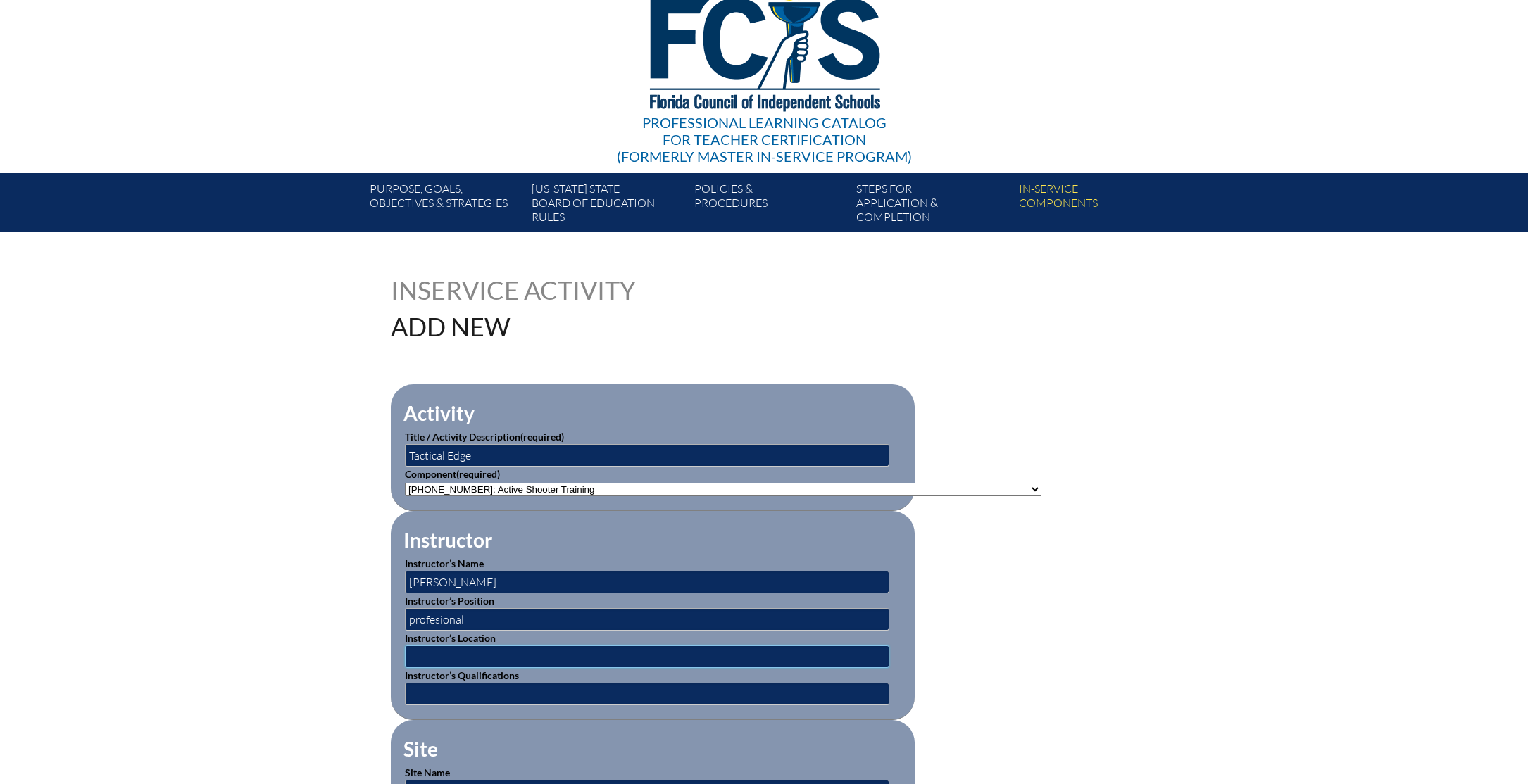
click at [553, 650] on input "text" at bounding box center [647, 656] width 485 height 22
type input "Saint Pauls School"
click at [531, 687] on input "text" at bounding box center [647, 694] width 485 height 22
type input "Professional"
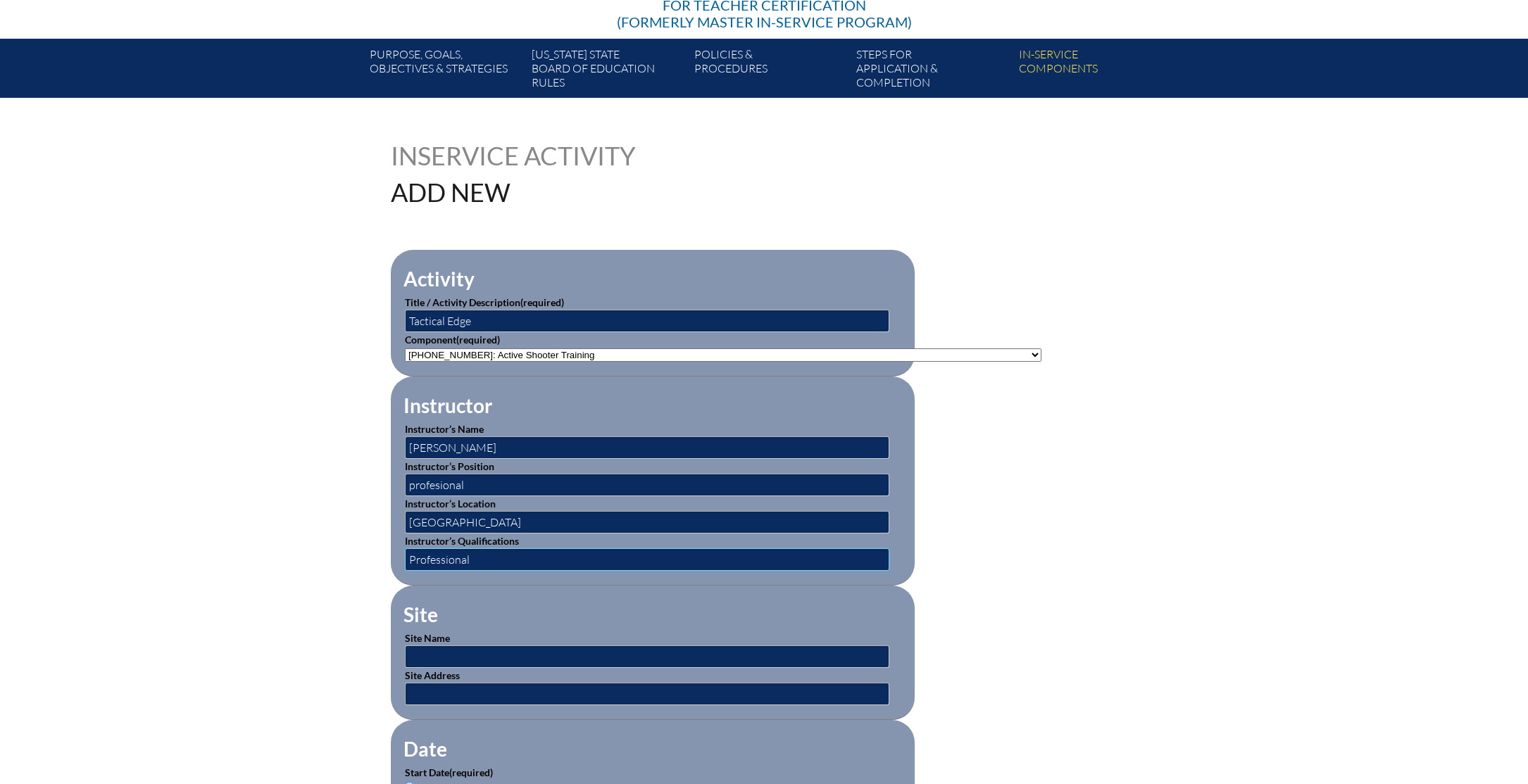
scroll to position [465, 0]
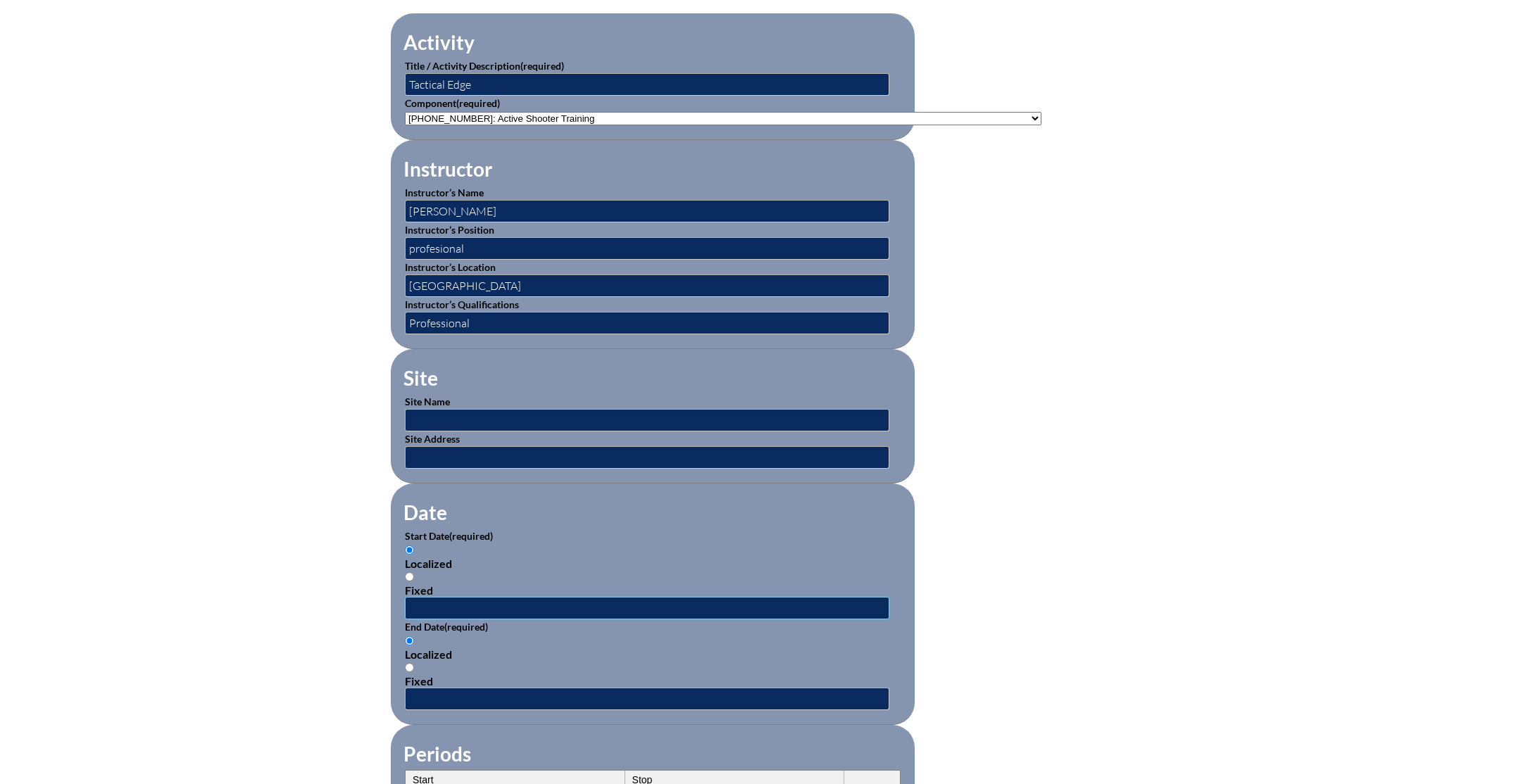
click at [544, 605] on input "text" at bounding box center [647, 608] width 485 height 22
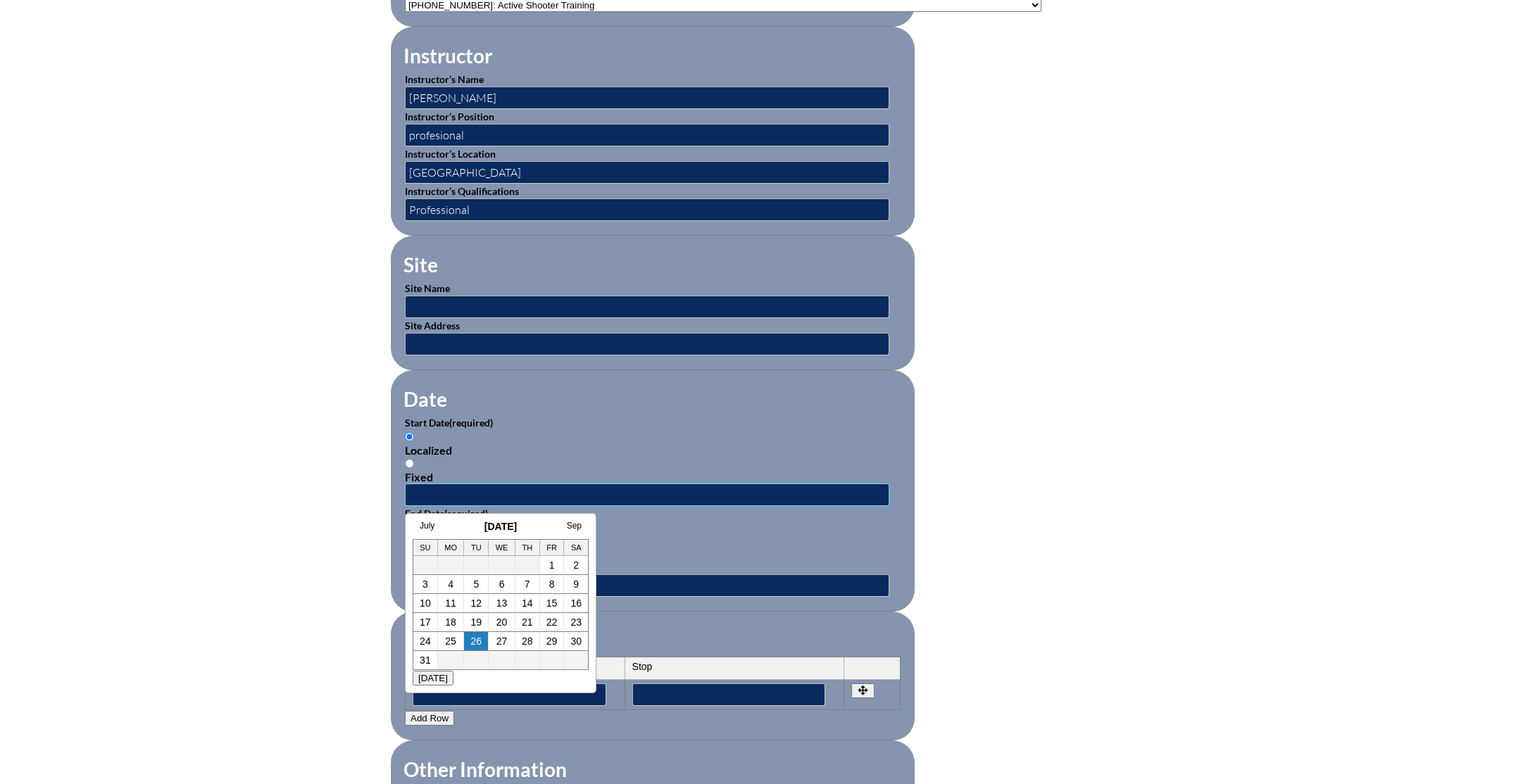
scroll to position [759, 0]
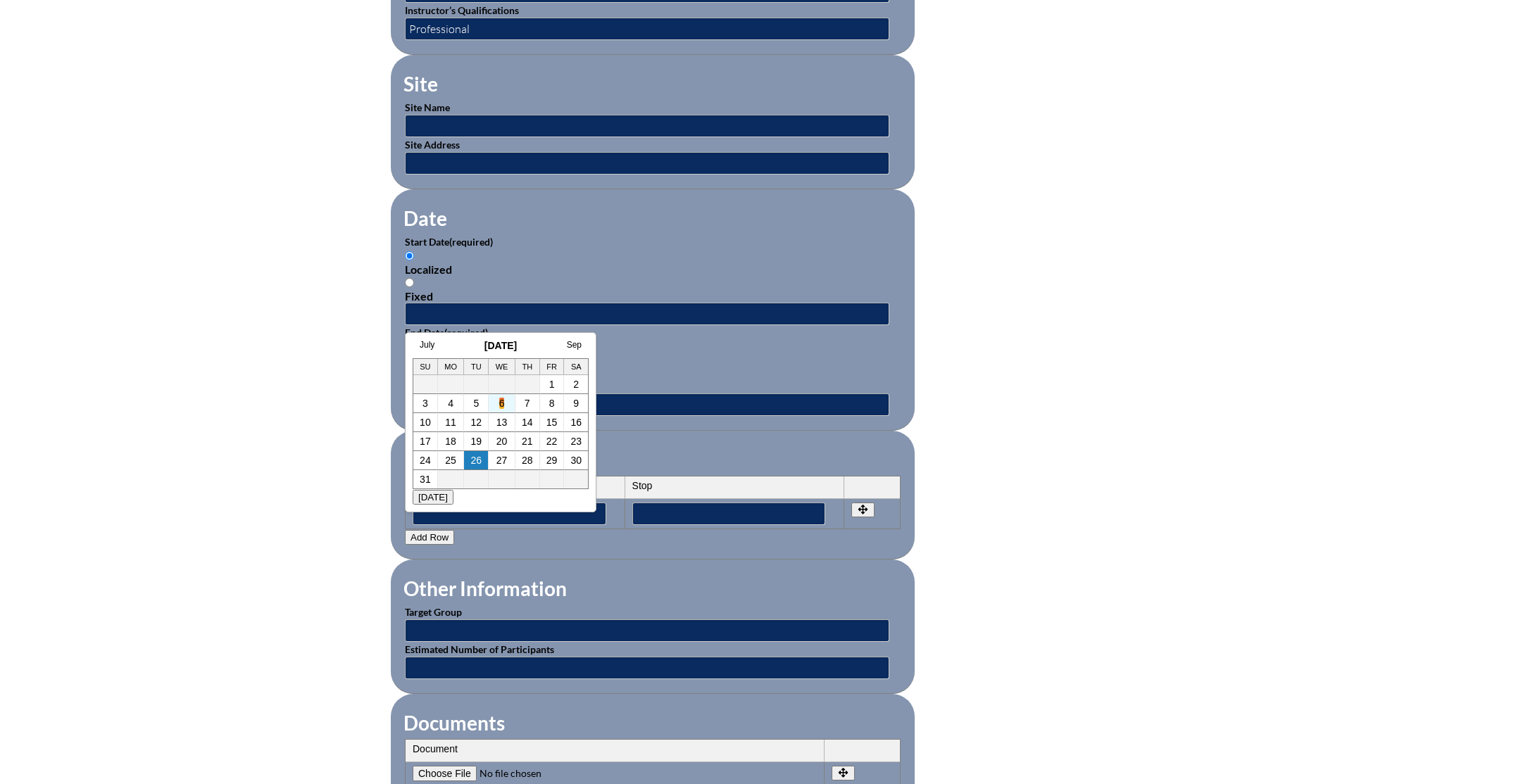
click at [503, 402] on link "6" at bounding box center [502, 403] width 6 height 11
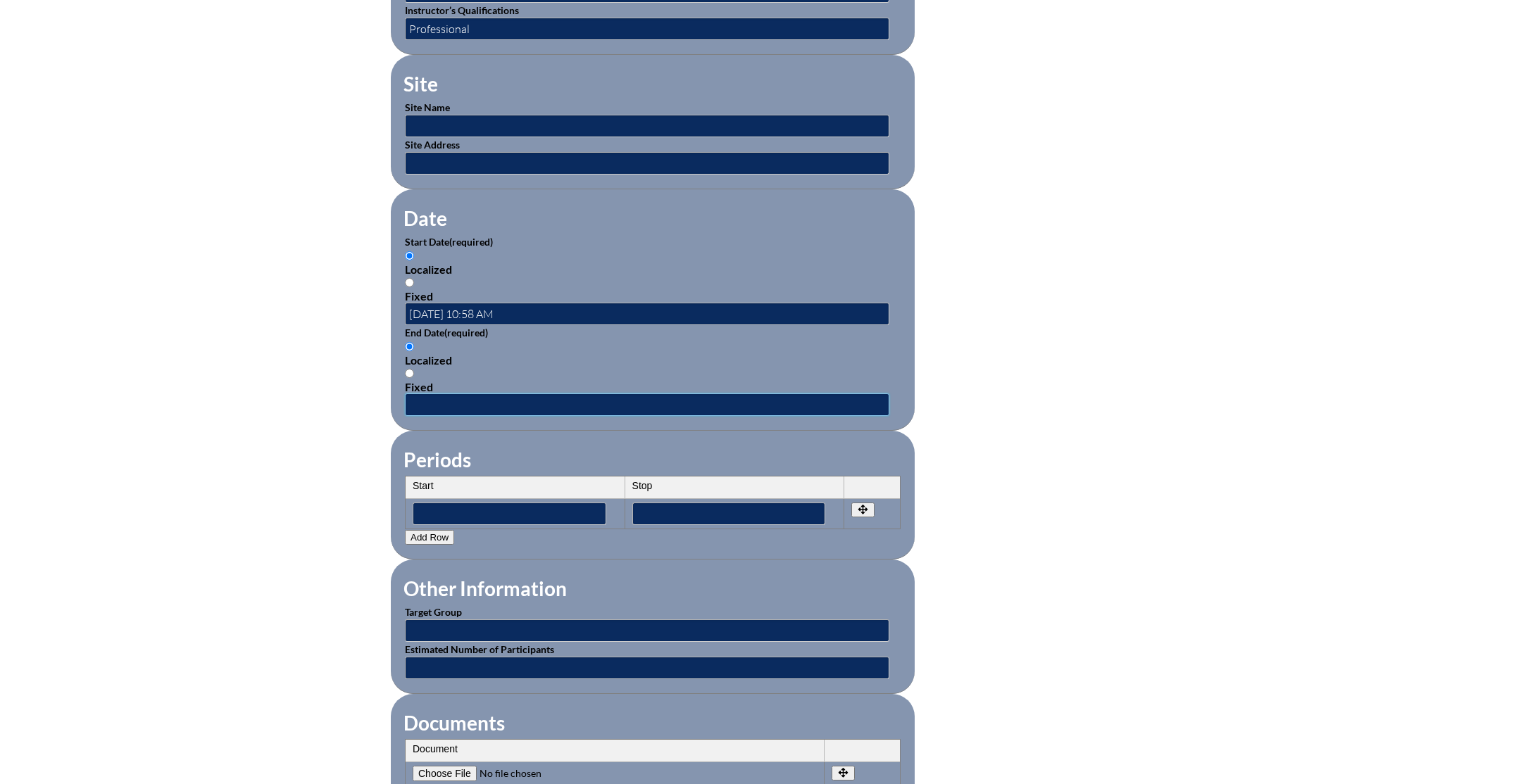
click at [503, 402] on input "text" at bounding box center [647, 405] width 485 height 22
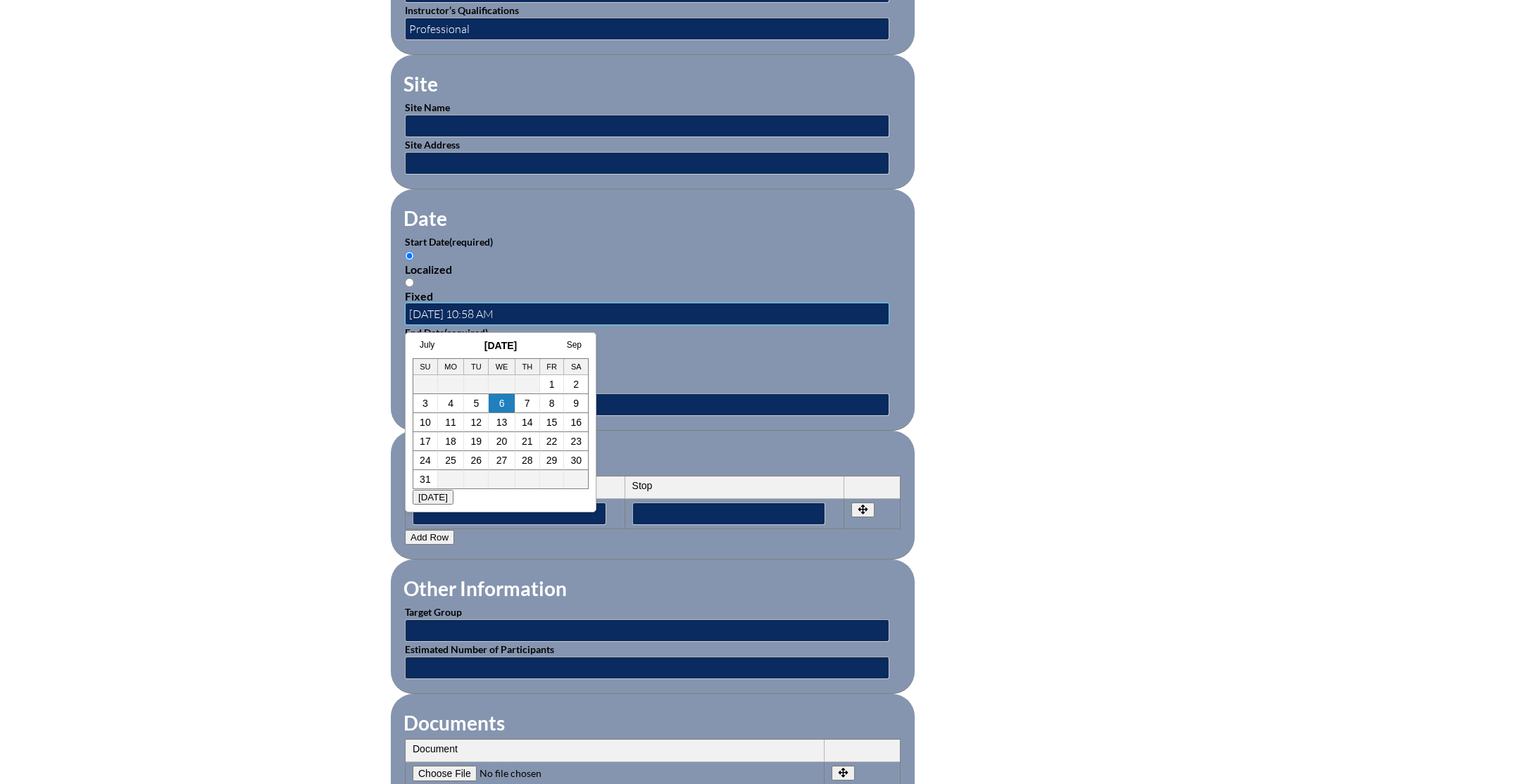
drag, startPoint x: 500, startPoint y: 312, endPoint x: 474, endPoint y: 309, distance: 26.2
click at [474, 309] on input "2025-08-06 10:58 AM" at bounding box center [647, 314] width 485 height 22
drag, startPoint x: 522, startPoint y: 309, endPoint x: 370, endPoint y: 304, distance: 152.1
click at [370, 304] on div "Inservice Activity Add New Activity Title / Activity Description (required) Tac…" at bounding box center [764, 272] width 792 height 1321
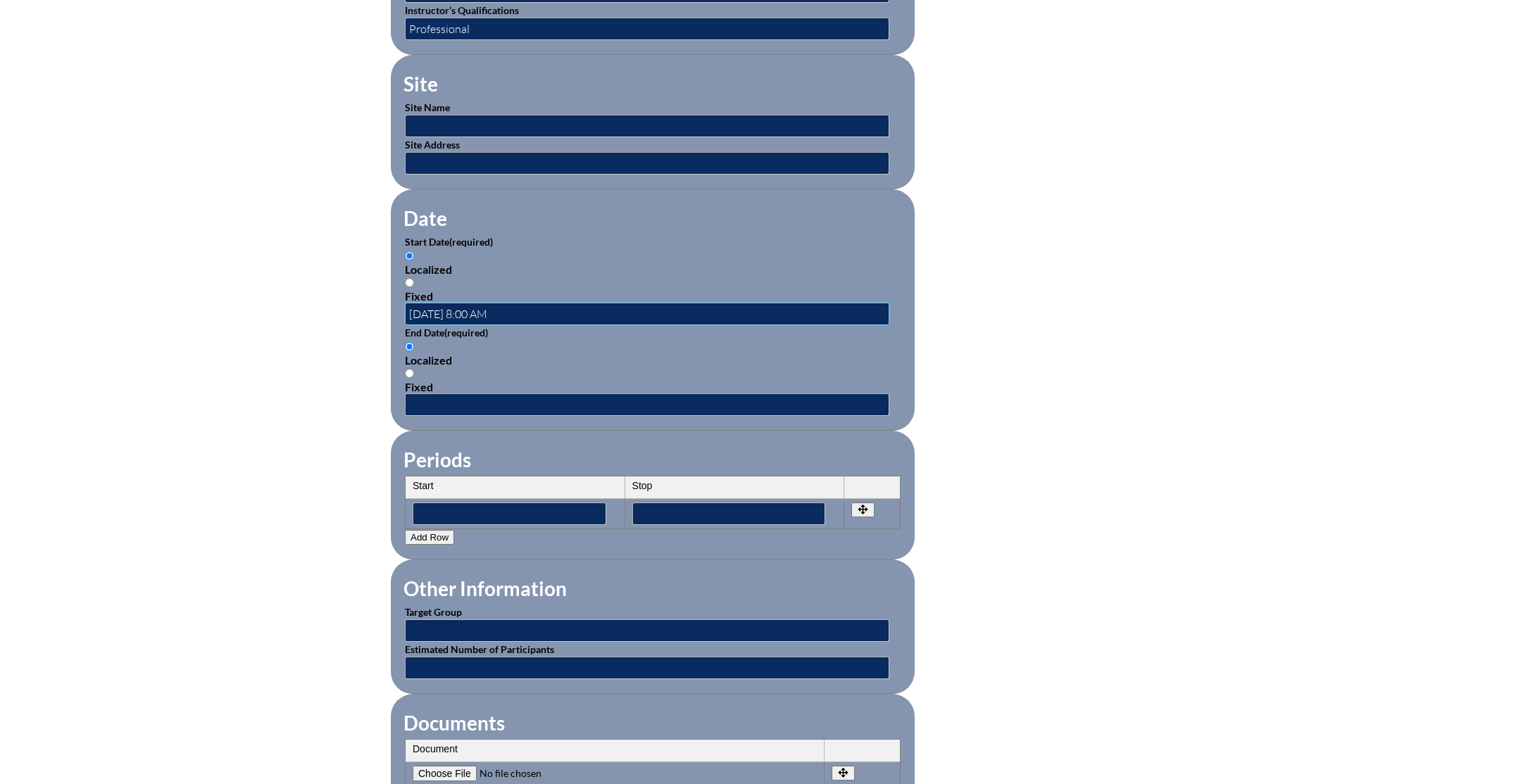
type input "2025-08-06 8:00 AM"
click at [473, 405] on input "text" at bounding box center [647, 405] width 485 height 22
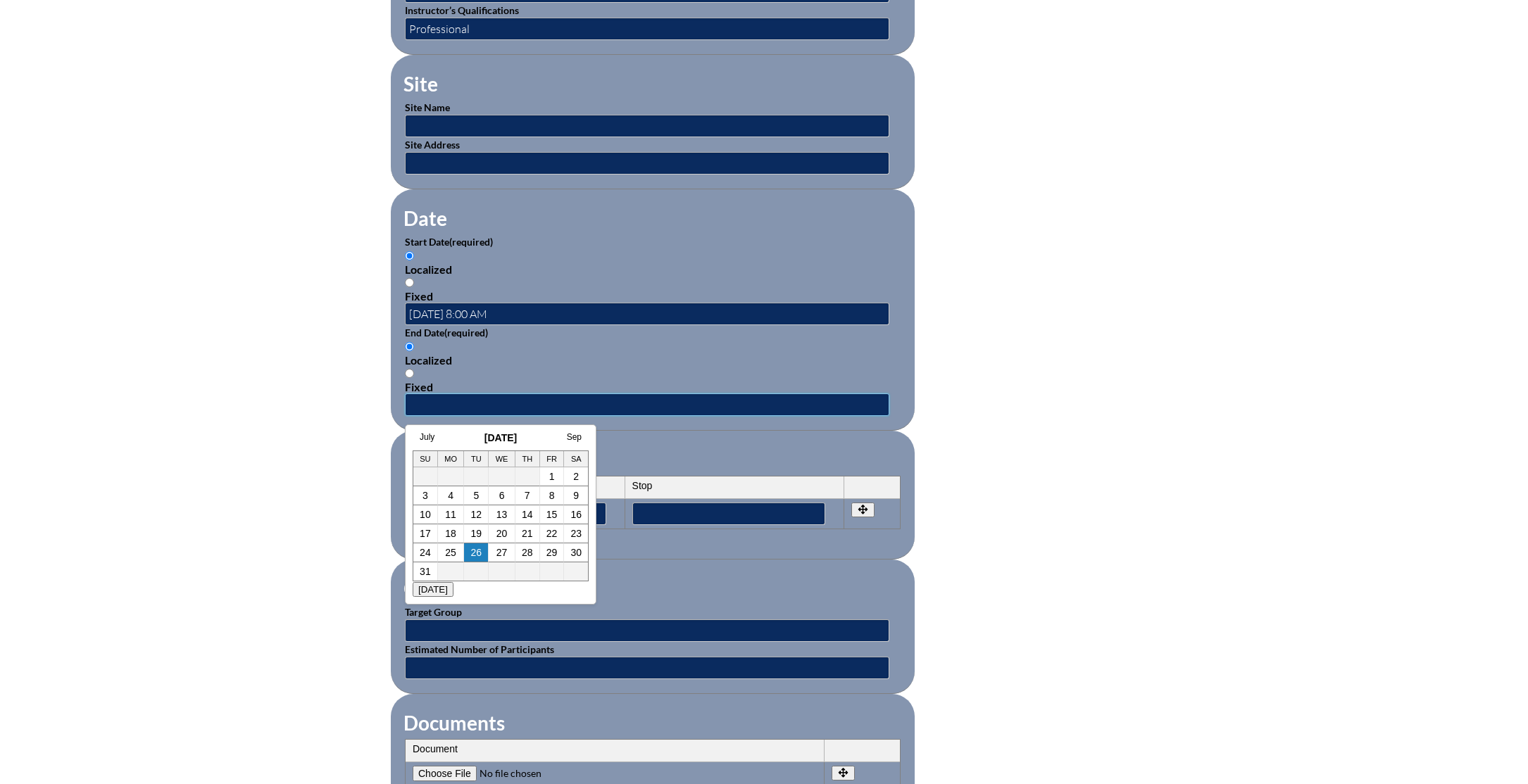
paste input "2025-08-06 8:00 AM"
click at [477, 404] on input "2025-08-06 8:00 AM" at bounding box center [647, 405] width 485 height 22
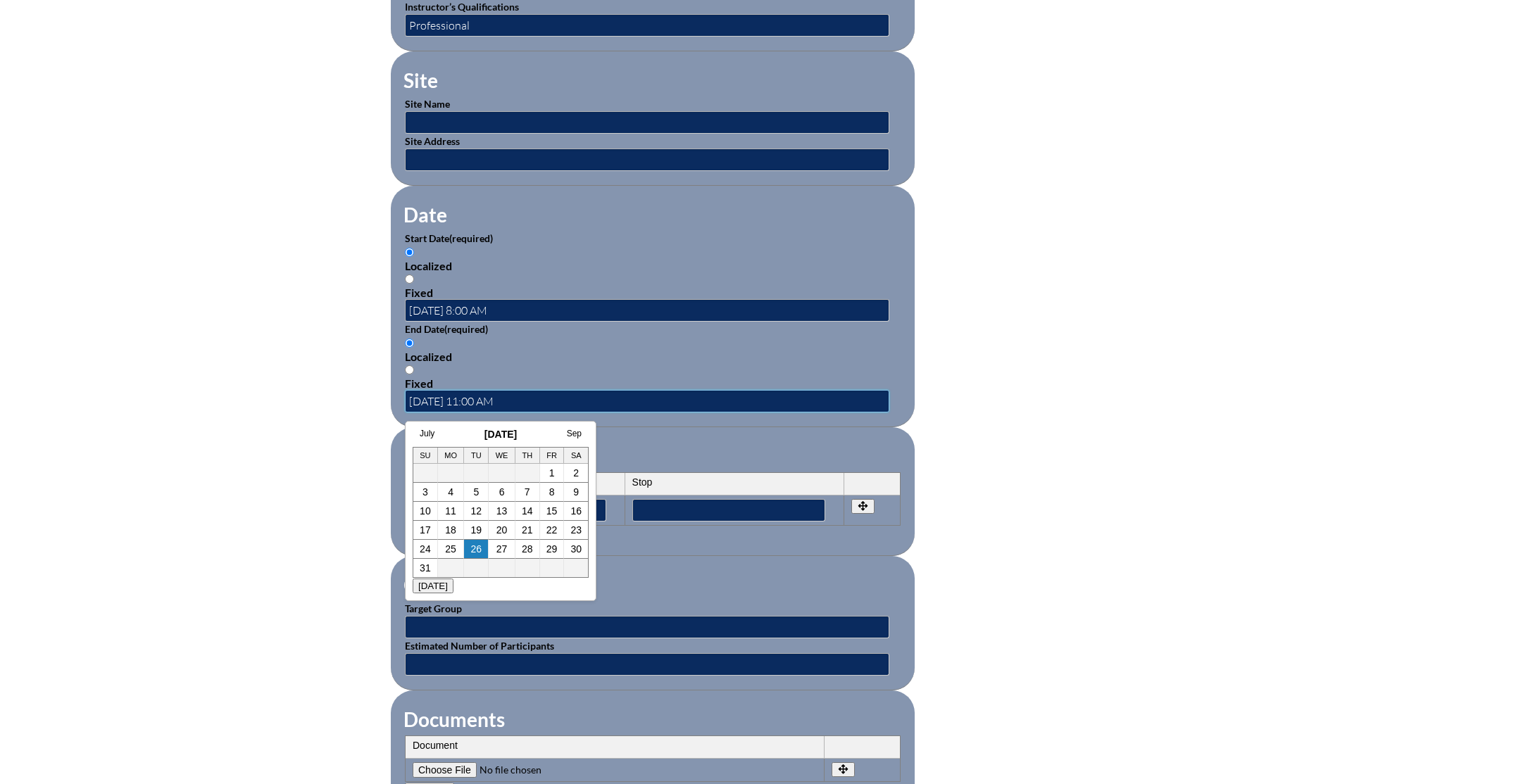
scroll to position [766, 0]
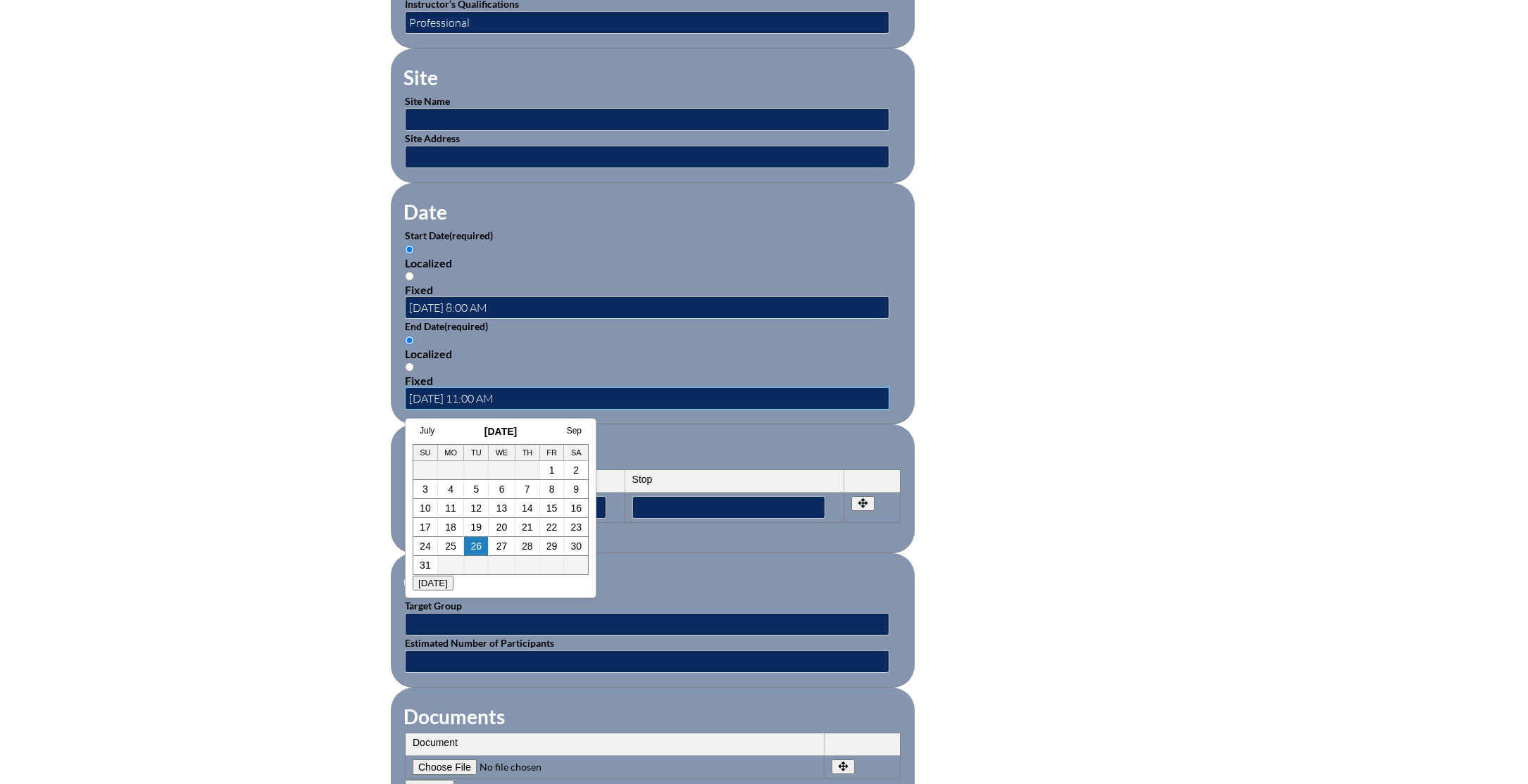
type input "2025-08-06 11:00 AM"
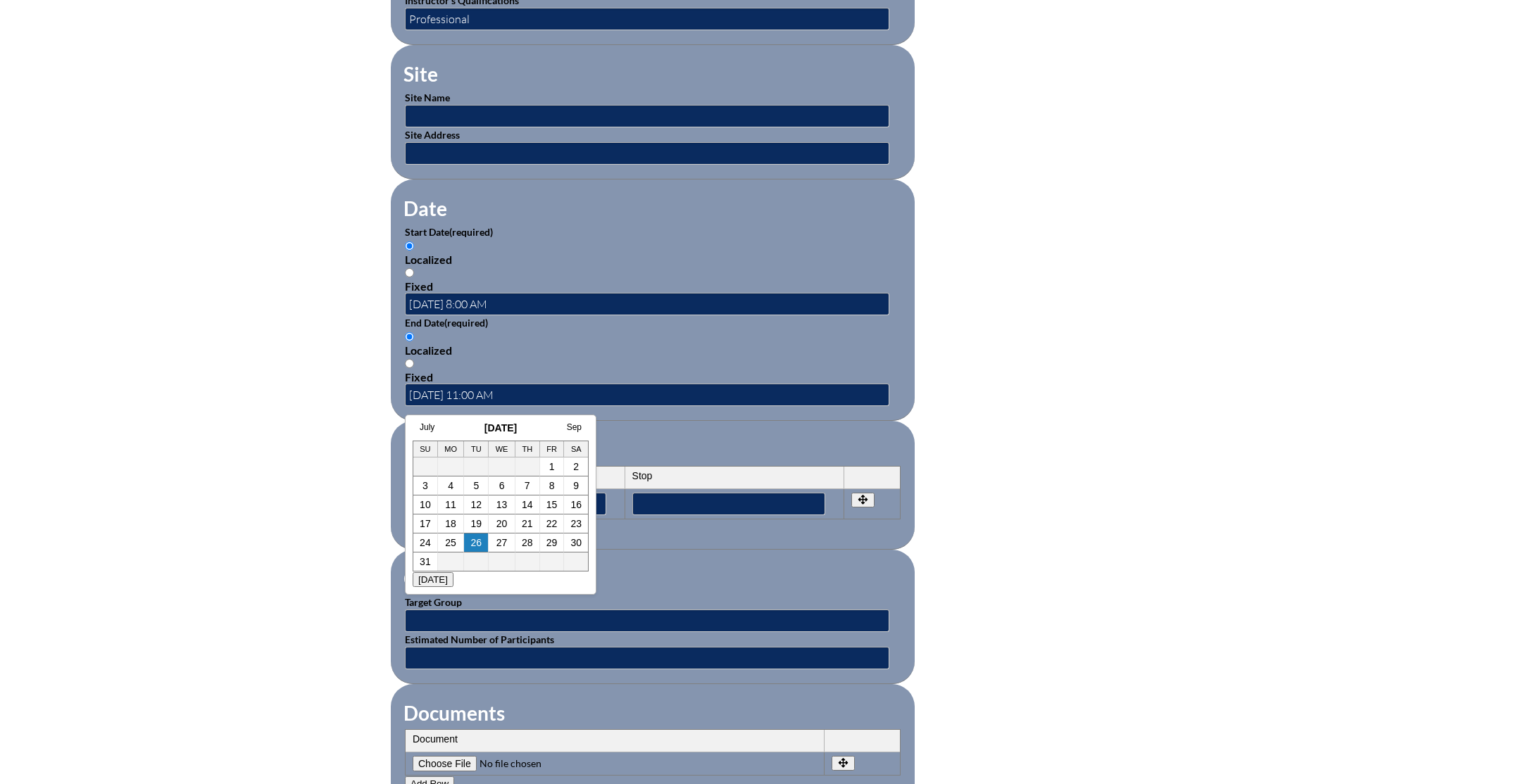
click at [695, 553] on fieldset "Other Information Target Group Estimated Number of Participants" at bounding box center [653, 616] width 524 height 134
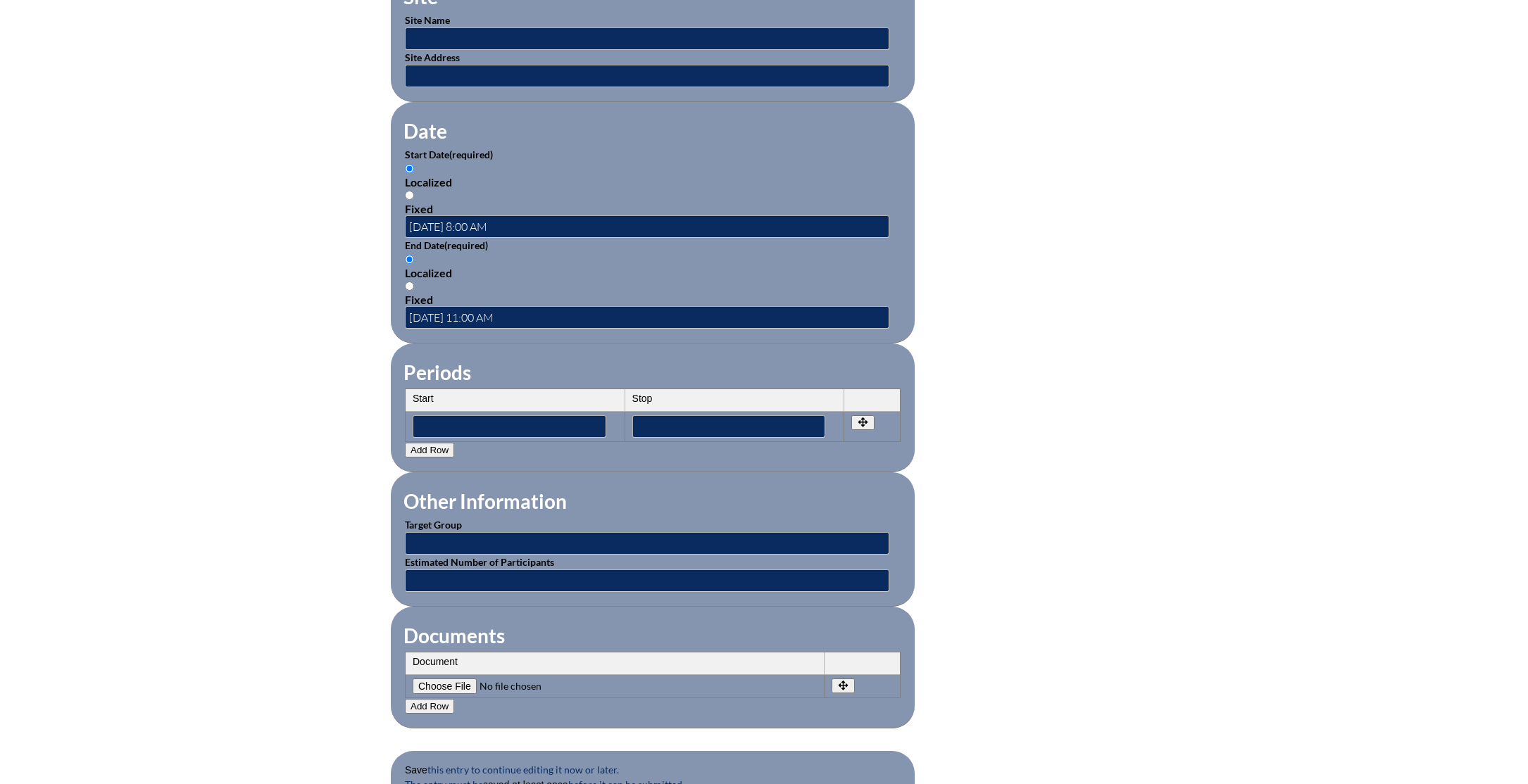
scroll to position [913, 0]
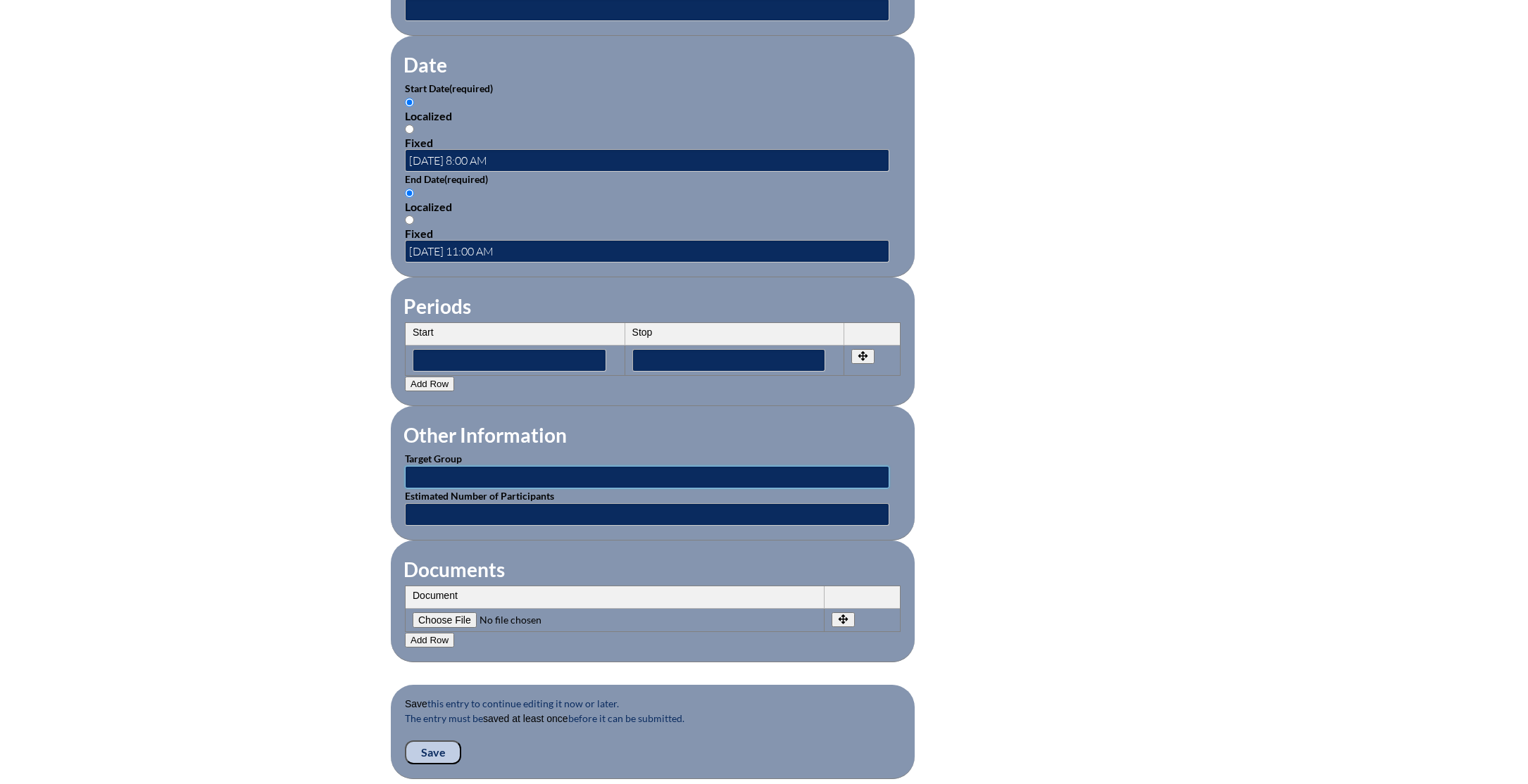
click at [583, 472] on input "text" at bounding box center [647, 477] width 485 height 22
type input "Faculty"
click at [529, 513] on input "text" at bounding box center [647, 514] width 485 height 22
type input "70"
click at [440, 749] on input "Save" at bounding box center [433, 753] width 56 height 24
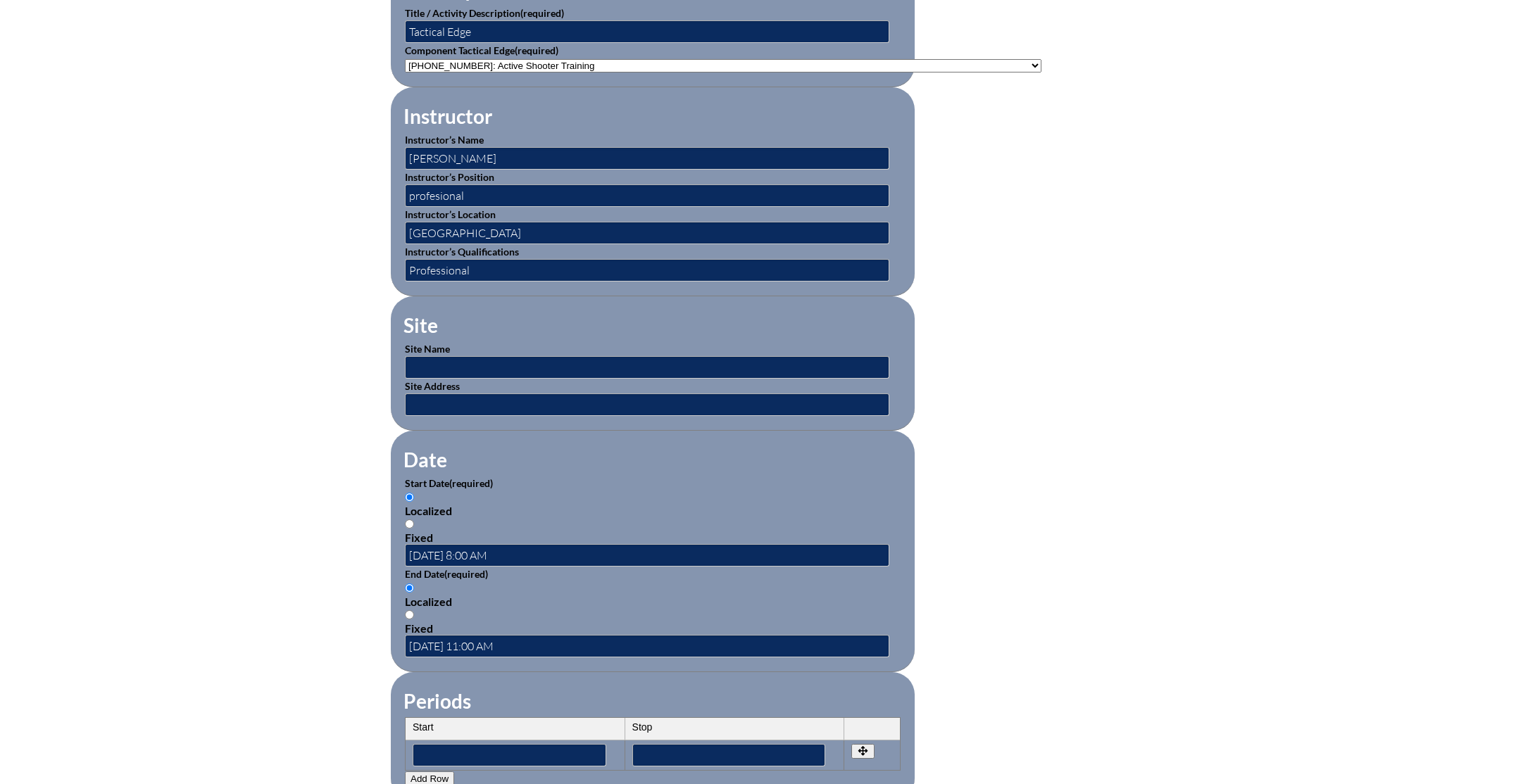
scroll to position [1148, 0]
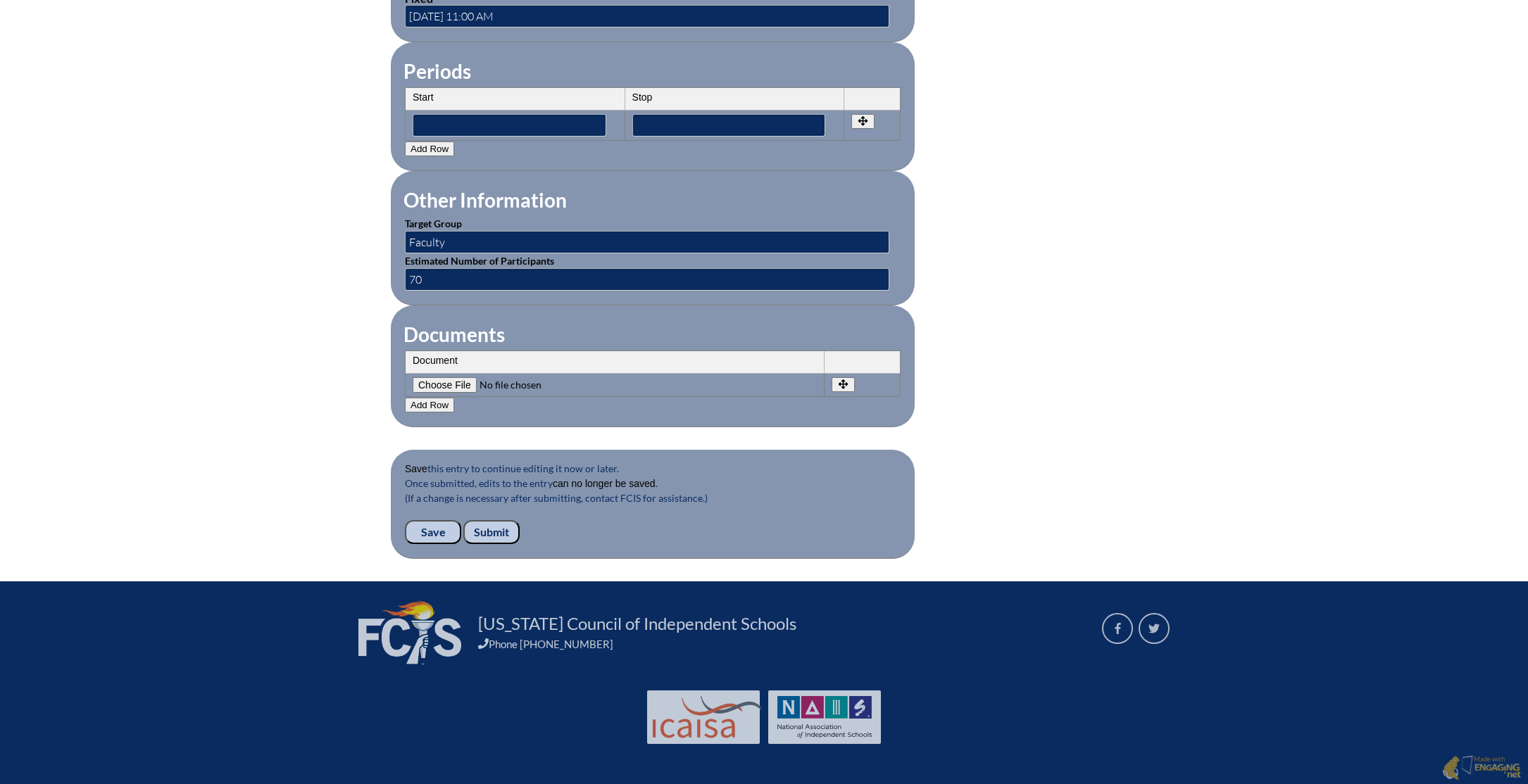
click at [484, 531] on input "Submit" at bounding box center [491, 532] width 56 height 24
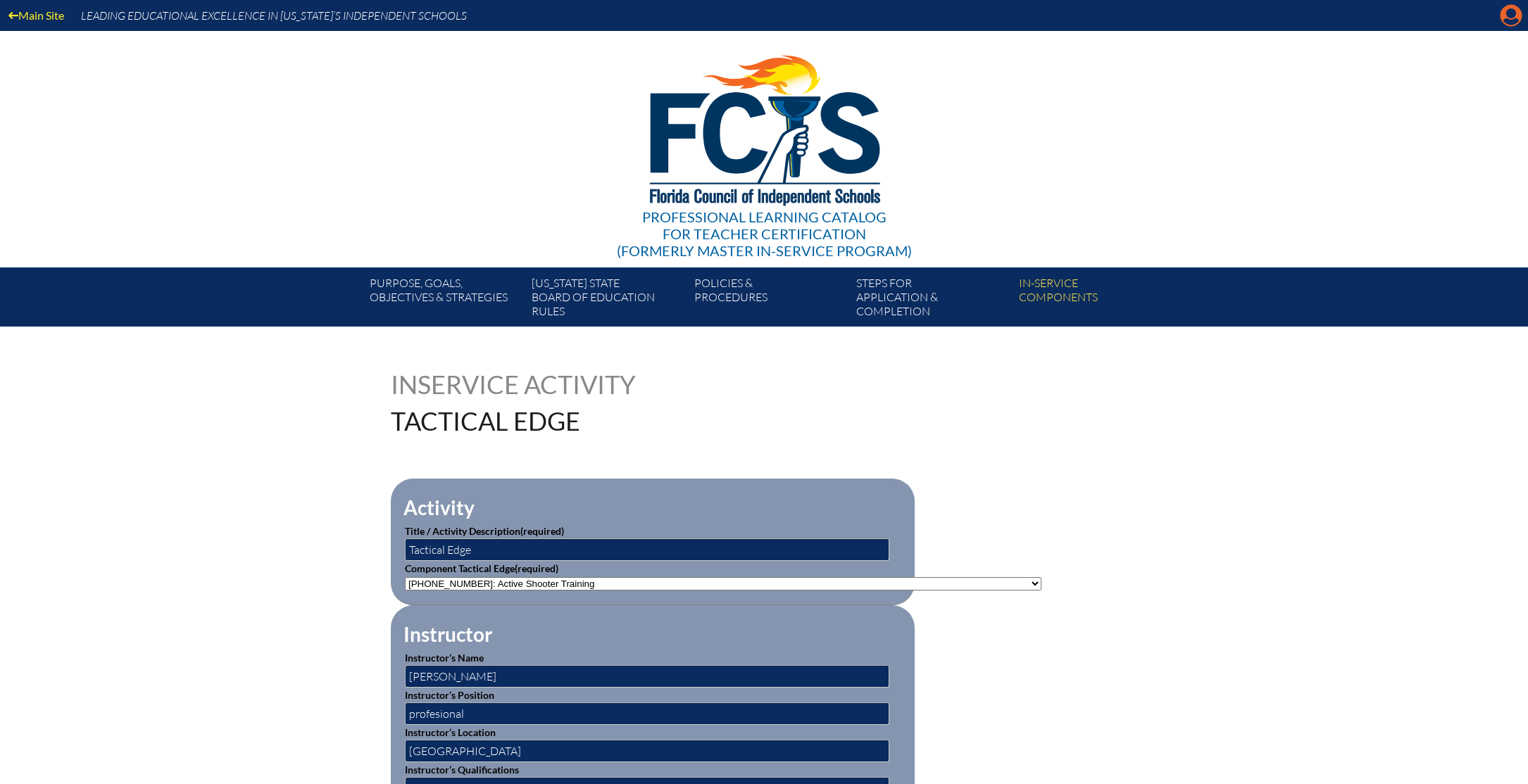
click at [1514, 18] on icon at bounding box center [1511, 15] width 22 height 22
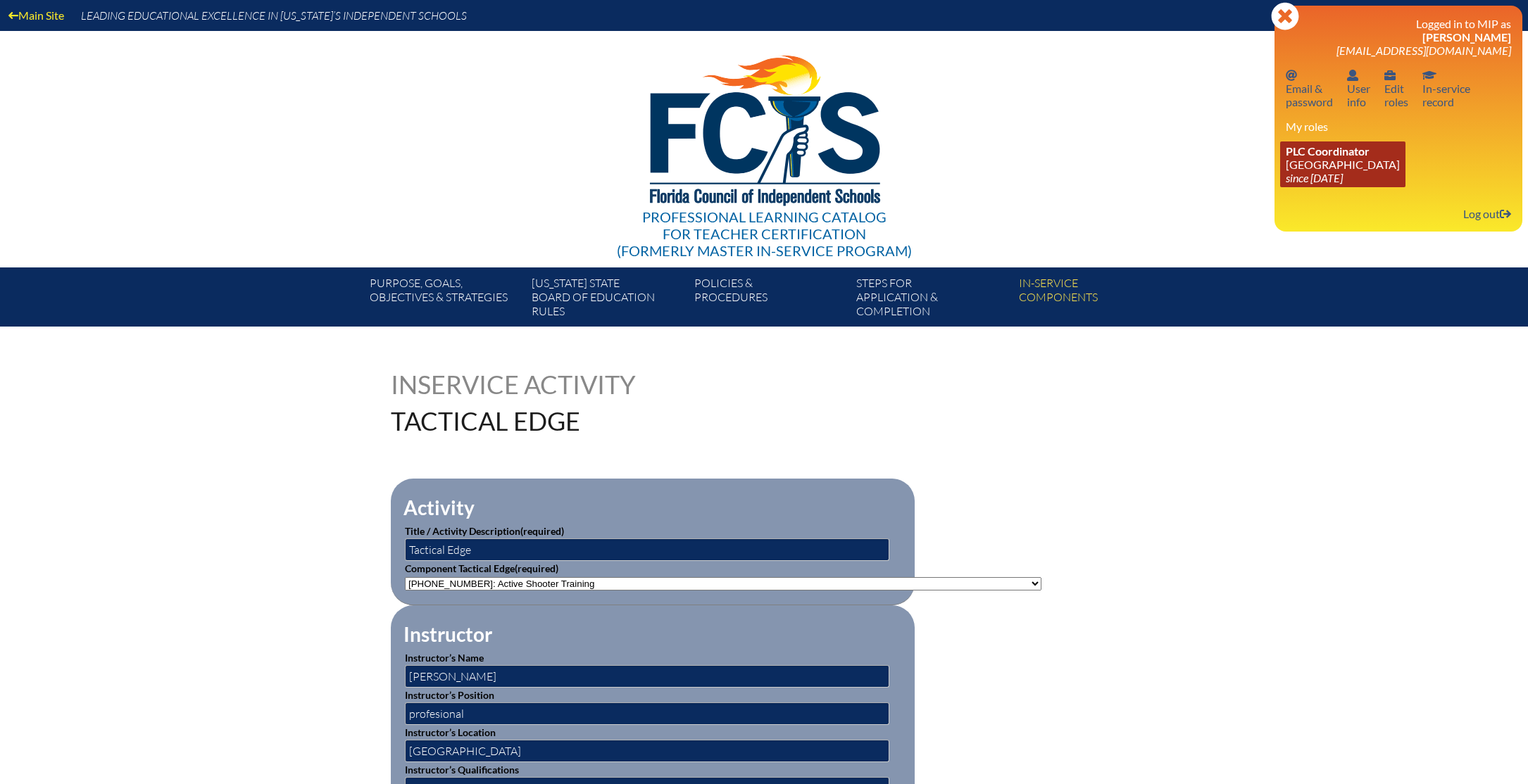
click at [1329, 173] on link "PLC Coordinator [GEOGRAPHIC_DATA] since [DATE]" at bounding box center [1343, 164] width 125 height 46
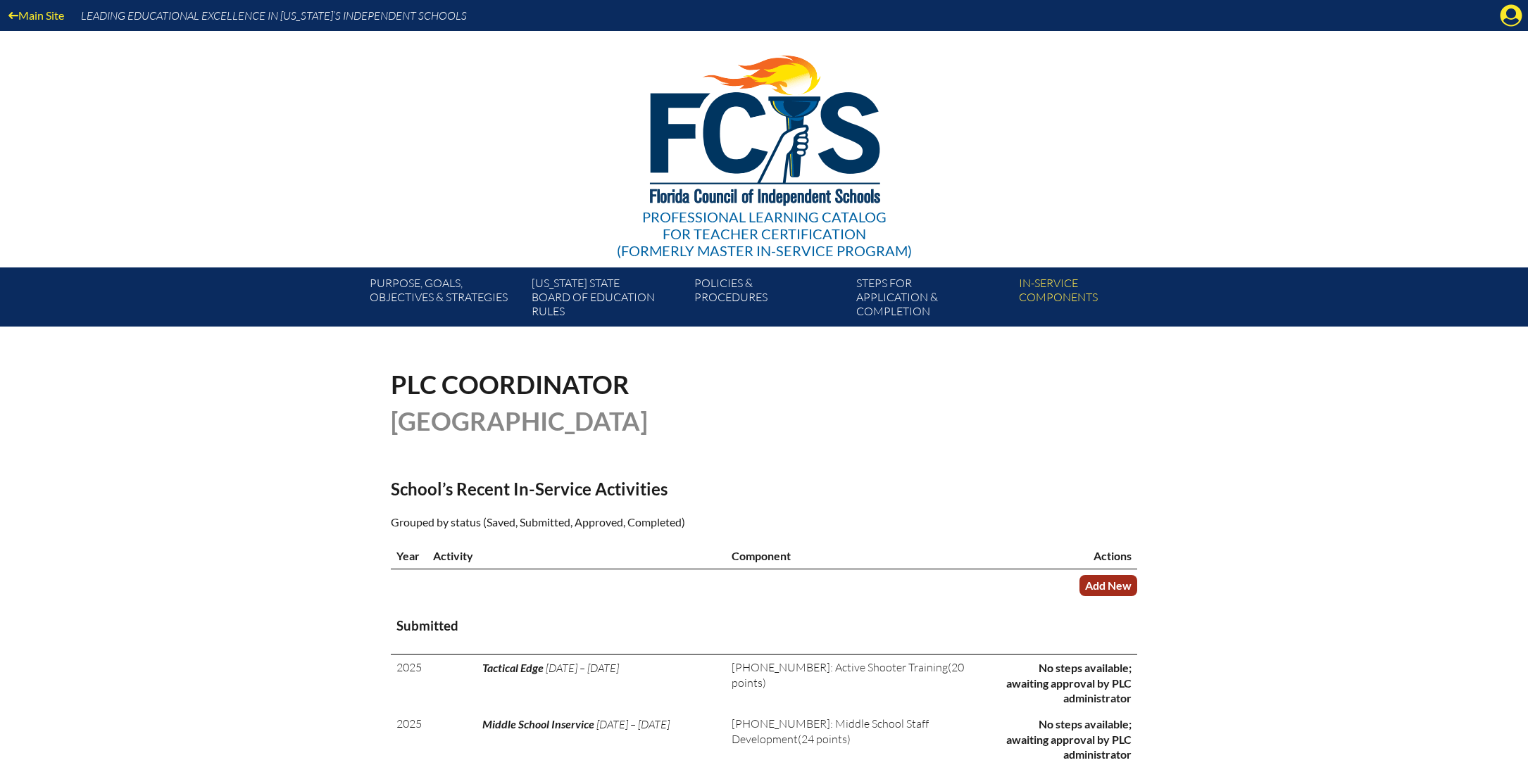
click at [1103, 582] on link "Add New" at bounding box center [1108, 585] width 58 height 20
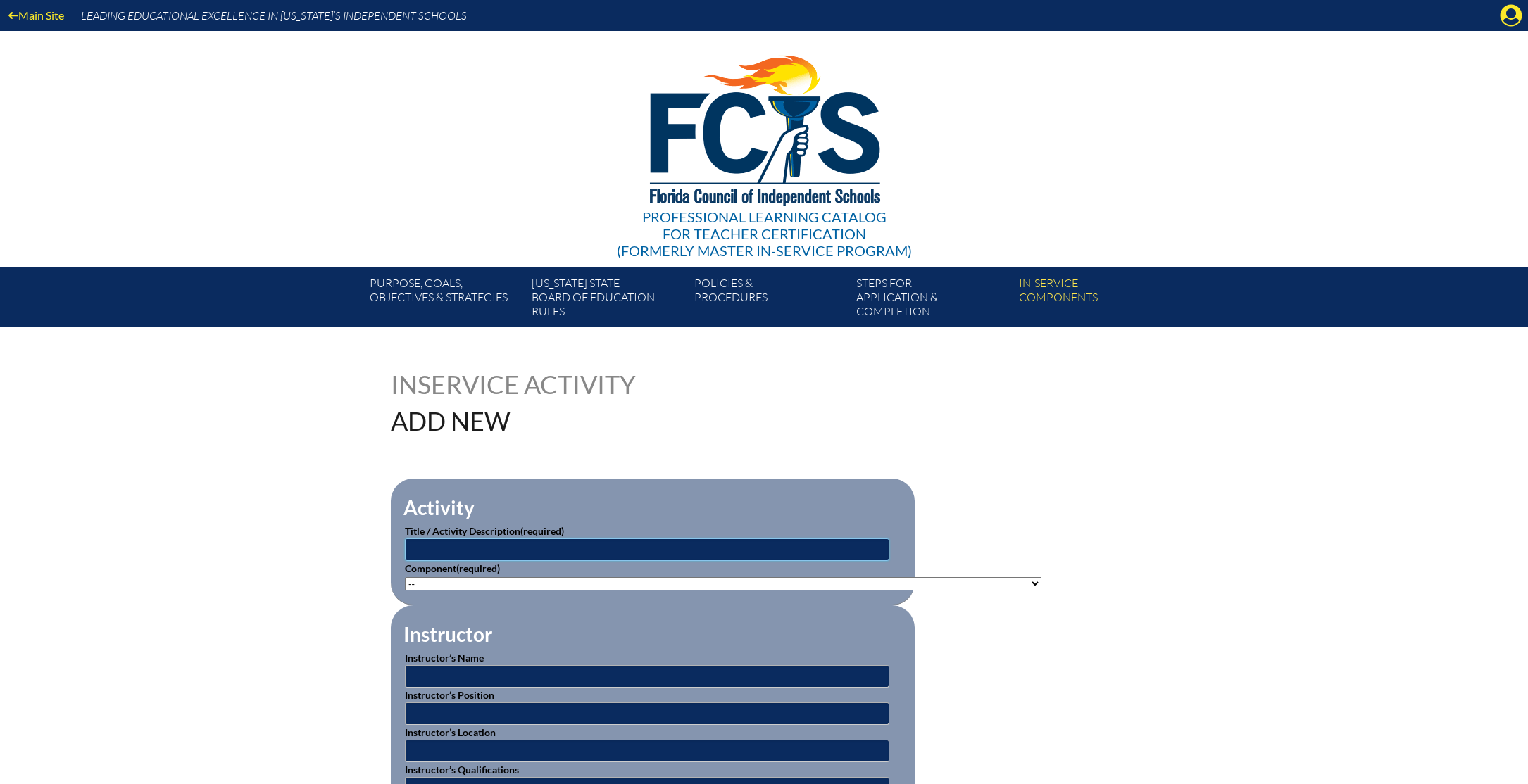
click at [730, 545] on input "text" at bounding box center [647, 549] width 485 height 22
type input "[PERSON_NAME] Conservation Education Training"
click at [617, 582] on select"]"] "-- 1-000-001: Appropriate Art Activities 1-000-002: Concept and Art Process for…" at bounding box center [723, 583] width 637 height 14
select select"]"] "20384"
click at [507, 670] on input "text" at bounding box center [647, 676] width 485 height 22
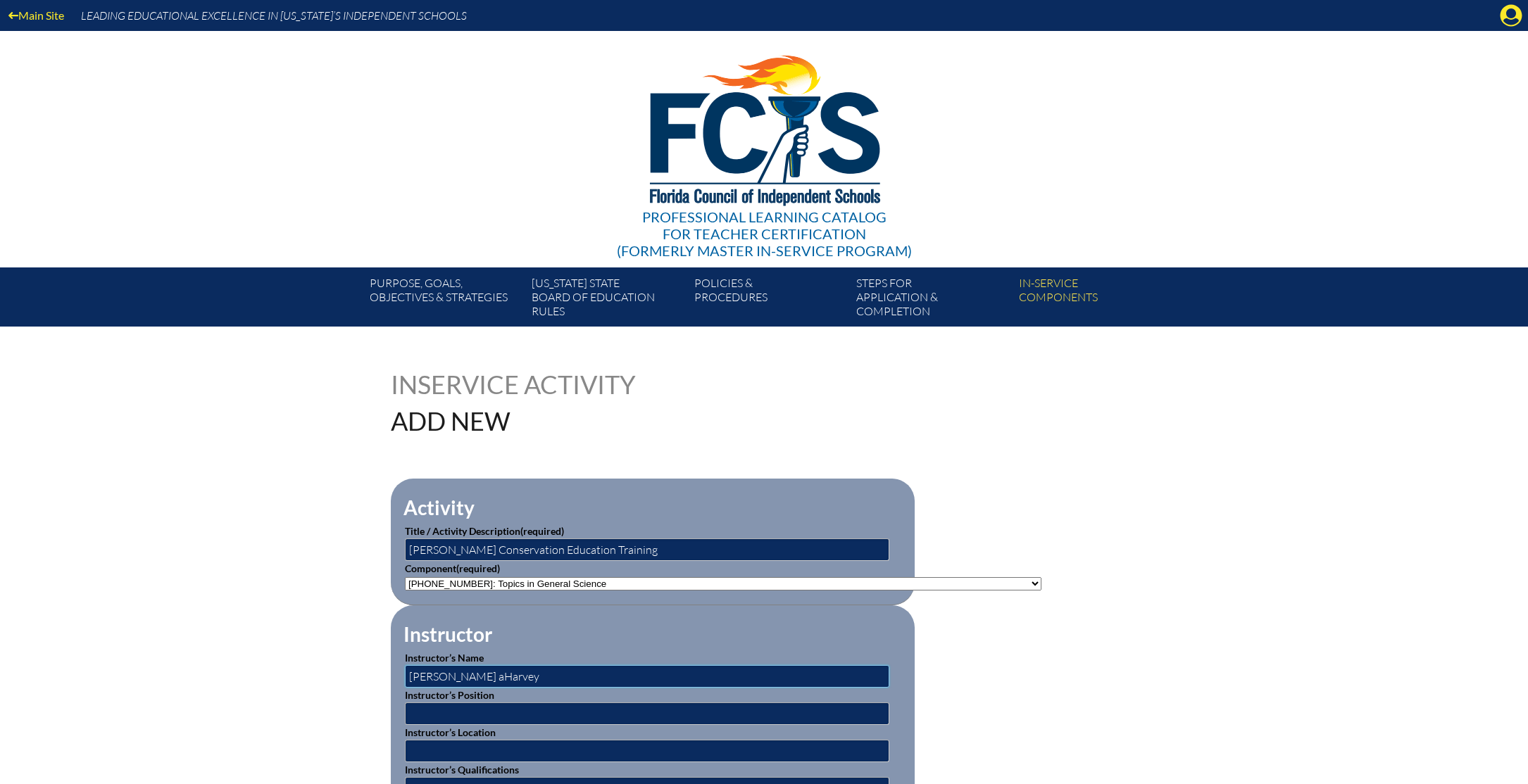
click at [441, 676] on input "Jessic aHarvey" at bounding box center [647, 676] width 485 height 22
type input "[PERSON_NAME]"
click at [458, 704] on input "text" at bounding box center [647, 713] width 485 height 22
type input "Program Coordinator"
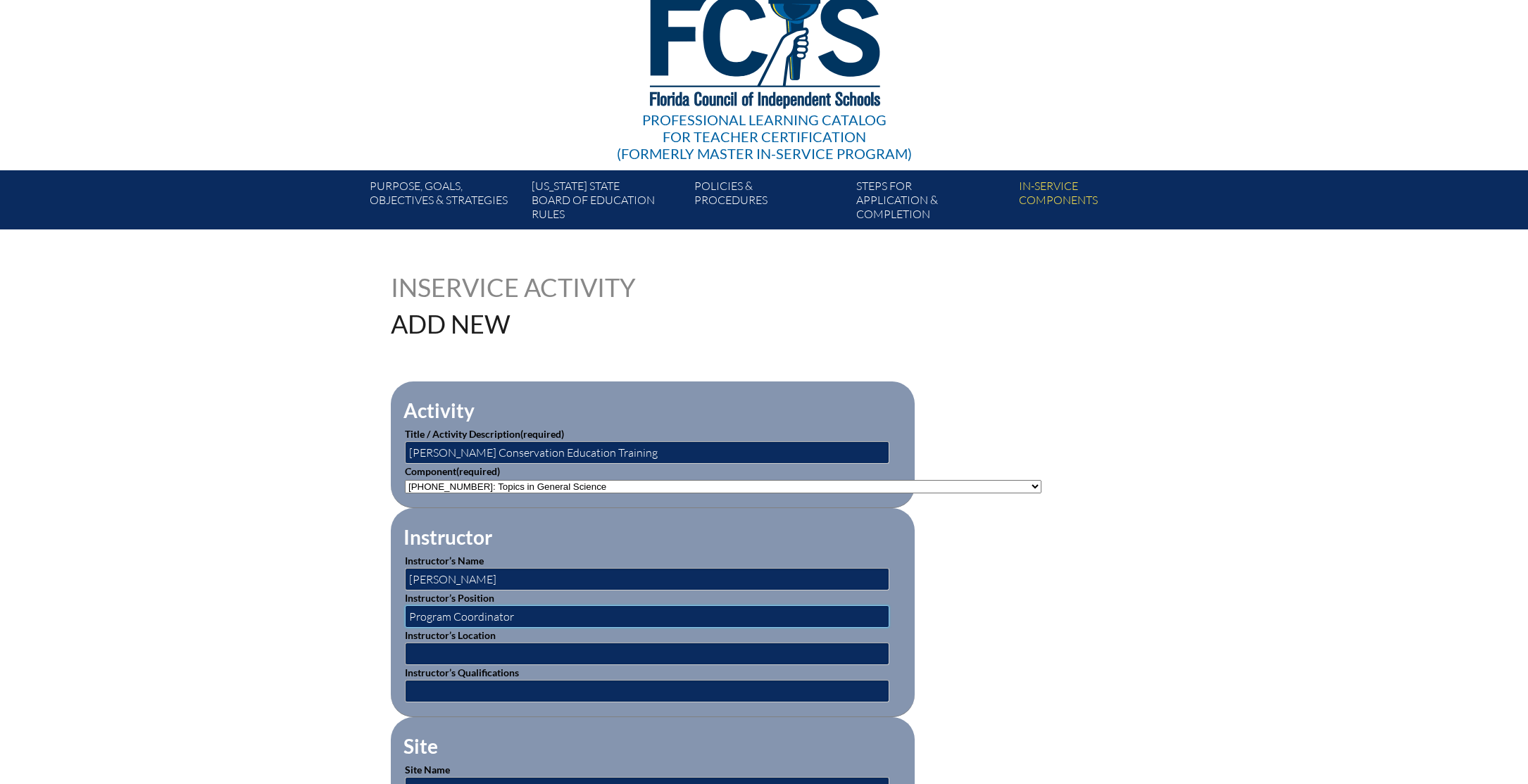
scroll to position [222, 0]
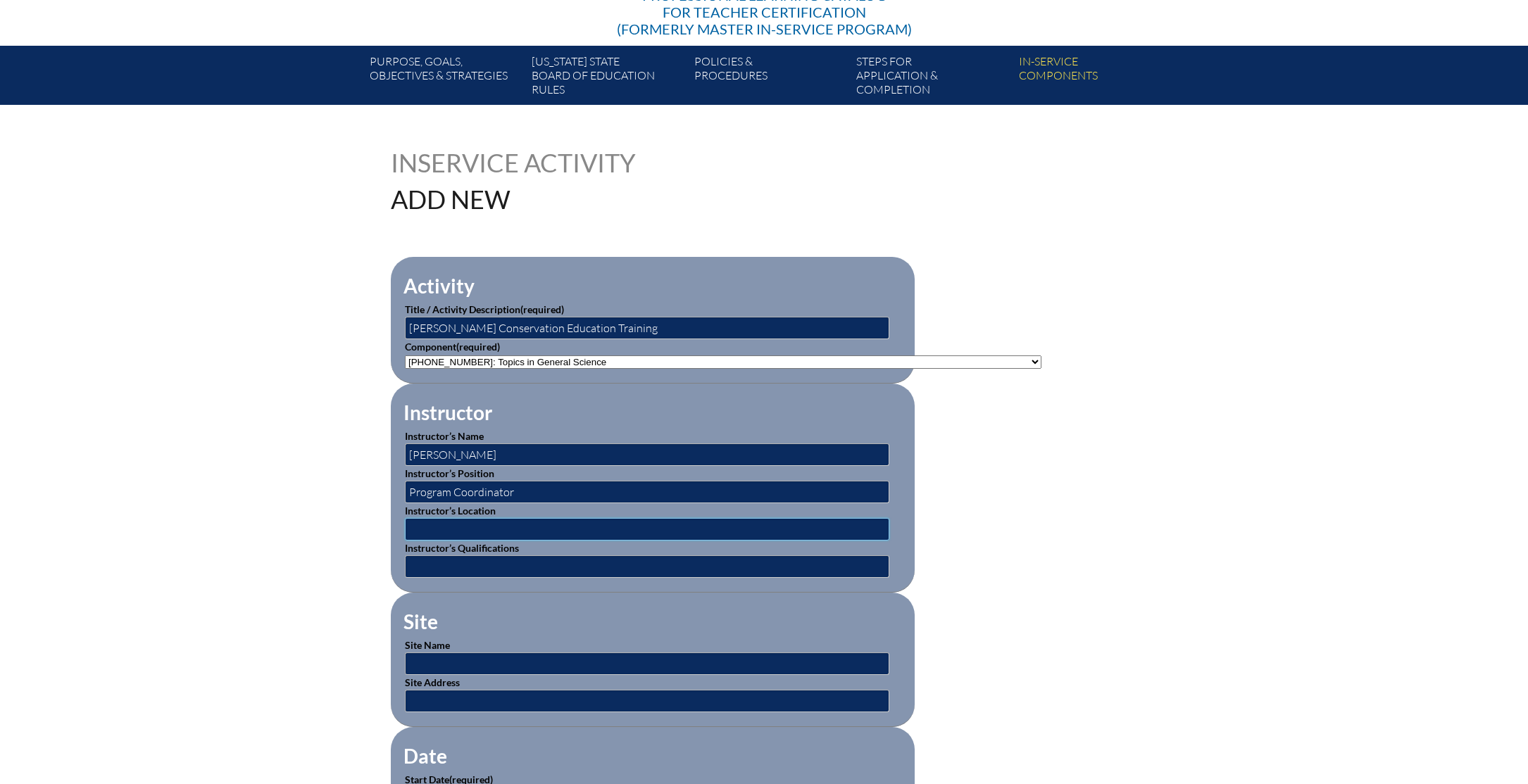
click at [458, 528] on input "text" at bounding box center [647, 529] width 485 height 22
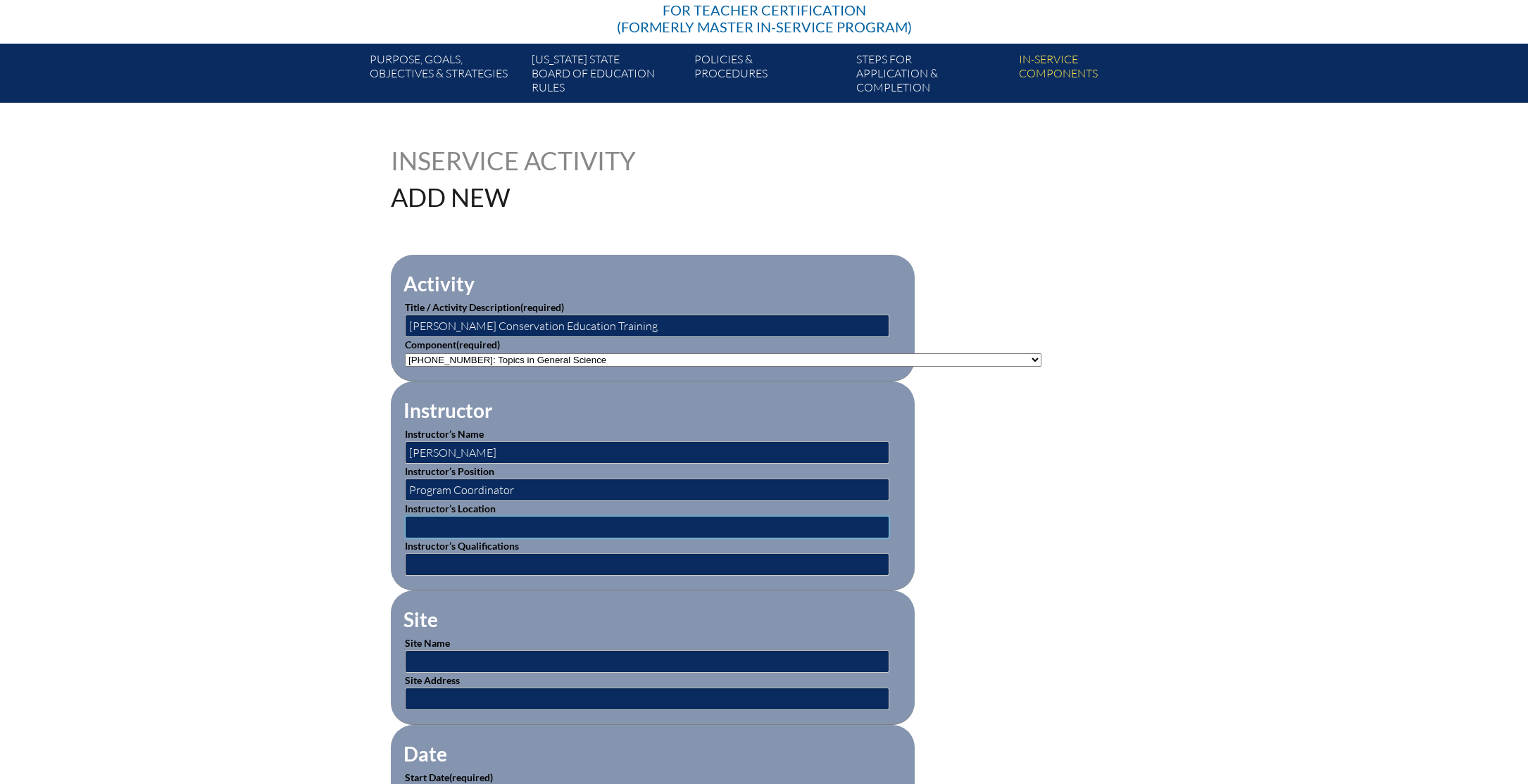
click at [491, 528] on input "text" at bounding box center [647, 527] width 485 height 22
type input "Tampa Bay"
click at [507, 560] on input "text" at bounding box center [647, 565] width 485 height 22
type input "Professional"
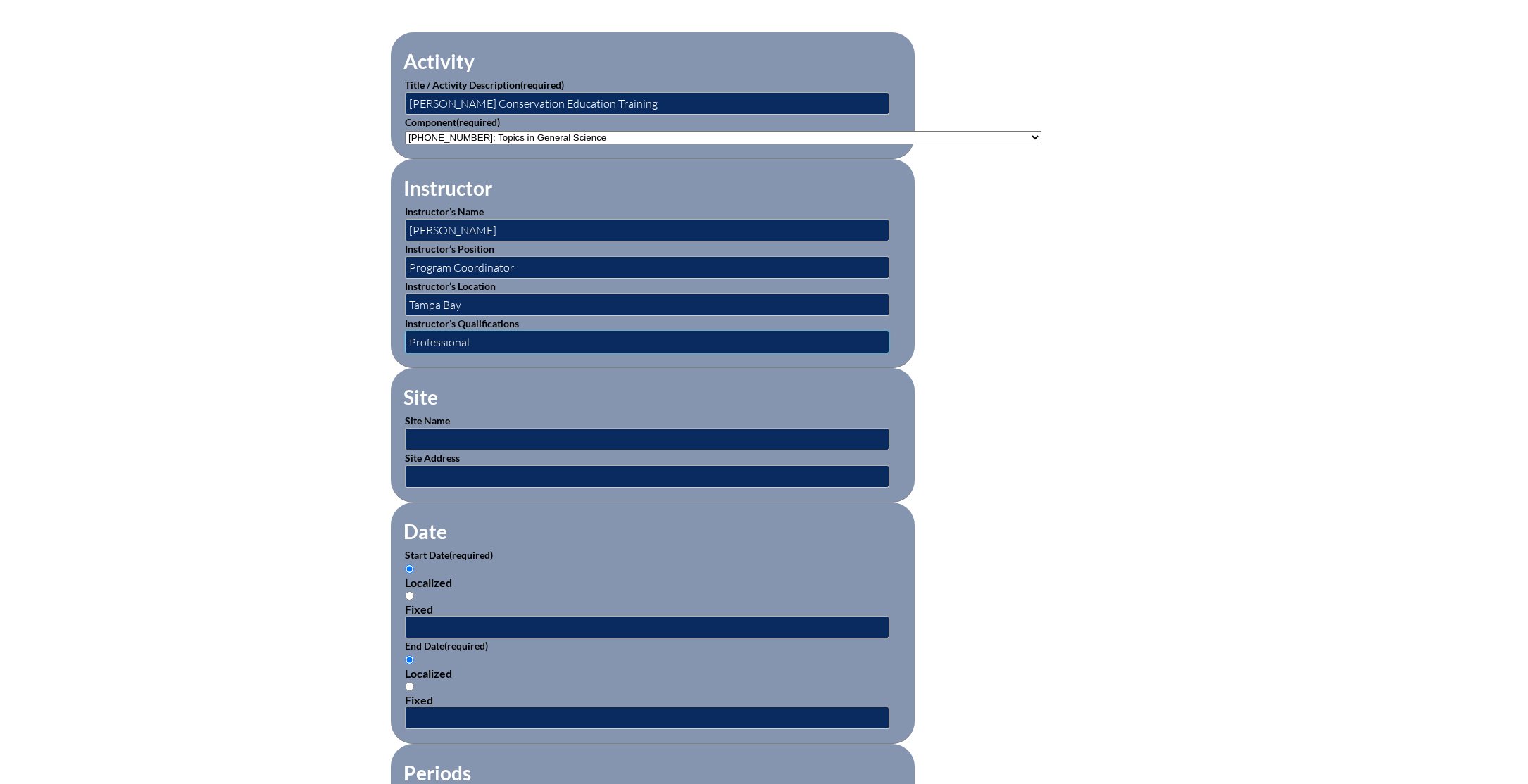
scroll to position [493, 0]
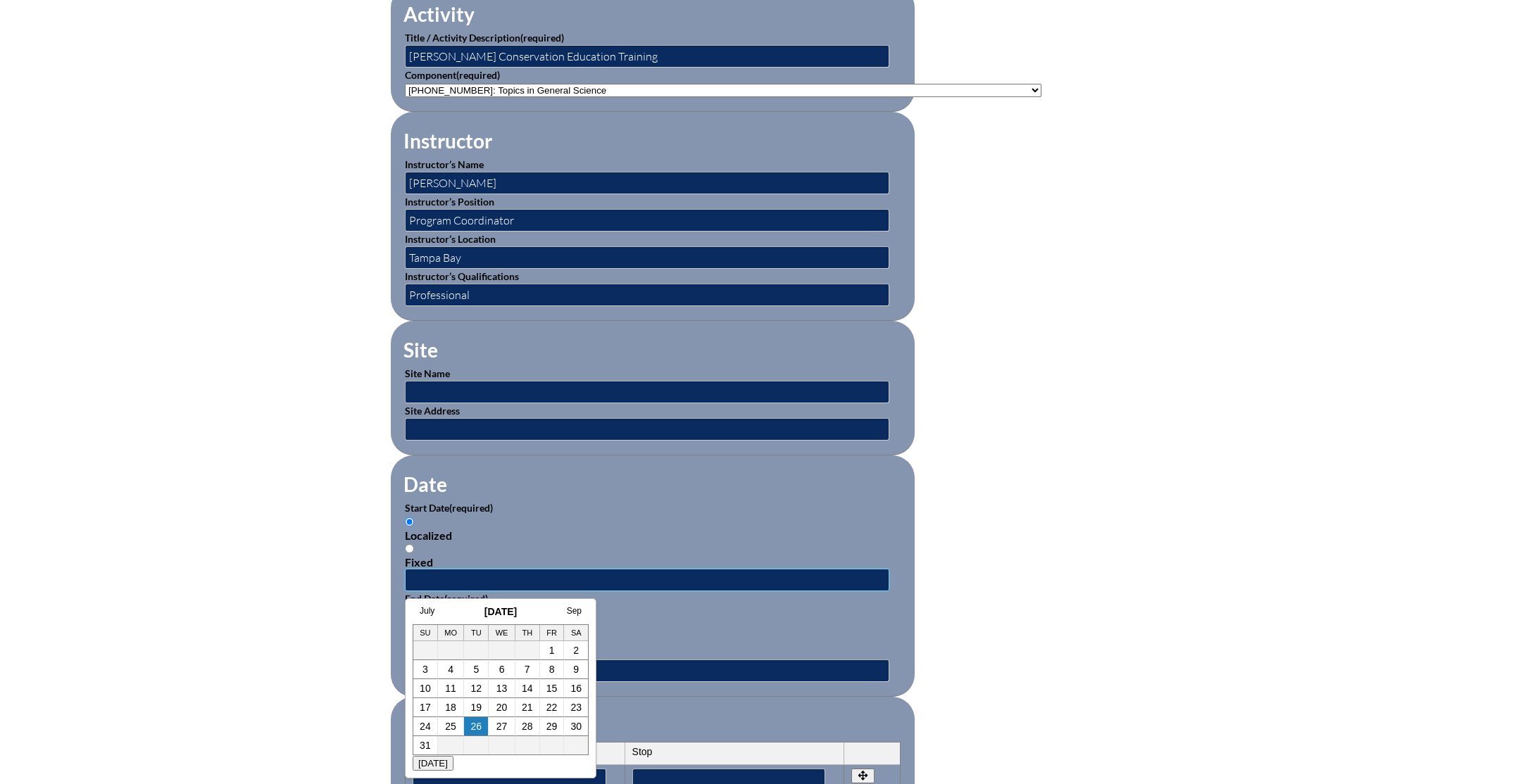
click at [449, 577] on input "text" at bounding box center [647, 580] width 485 height 22
click at [429, 728] on link "24" at bounding box center [425, 726] width 11 height 11
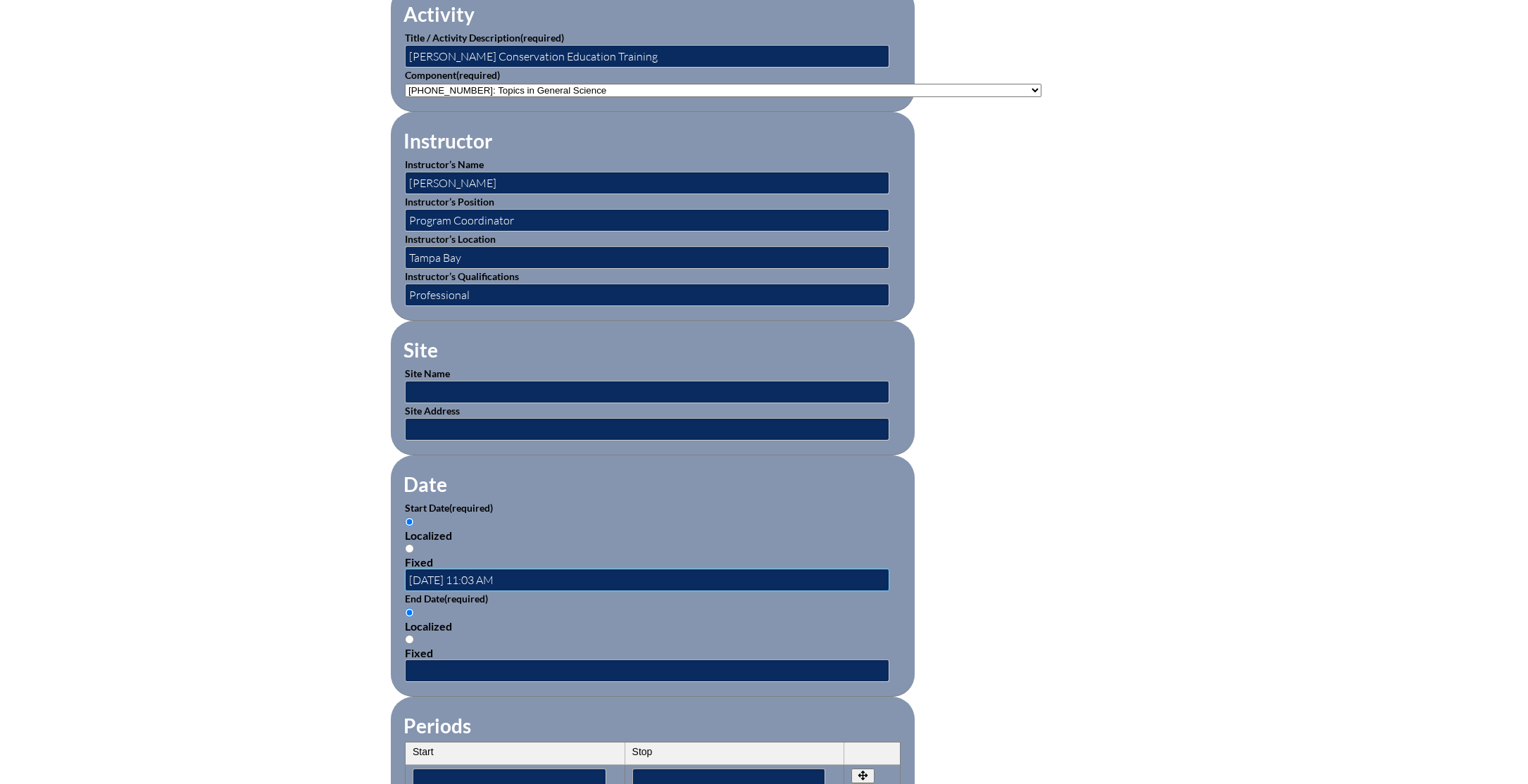
click at [468, 579] on input "2025-08-24 11:03 AM" at bounding box center [647, 580] width 485 height 22
drag, startPoint x: 498, startPoint y: 576, endPoint x: 471, endPoint y: 578, distance: 27.1
click at [471, 578] on input "2025-08-23 11:03 AM" at bounding box center [647, 580] width 485 height 22
type input "2025-08-23 8:00 AM"
click at [435, 666] on input "text" at bounding box center [647, 671] width 485 height 22
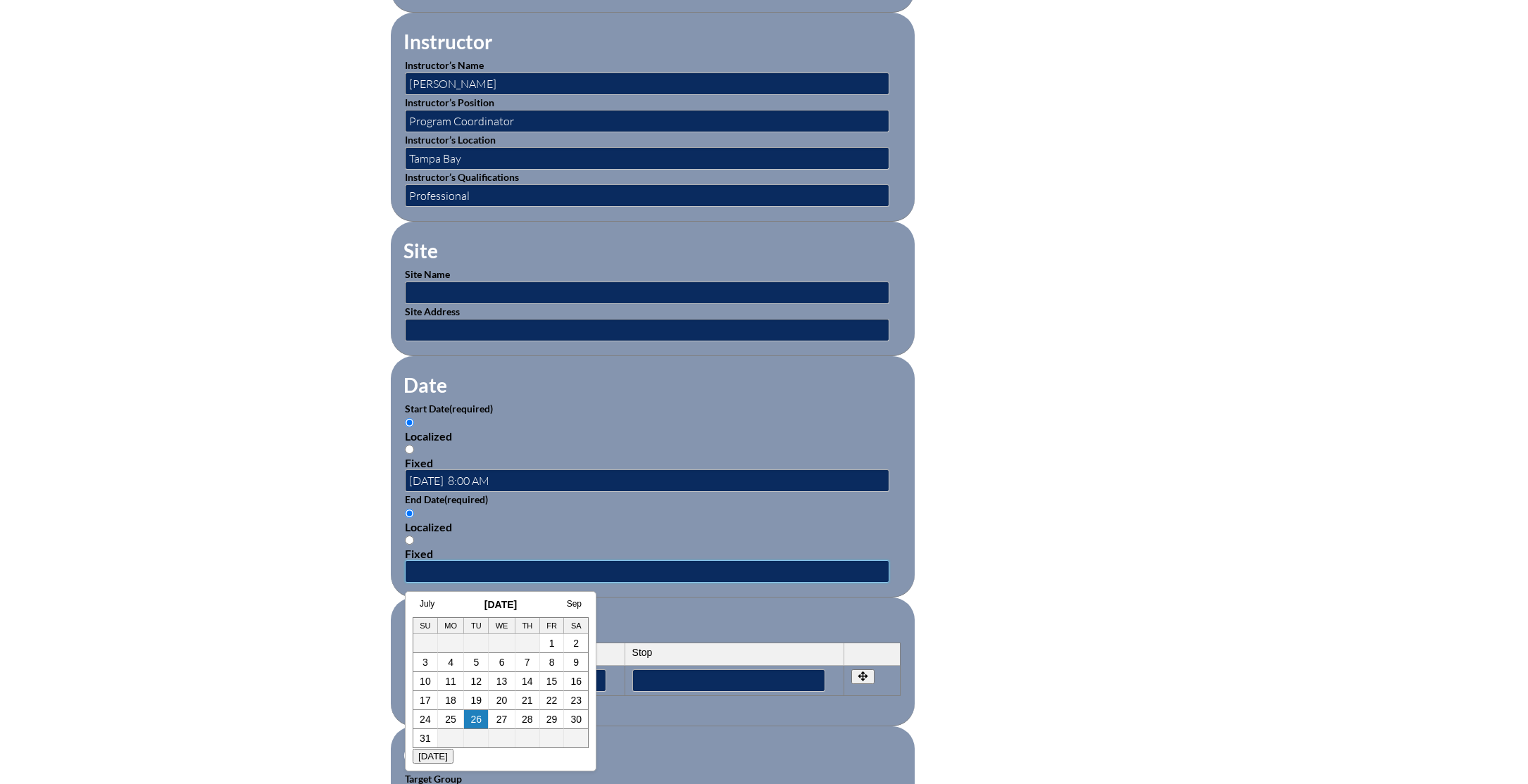
scroll to position [594, 0]
click at [576, 704] on link "23" at bounding box center [576, 700] width 11 height 11
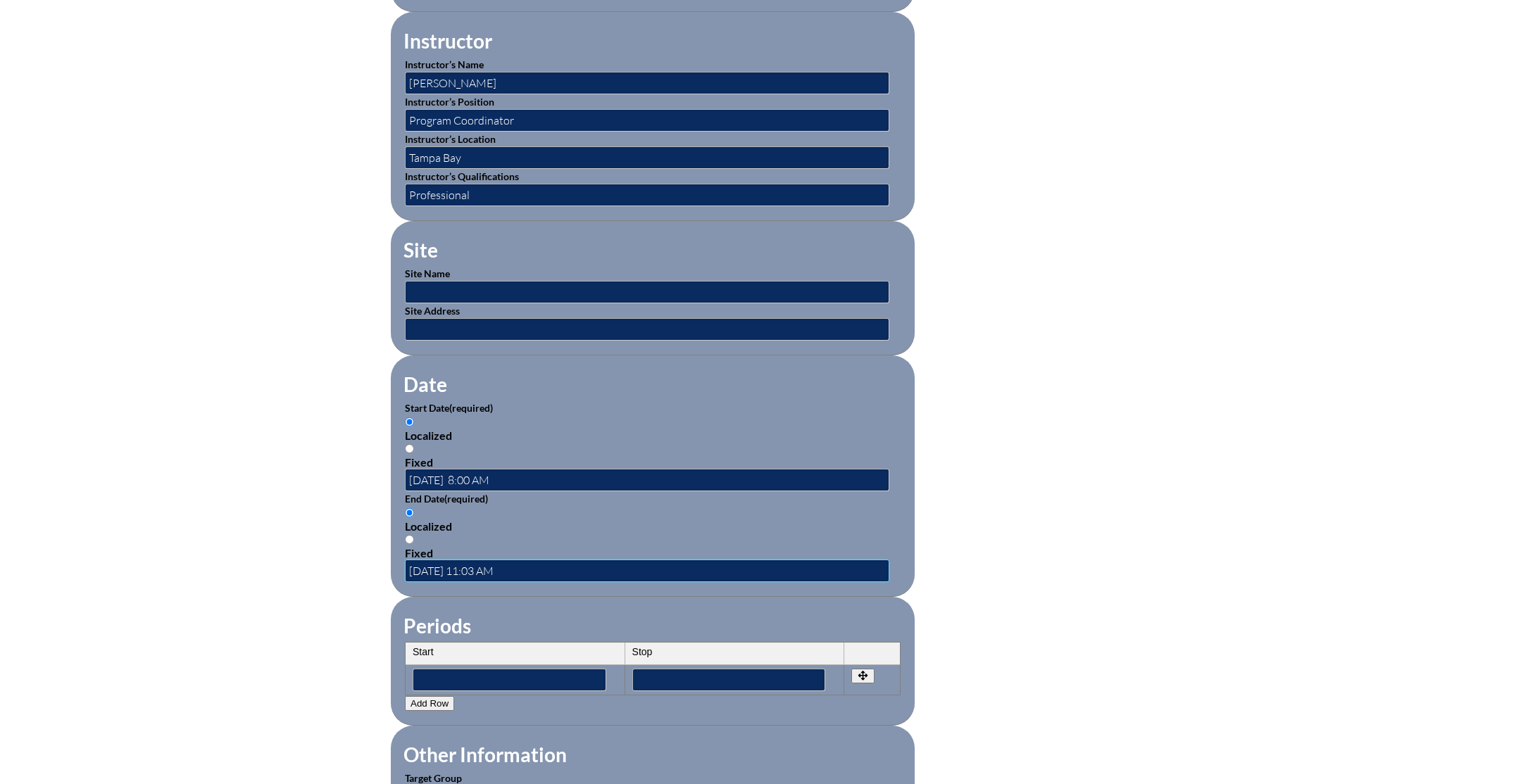
drag, startPoint x: 499, startPoint y: 571, endPoint x: 474, endPoint y: 571, distance: 25.0
click at [474, 571] on input "2025-08-23 11:03 AM" at bounding box center [647, 571] width 485 height 22
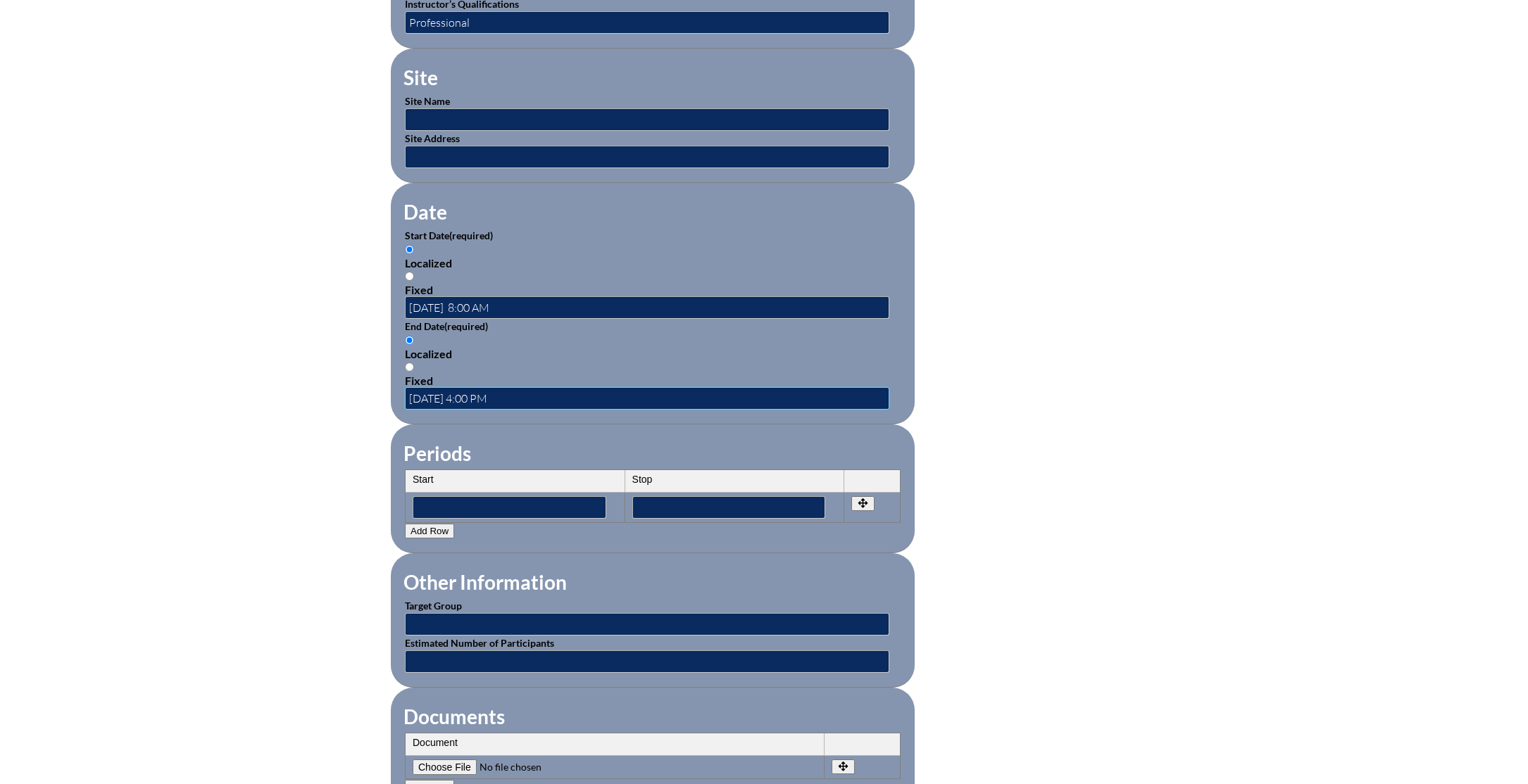
scroll to position [1014, 0]
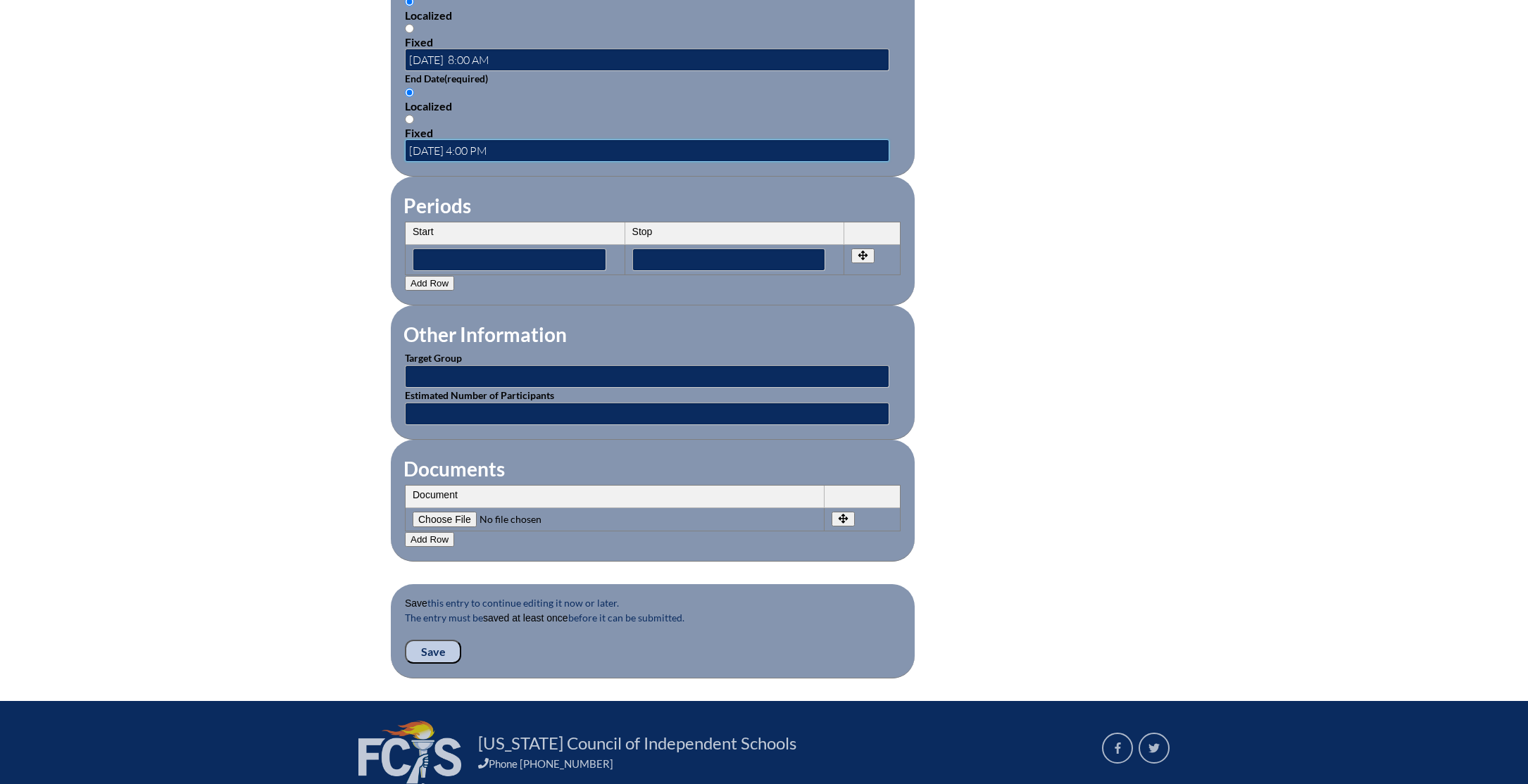
type input "2025-08-23 4:00 PM"
click at [437, 651] on input "Save" at bounding box center [433, 651] width 56 height 24
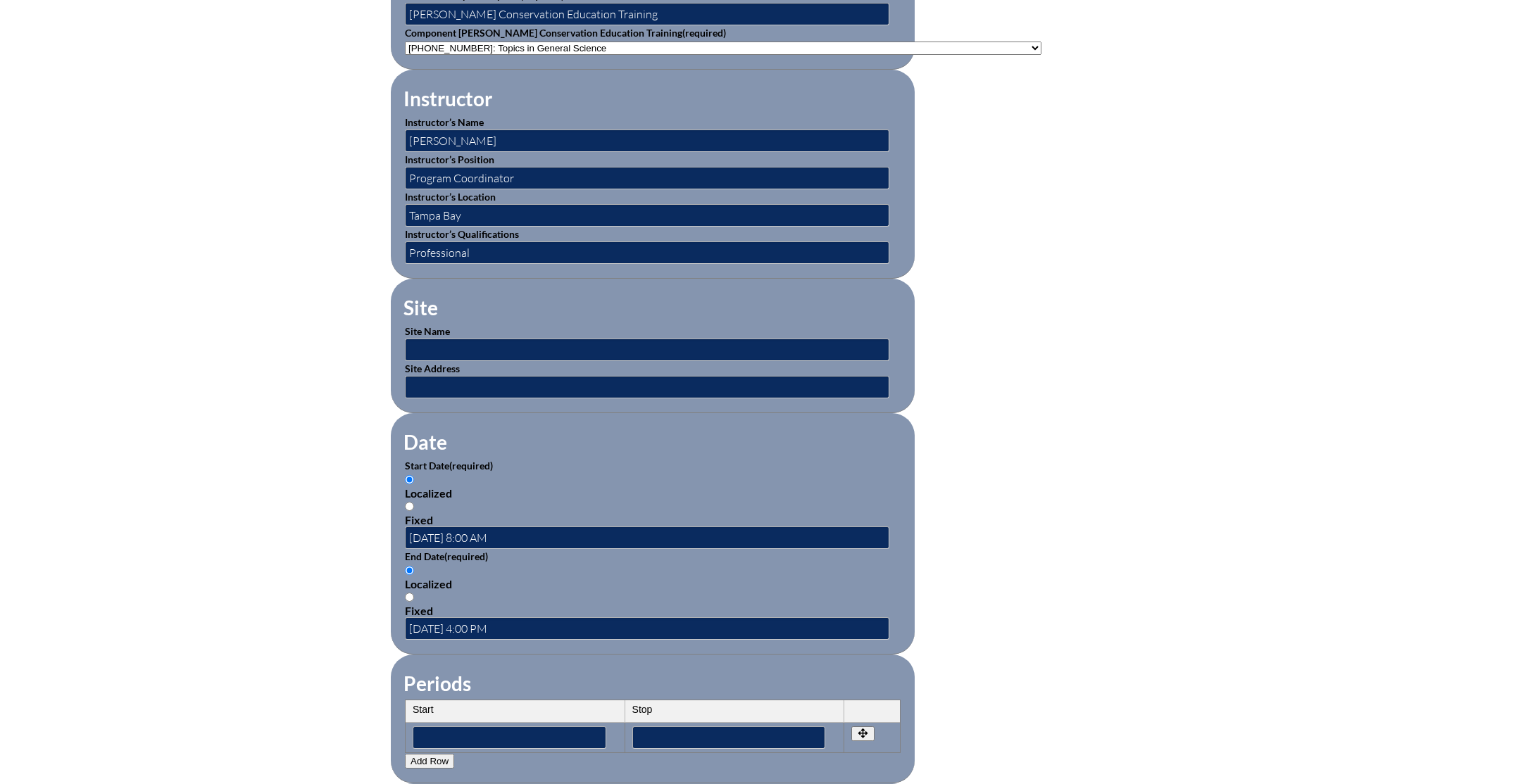
scroll to position [1173, 0]
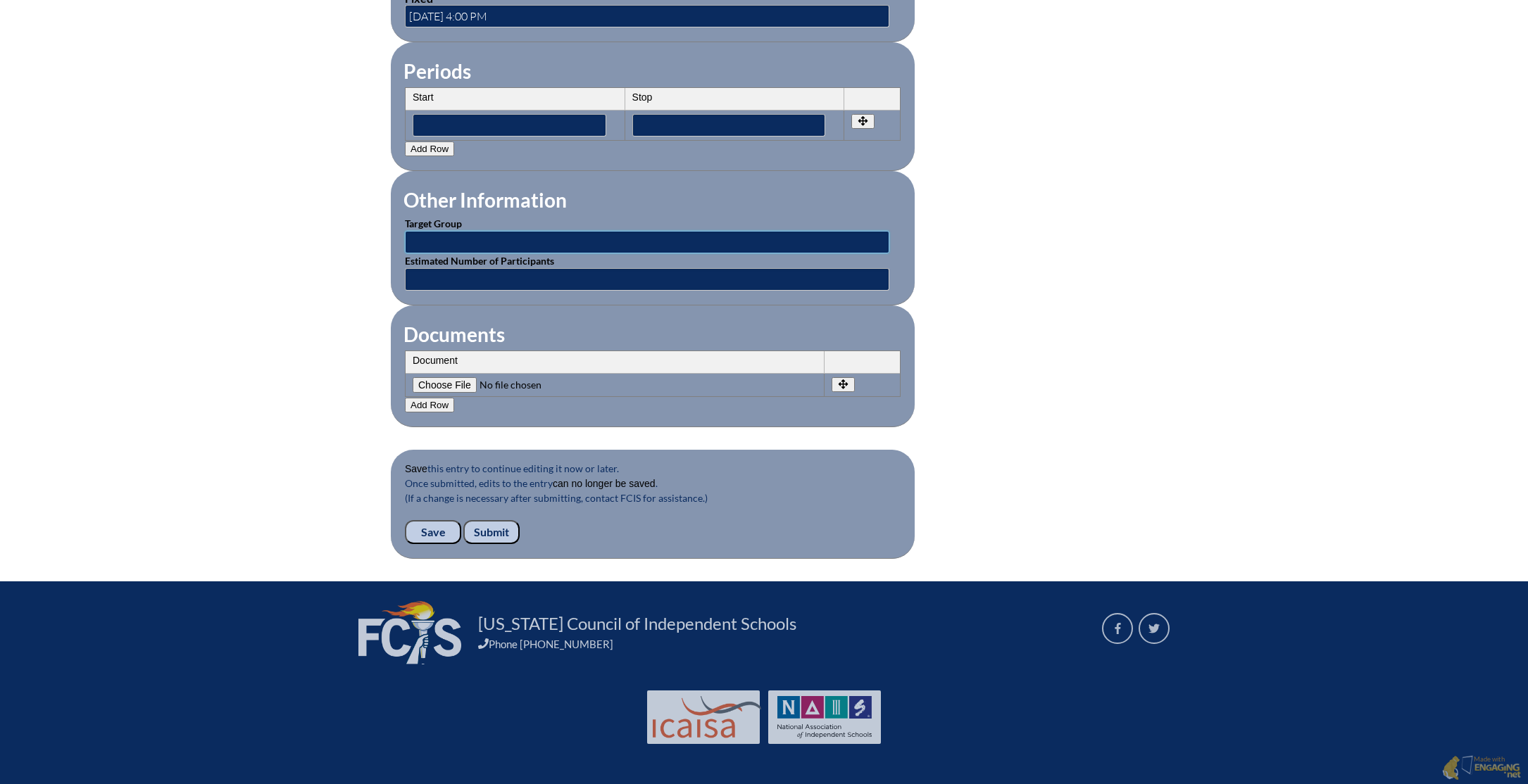
click at [440, 238] on input "text" at bounding box center [647, 242] width 485 height 22
type input "Faculty"
click at [481, 278] on input "text" at bounding box center [647, 280] width 485 height 22
type input "25"
click at [429, 540] on input "Save" at bounding box center [433, 532] width 56 height 24
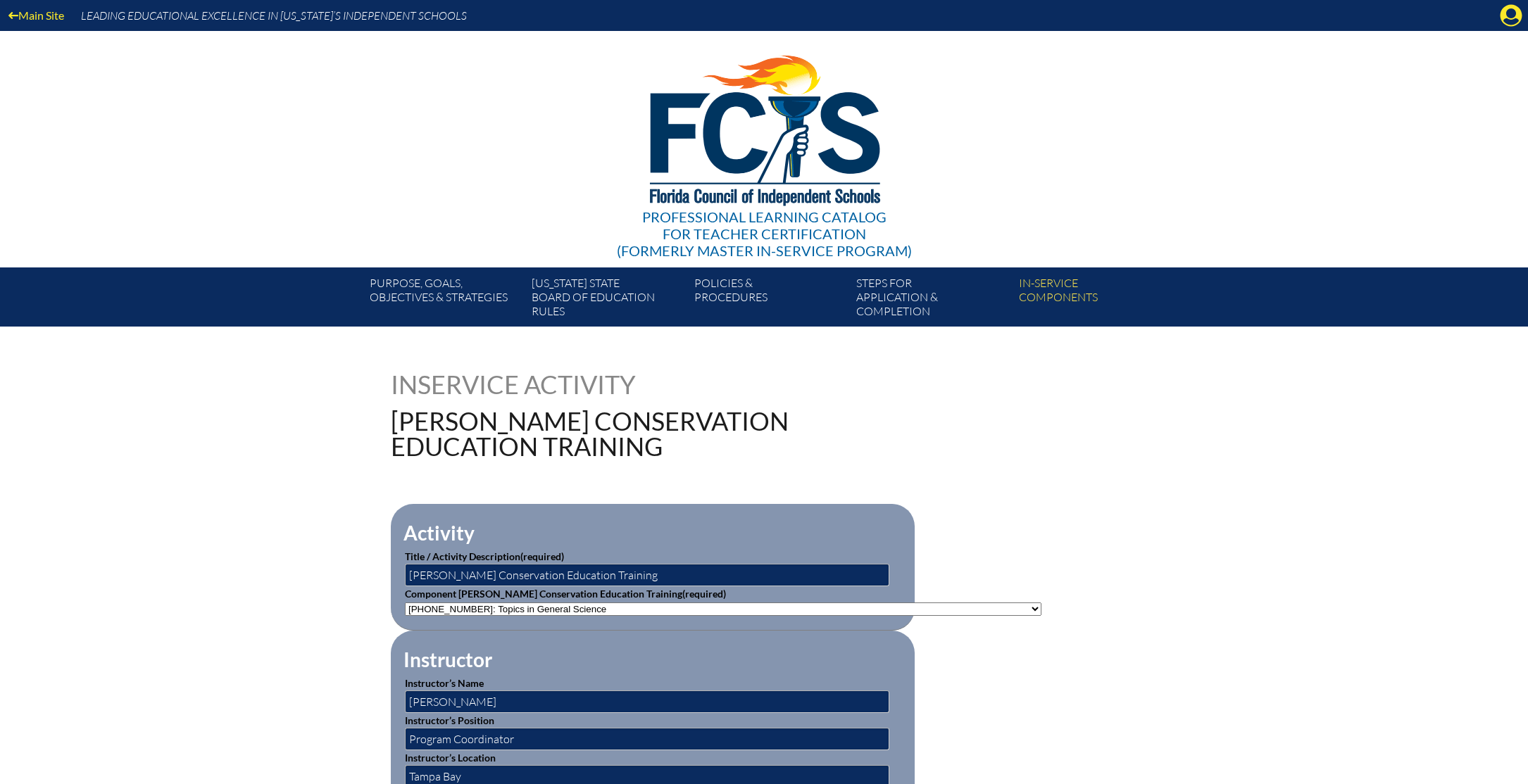
scroll to position [1173, 0]
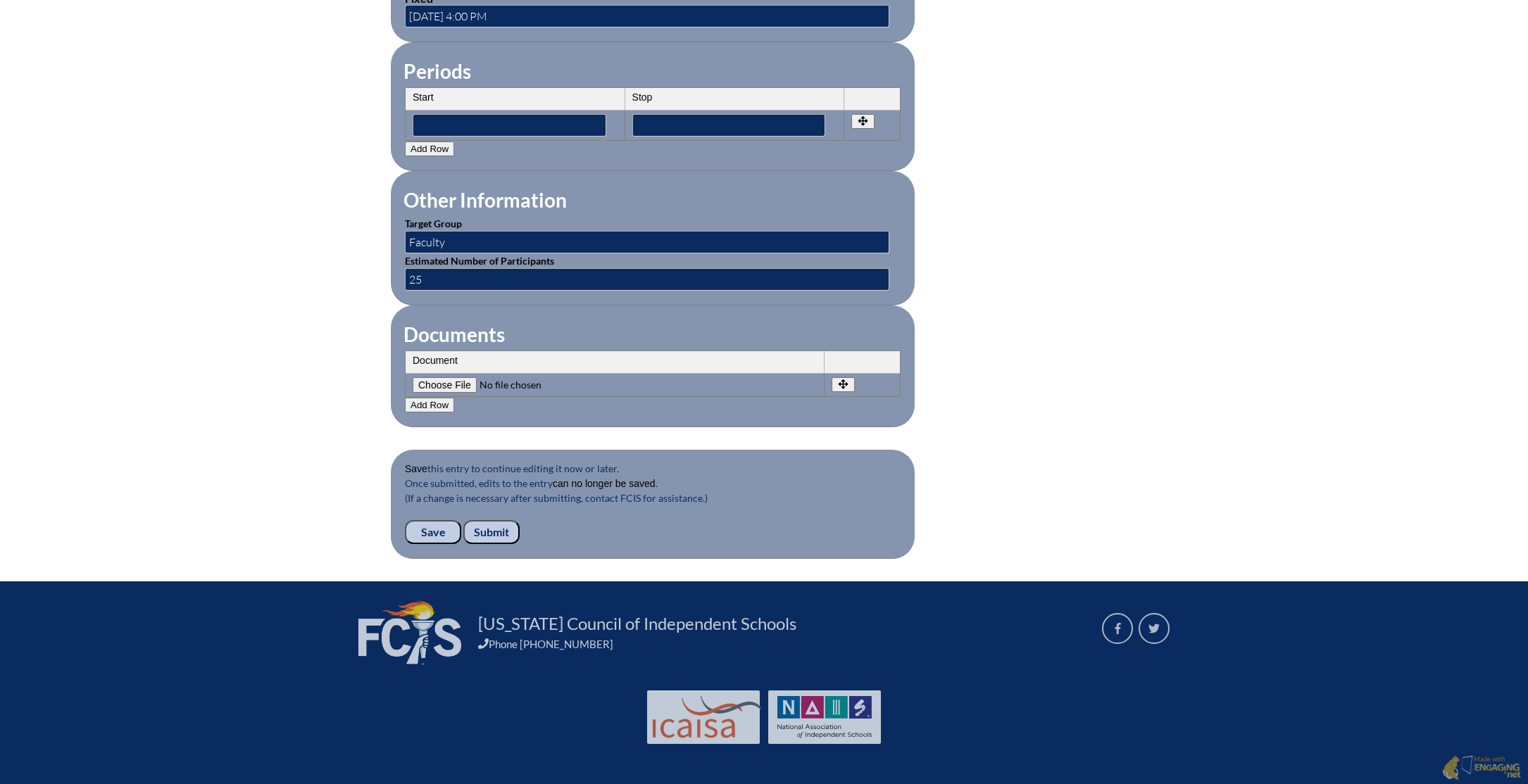
click at [499, 527] on input "Submit" at bounding box center [491, 532] width 56 height 24
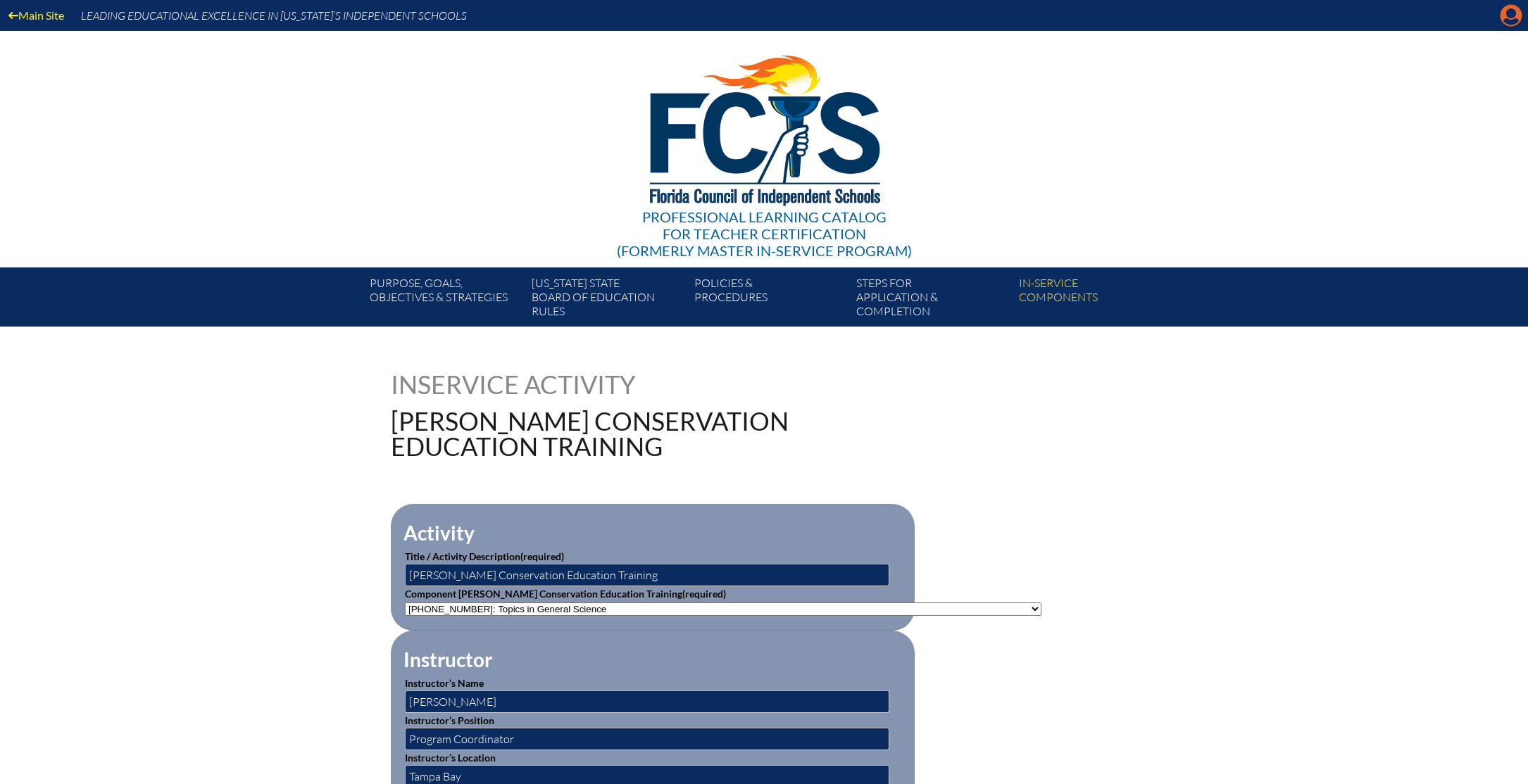
click at [1515, 14] on icon at bounding box center [1511, 15] width 22 height 22
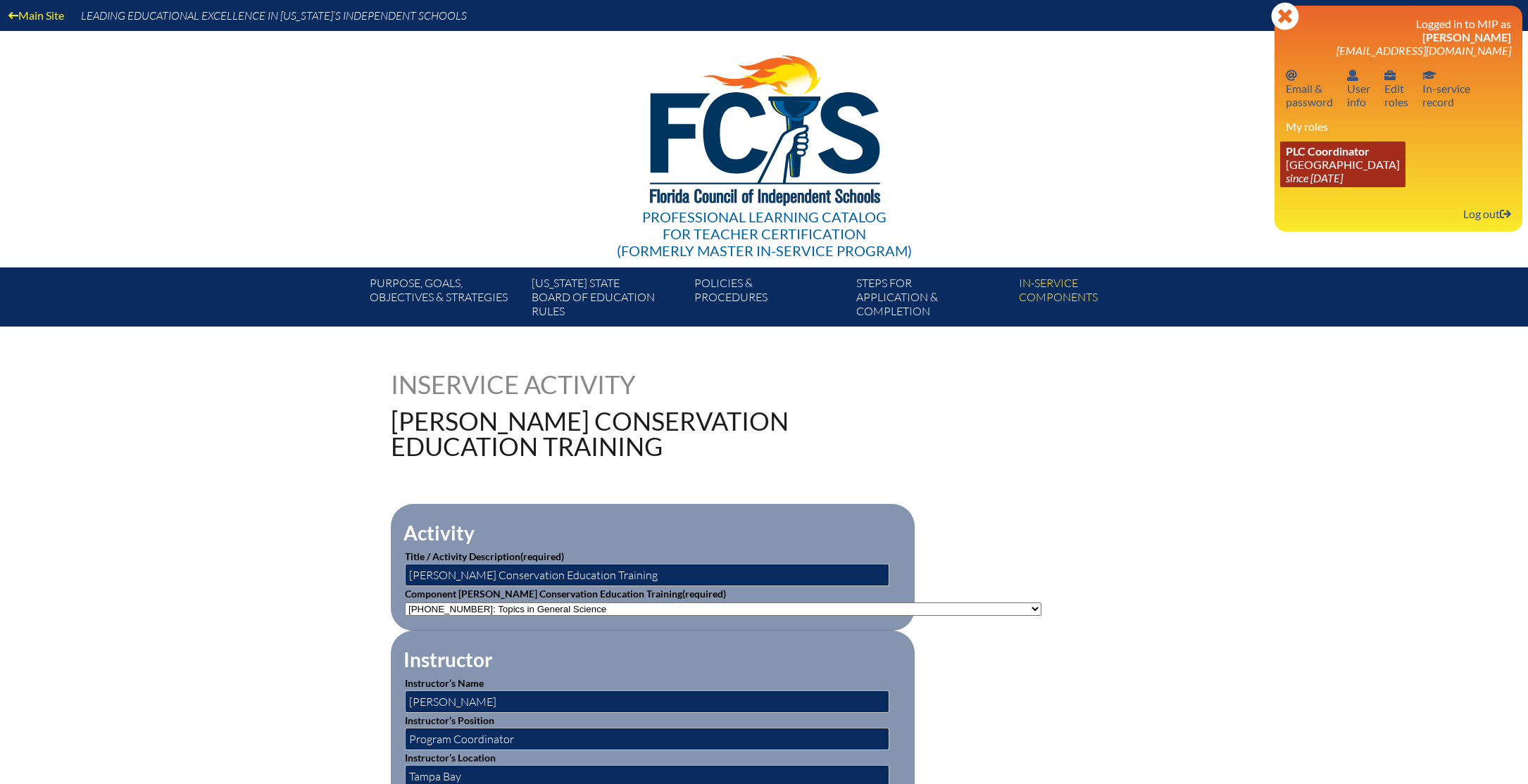
drag, startPoint x: 1356, startPoint y: 190, endPoint x: 1348, endPoint y: 182, distance: 11.3
click at [1356, 190] on div "Logged in to MIP as [PERSON_NAME] [EMAIL_ADDRESS][DOMAIN_NAME] Email password E…" at bounding box center [1399, 118] width 225 height 203
click at [1343, 178] on icon "since [DATE]" at bounding box center [1314, 178] width 57 height 14
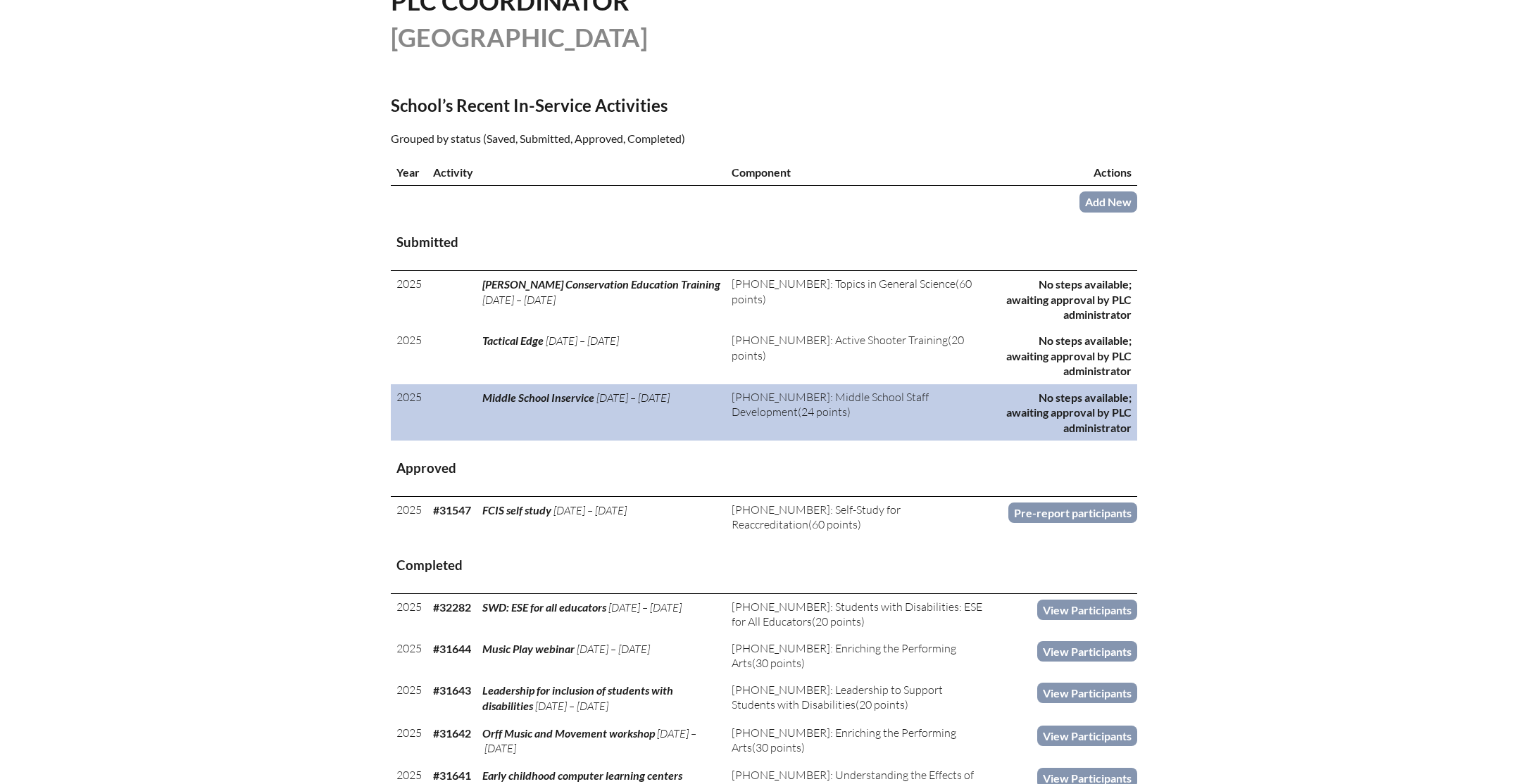
scroll to position [398, 0]
